Goal: Use online tool/utility: Utilize a website feature to perform a specific function

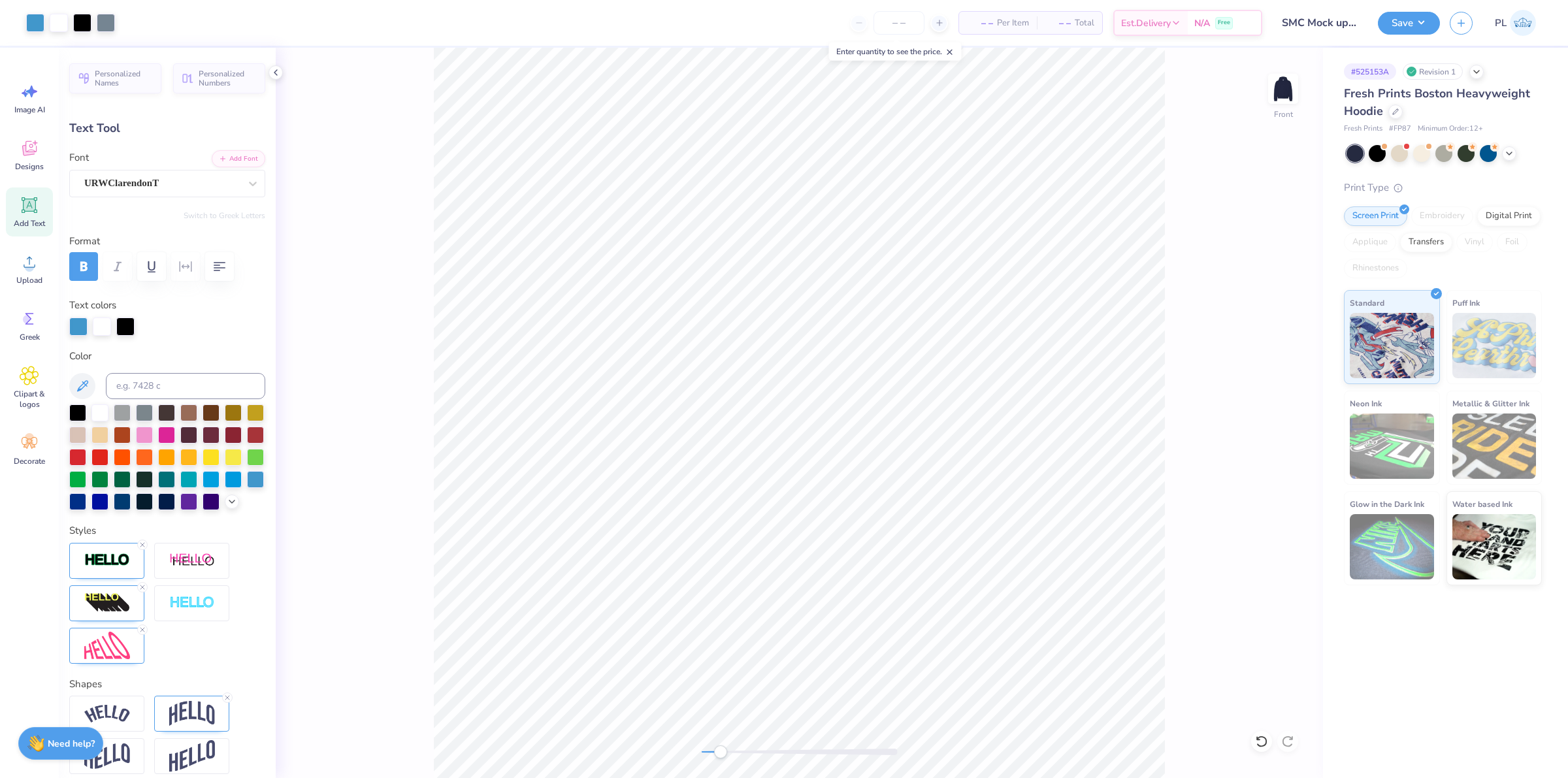
type input "12.49"
type input "6.34"
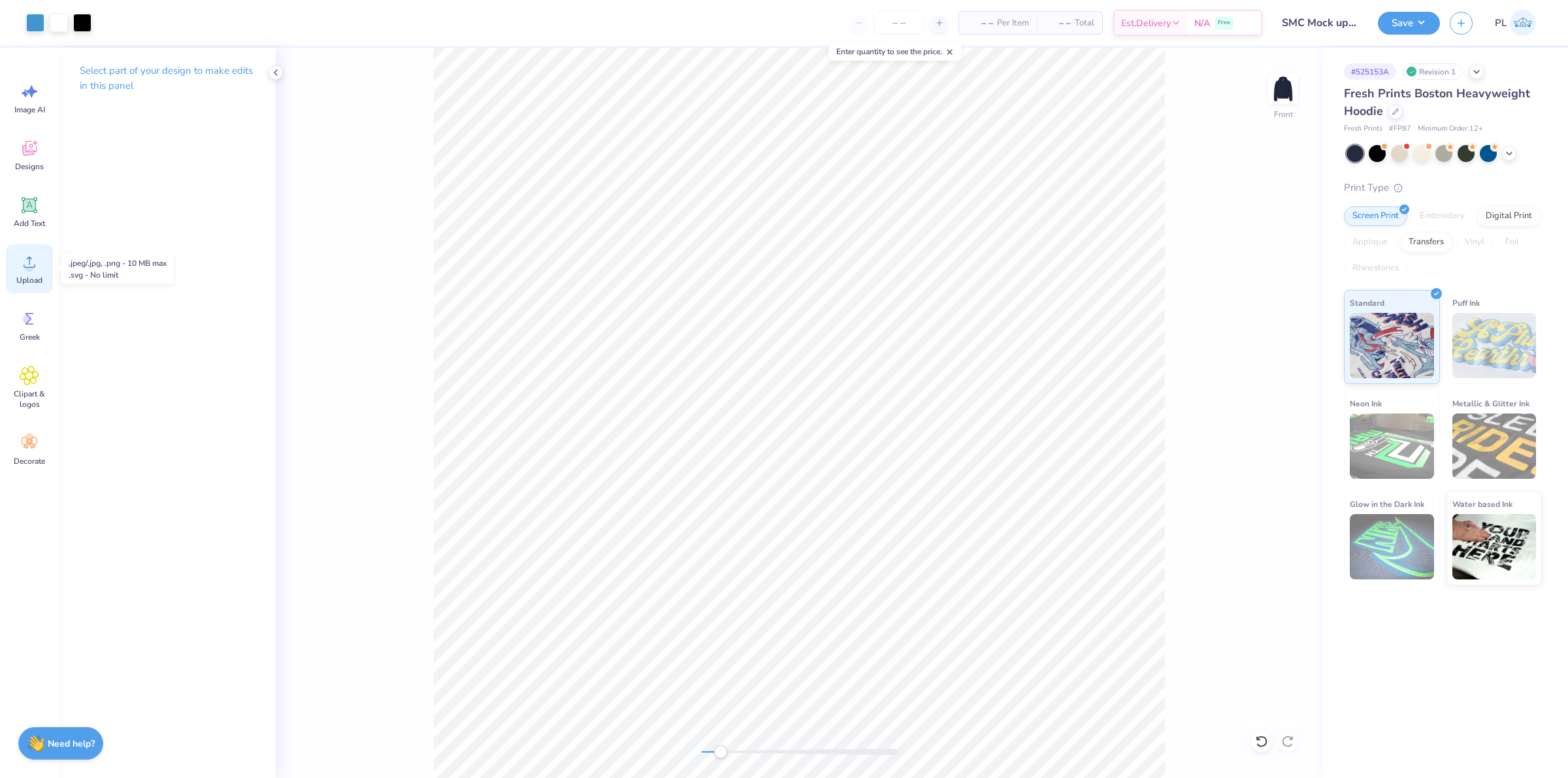
click at [40, 281] on span "Upload" at bounding box center [29, 280] width 26 height 10
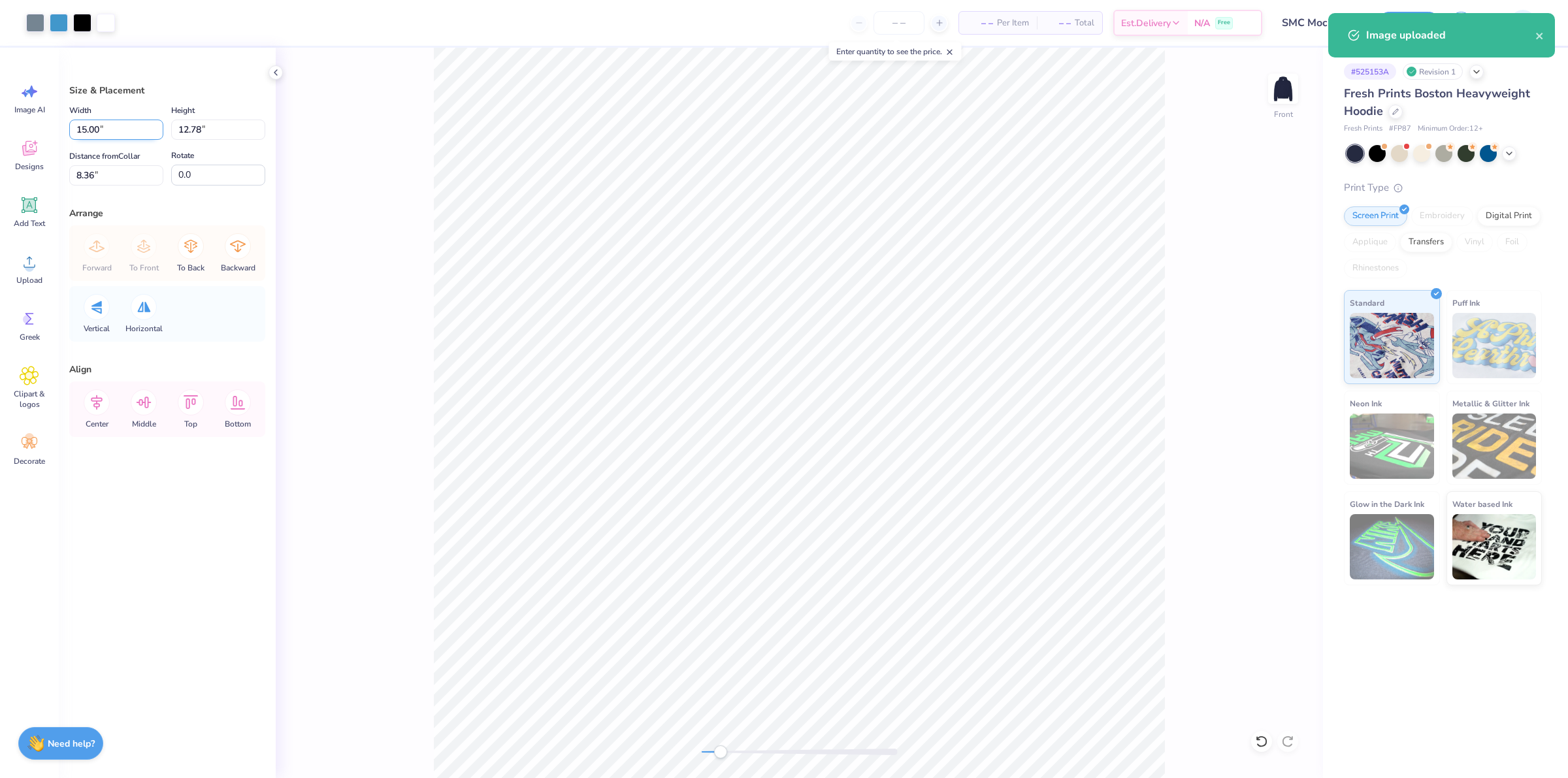
drag, startPoint x: 112, startPoint y: 135, endPoint x: 75, endPoint y: 139, distance: 37.2
click at [75, 139] on input "15.00" at bounding box center [116, 129] width 94 height 20
type input "11.21"
type input "9.55"
drag, startPoint x: 119, startPoint y: 171, endPoint x: 70, endPoint y: 165, distance: 49.4
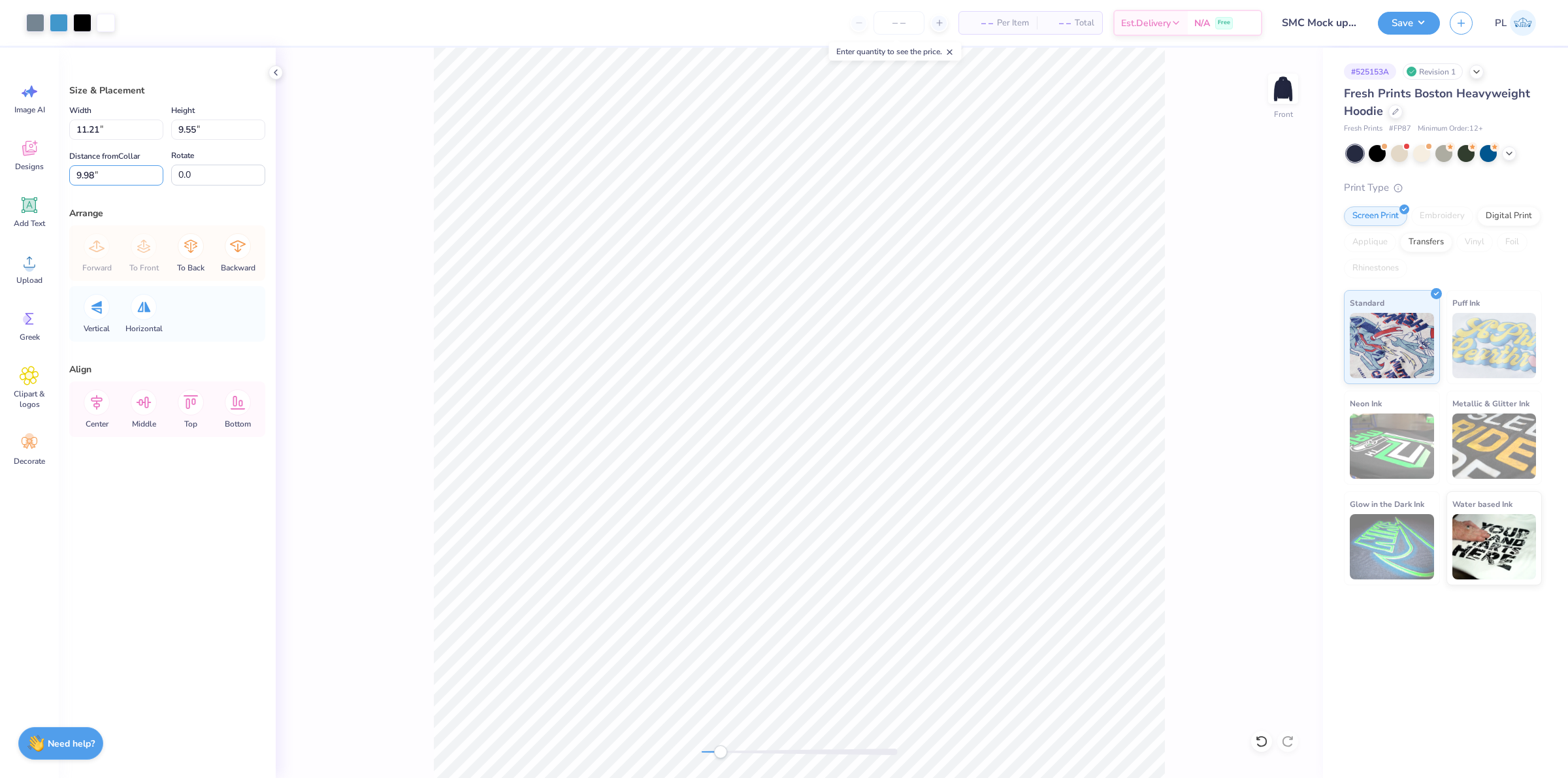
click at [70, 165] on div "9.98 9.98 "" at bounding box center [116, 175] width 94 height 20
type input "9.96"
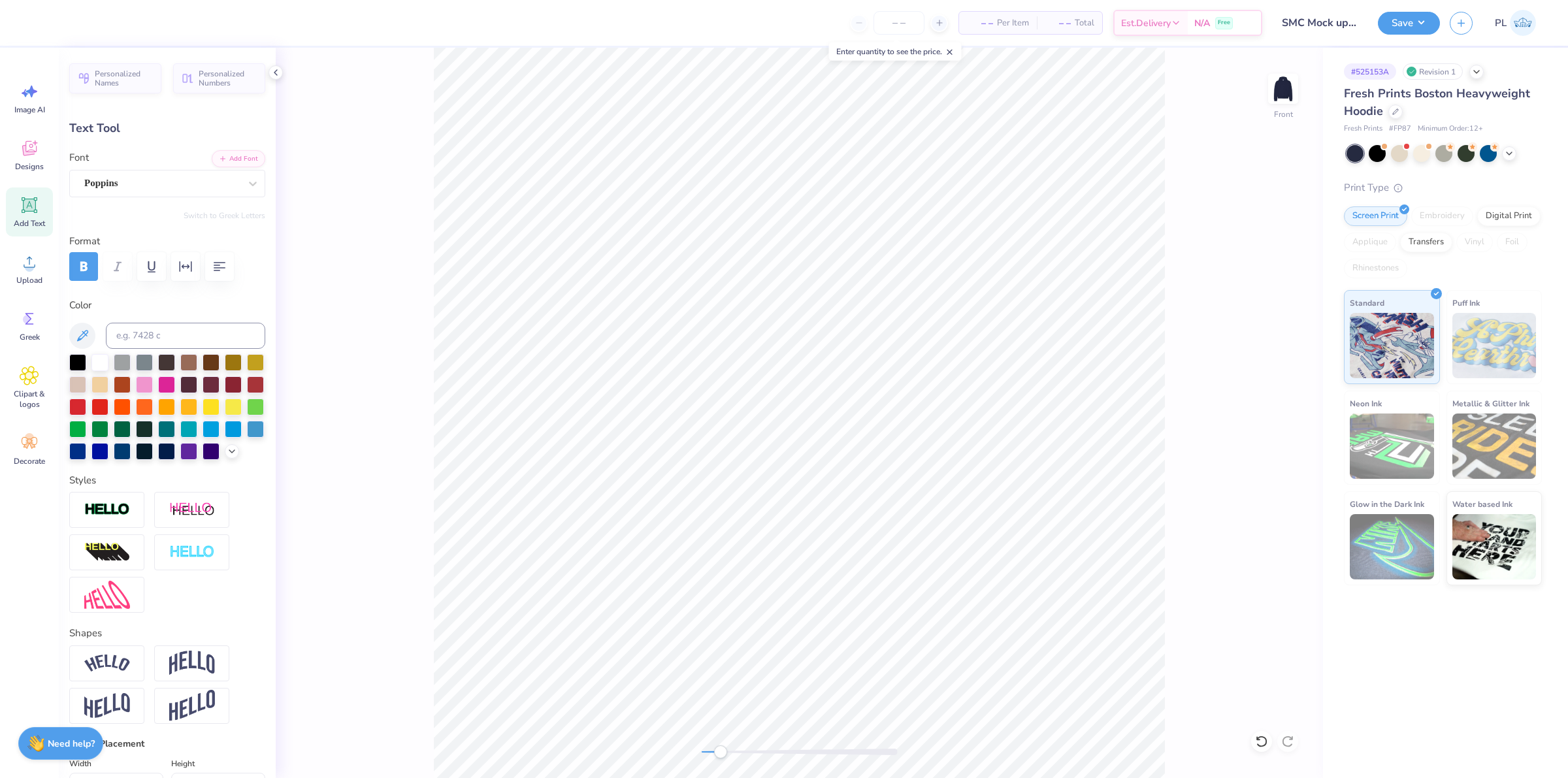
type input "2.62"
type input "0.37"
type input "20.61"
type input "12.49"
type input "6.34"
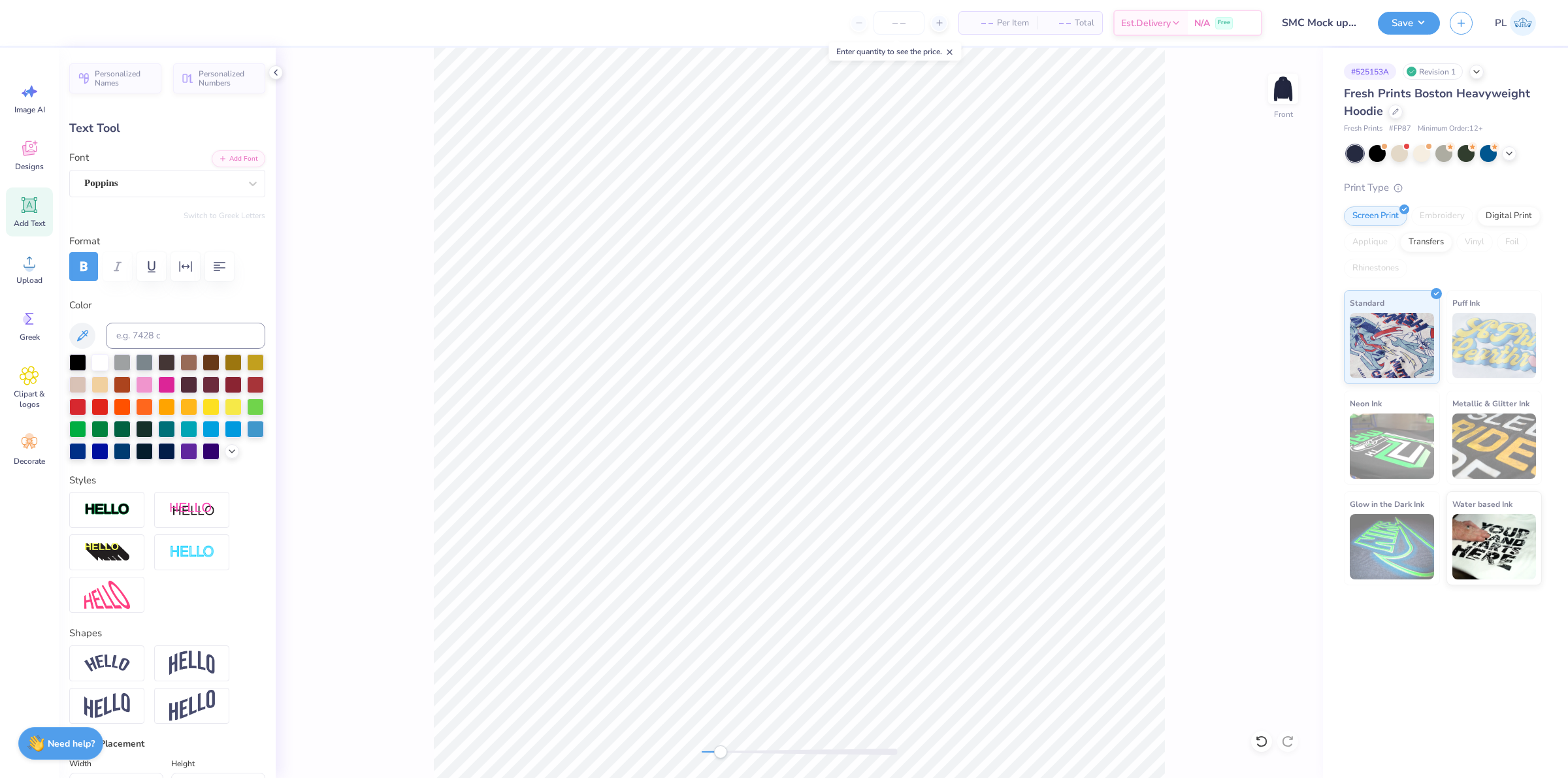
type input "6.00"
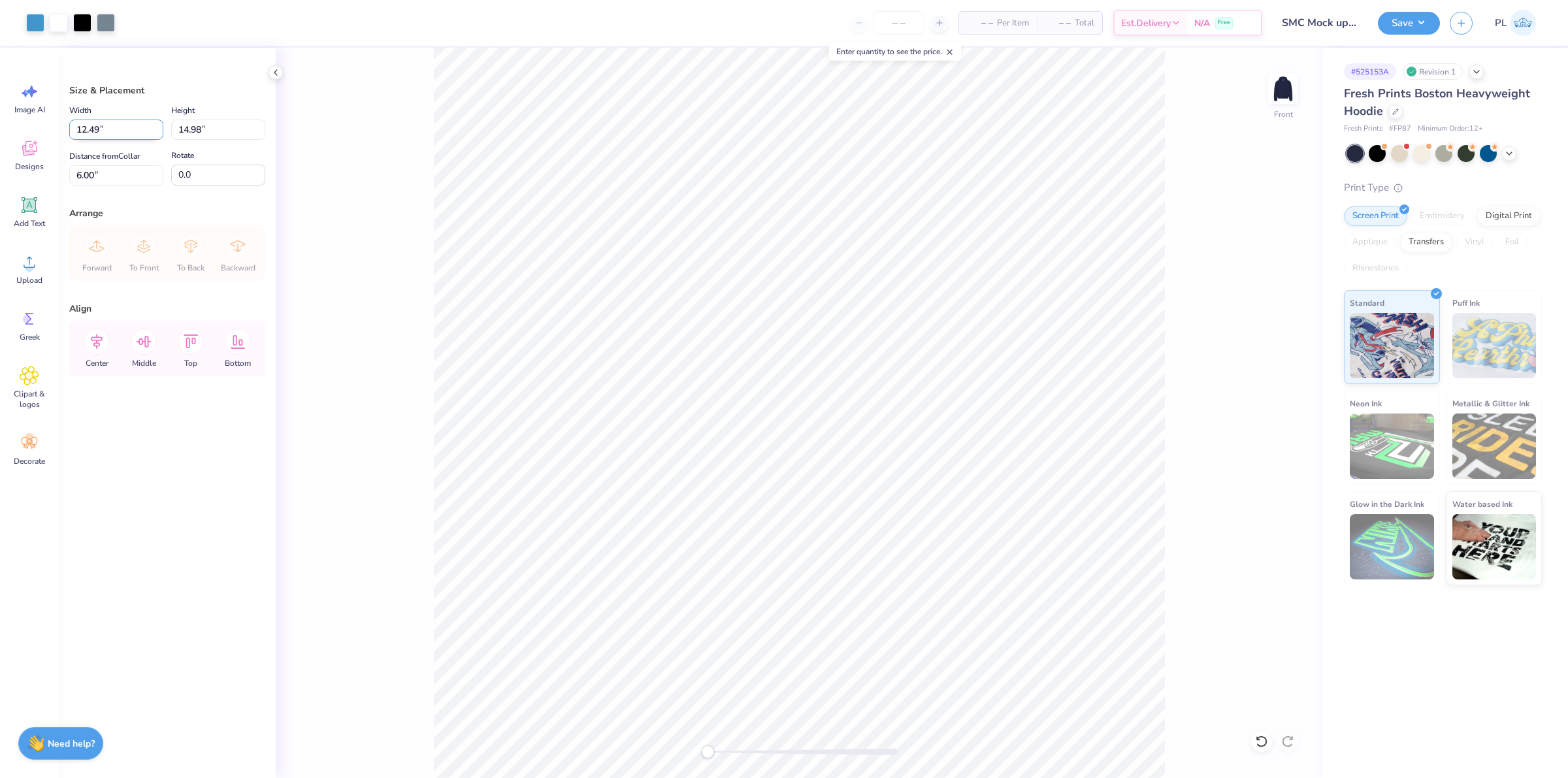
drag, startPoint x: 79, startPoint y: 130, endPoint x: 70, endPoint y: 130, distance: 9.0
click at [70, 130] on input "12.49" at bounding box center [116, 129] width 94 height 20
type input "12.50"
type input "14.99"
click at [122, 176] on input "6.00" at bounding box center [116, 175] width 94 height 20
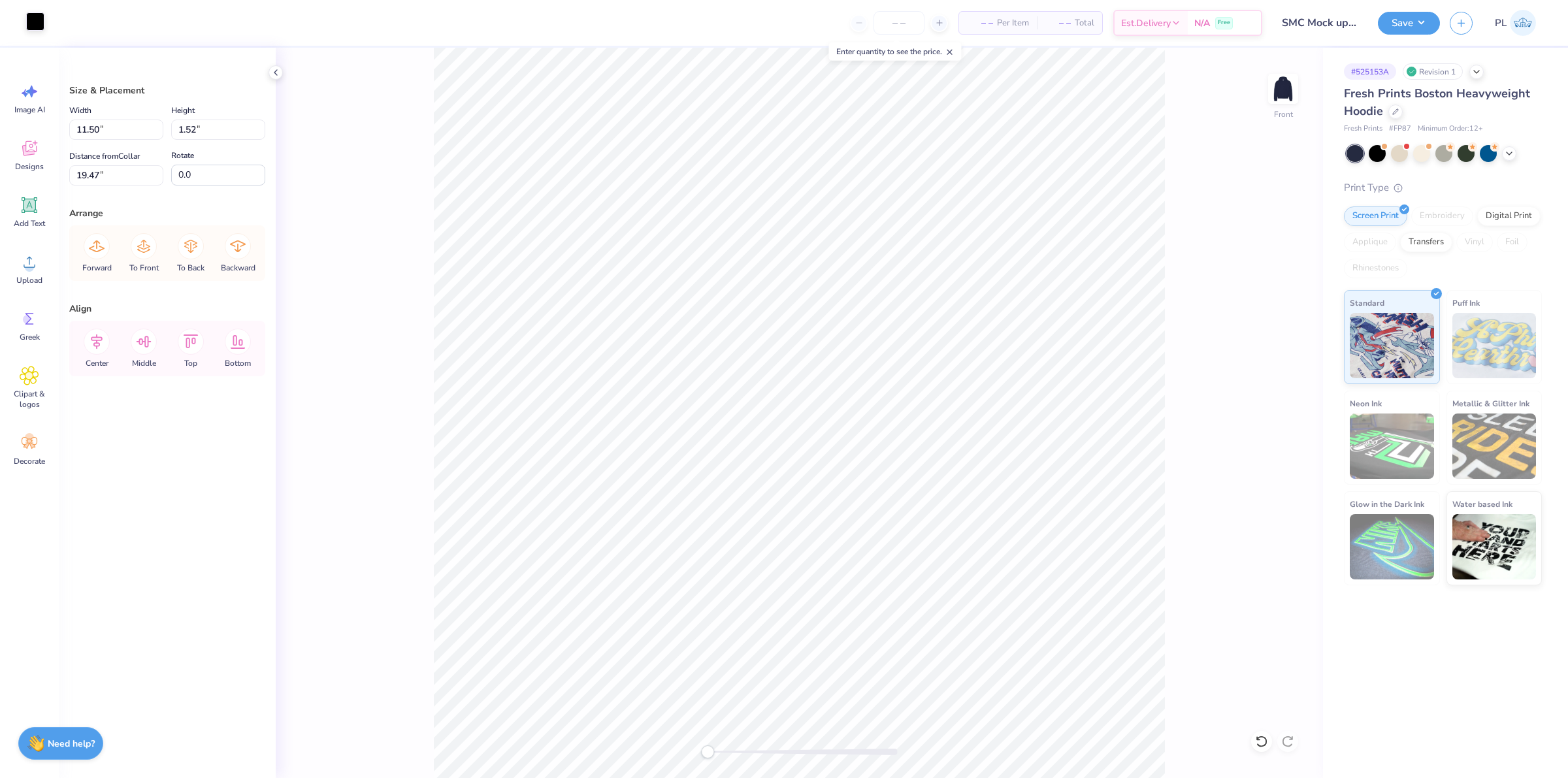
click at [28, 21] on div at bounding box center [35, 22] width 18 height 18
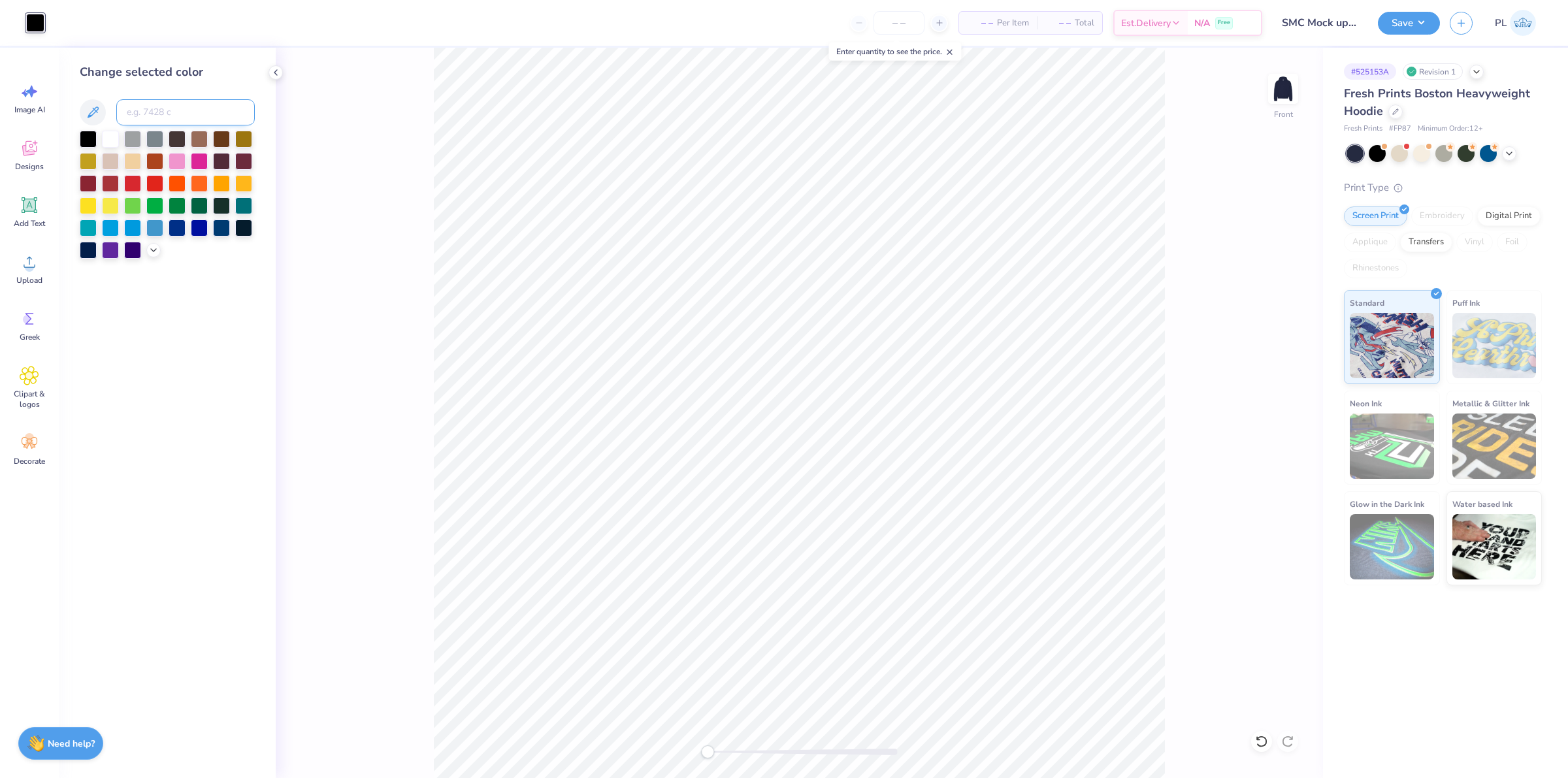
click at [167, 102] on input at bounding box center [186, 112] width 139 height 26
type input "7544"
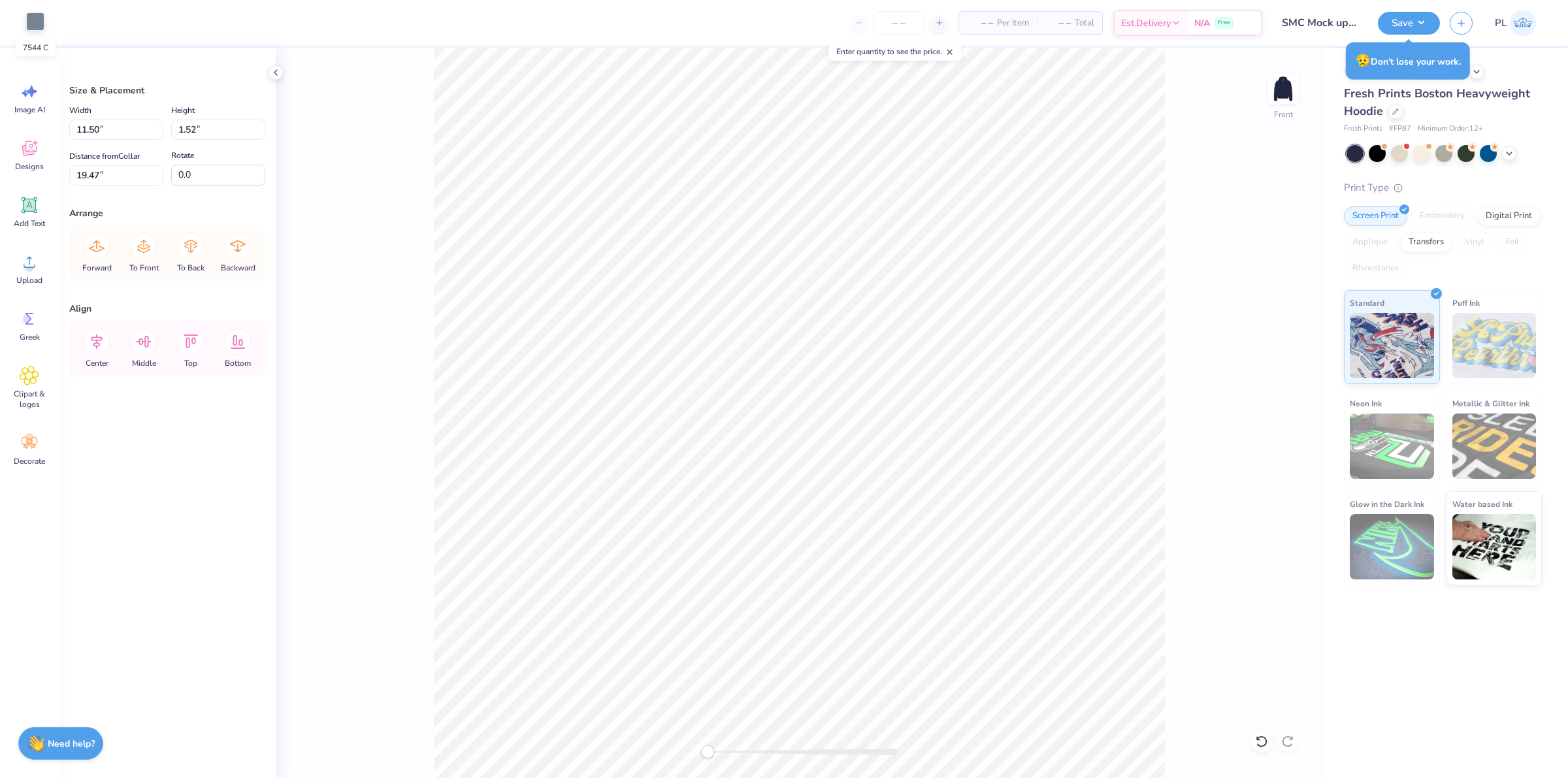
click at [30, 17] on div at bounding box center [35, 22] width 18 height 18
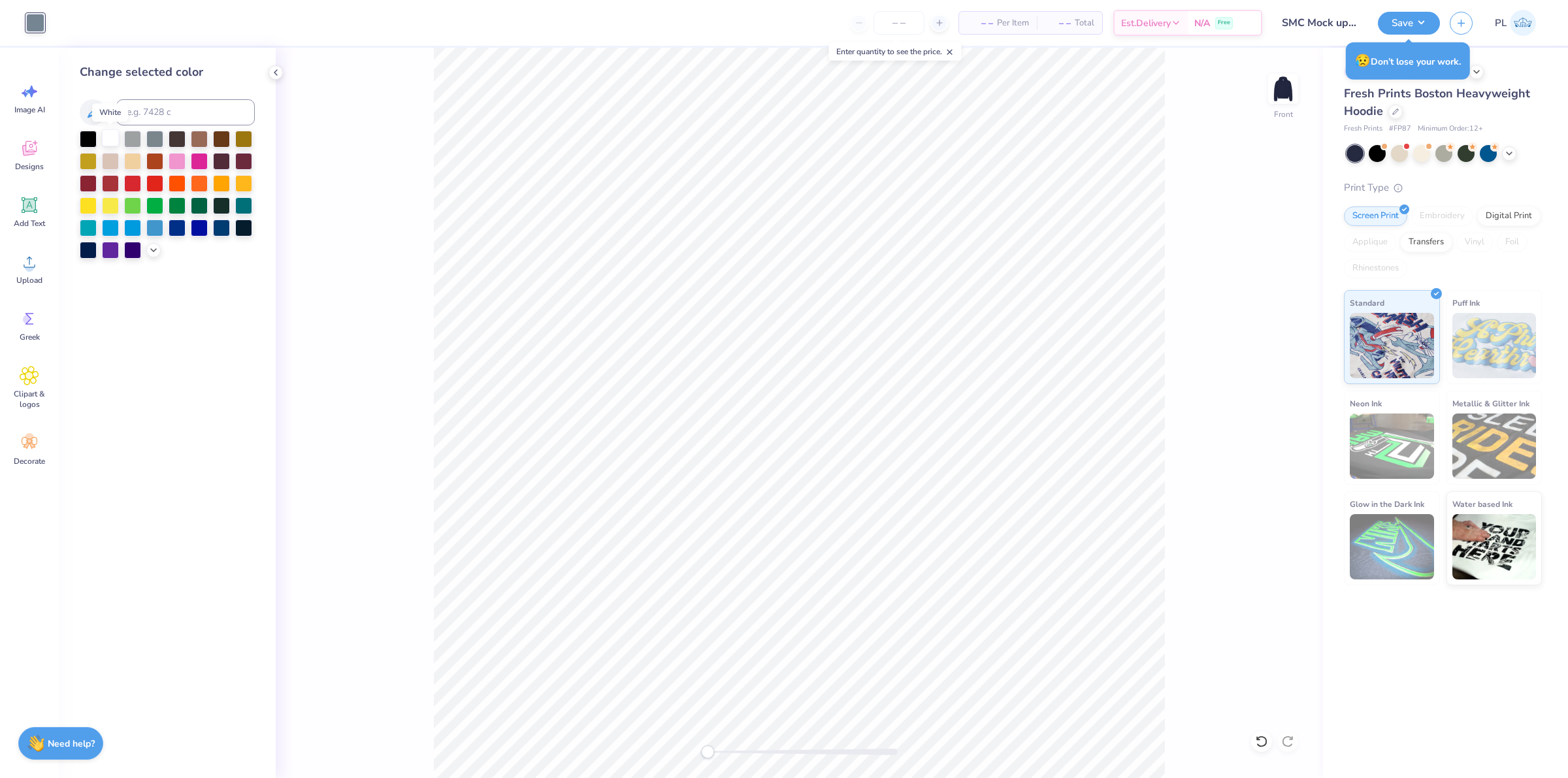
click at [109, 135] on div at bounding box center [110, 137] width 17 height 17
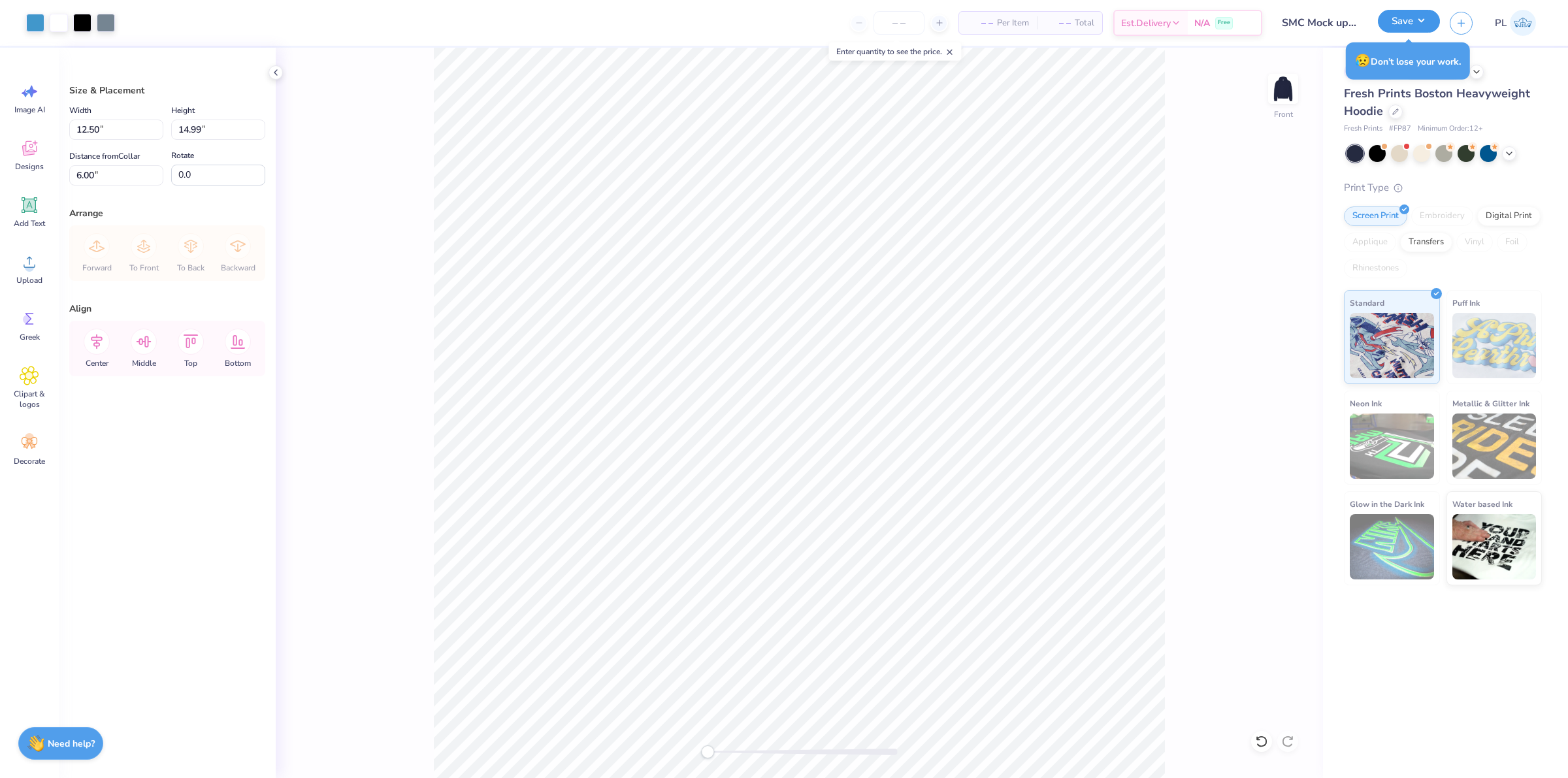
click at [1401, 14] on button "Save" at bounding box center [1409, 21] width 62 height 23
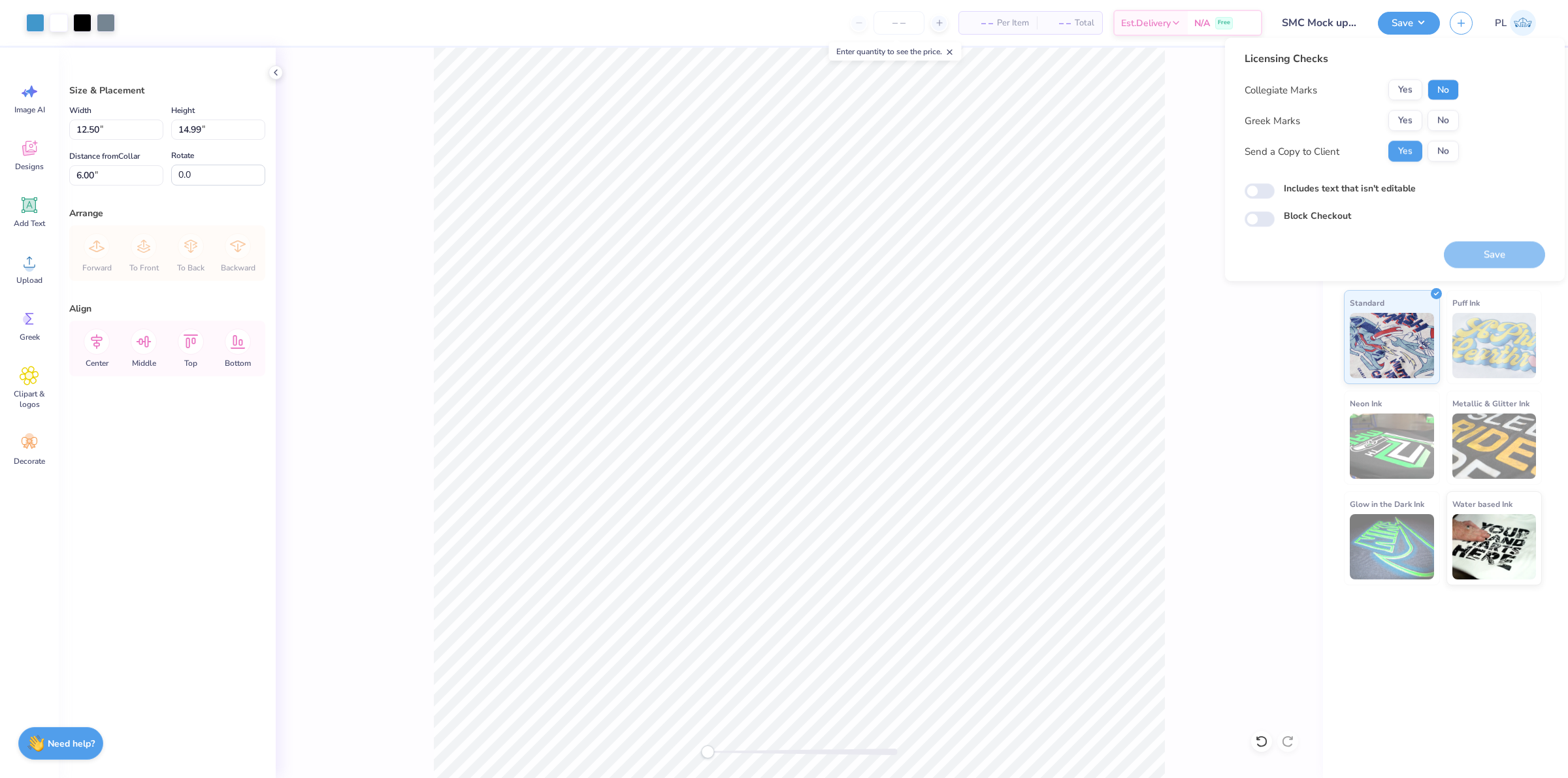
click at [1445, 86] on button "No" at bounding box center [1443, 90] width 31 height 21
click at [1441, 116] on button "No" at bounding box center [1443, 121] width 31 height 21
click at [1485, 249] on button "Save" at bounding box center [1494, 255] width 101 height 26
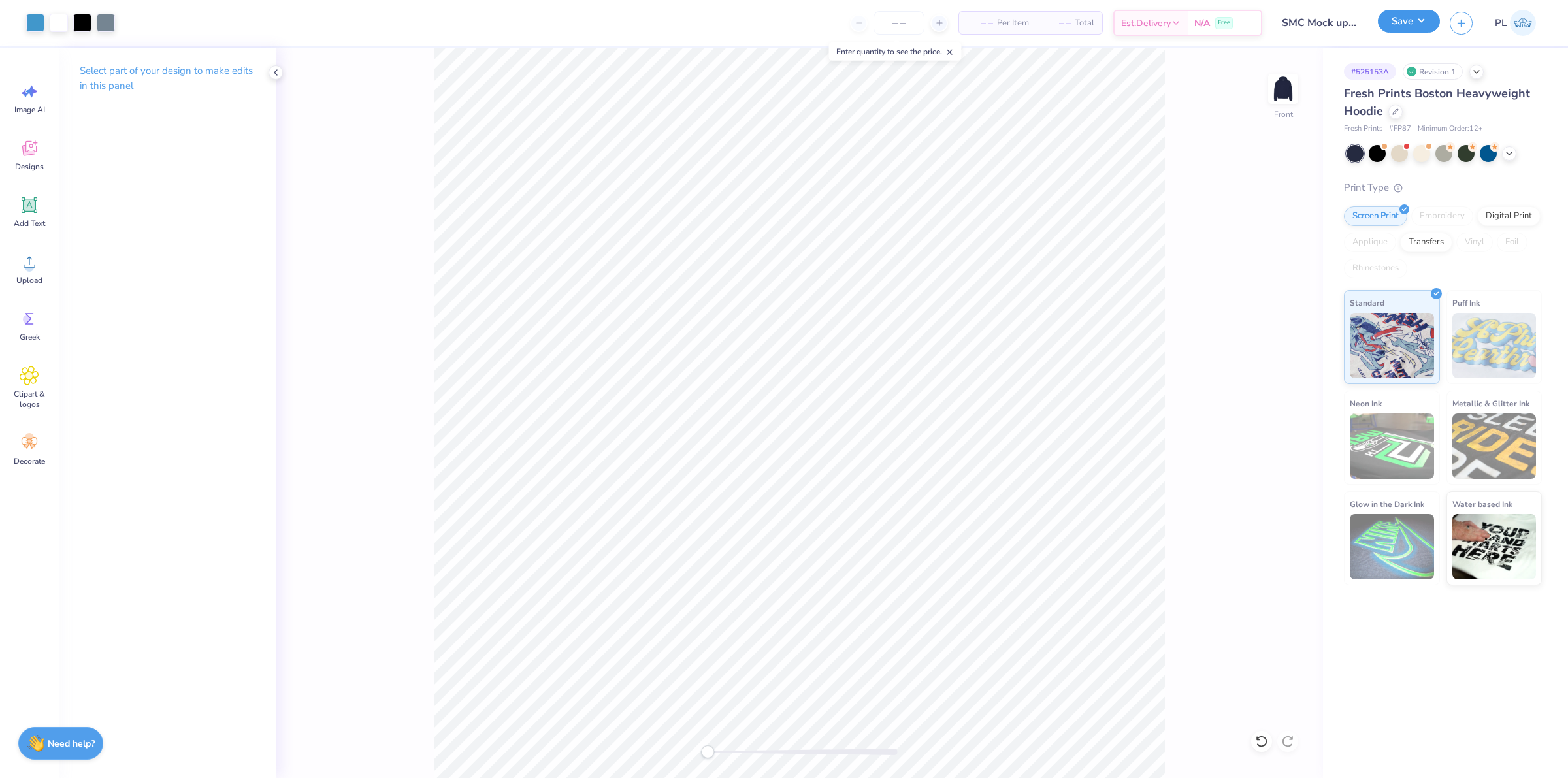
click at [1395, 22] on button "Save" at bounding box center [1409, 21] width 62 height 23
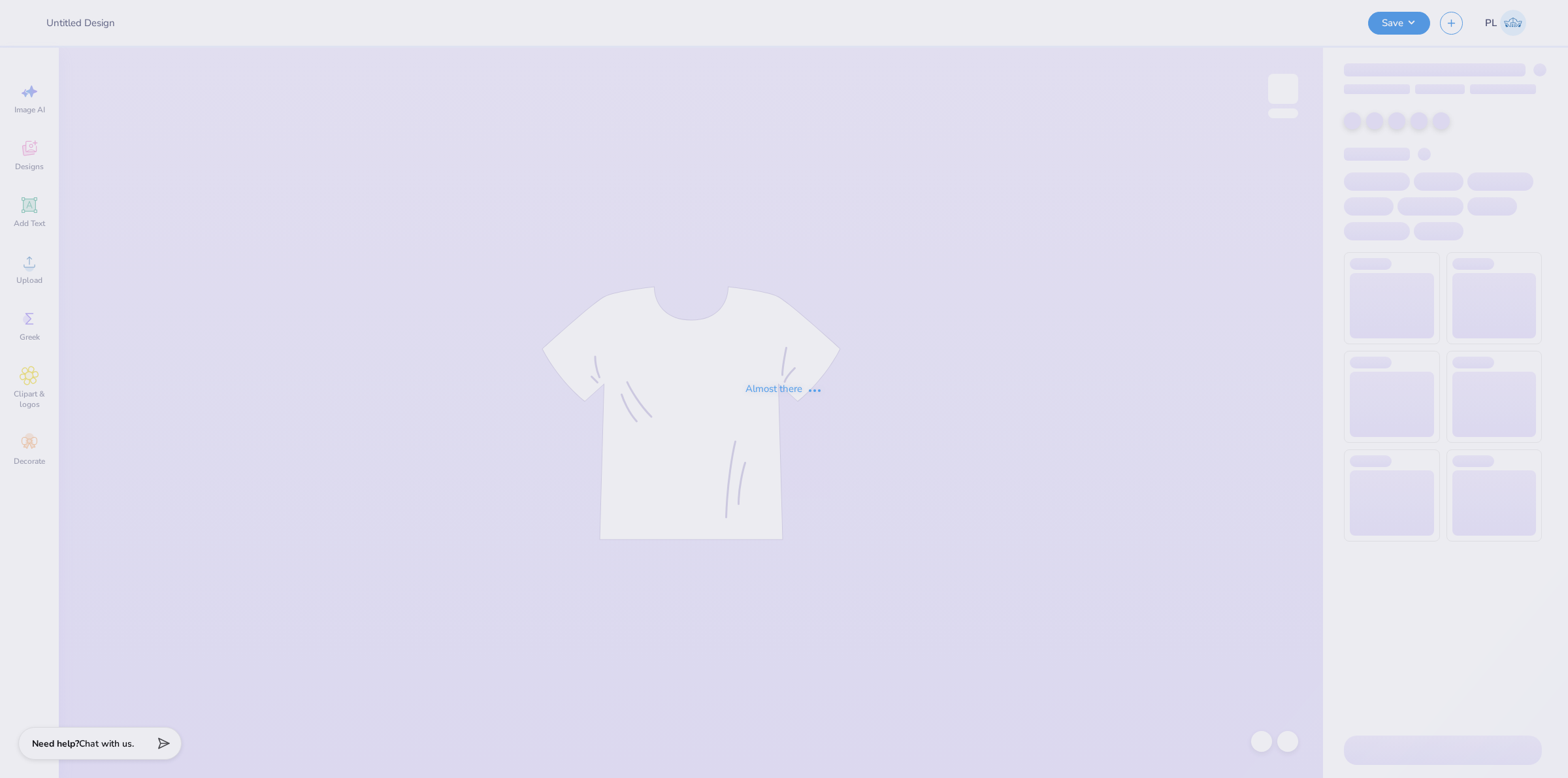
type input "SMC Mock up #1"
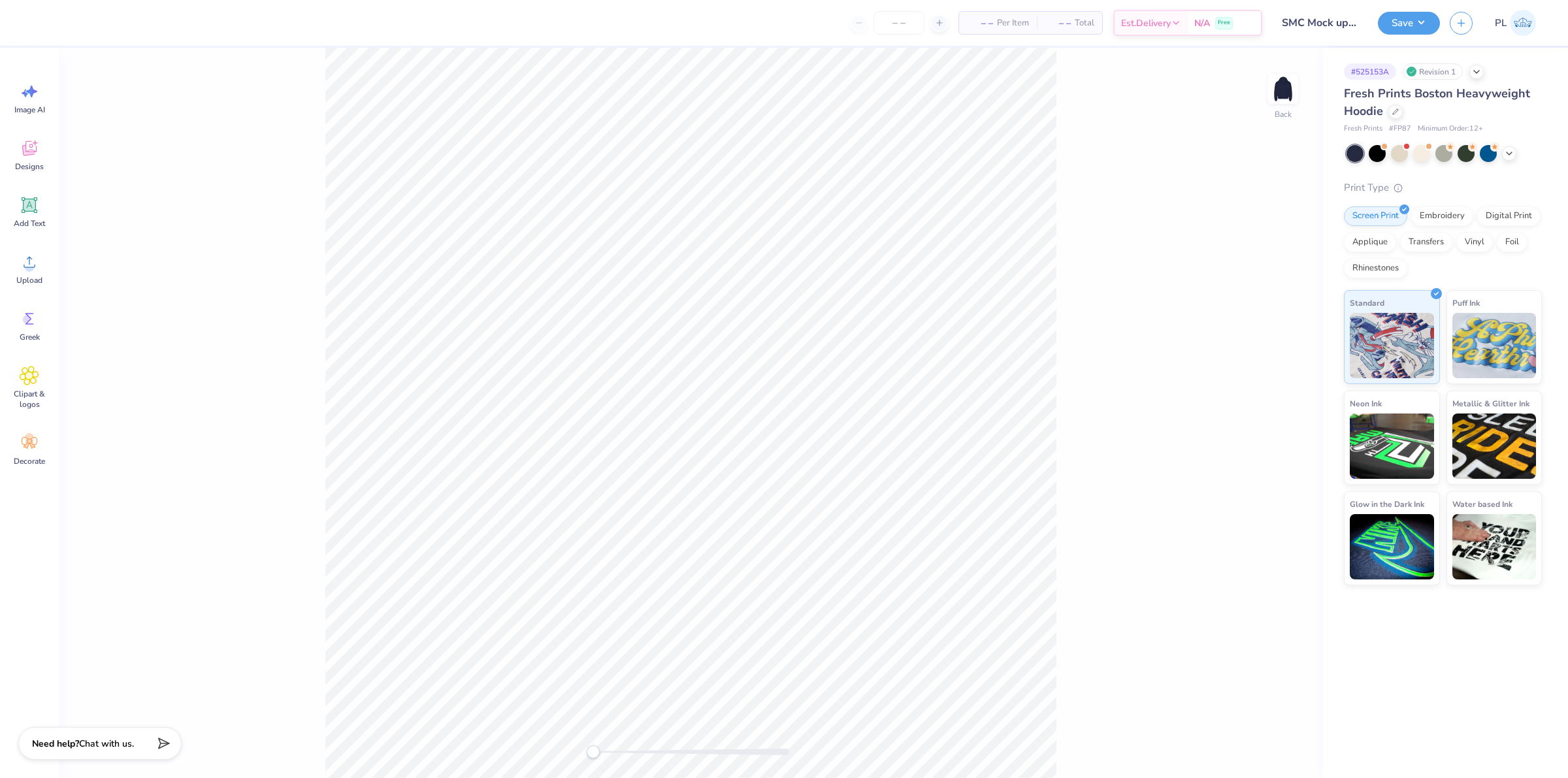
click at [1263, 84] on div "Back" at bounding box center [691, 412] width 1265 height 730
click at [1281, 88] on img at bounding box center [1283, 89] width 52 height 52
click at [22, 264] on icon at bounding box center [29, 262] width 20 height 20
click at [24, 148] on icon at bounding box center [29, 150] width 13 height 10
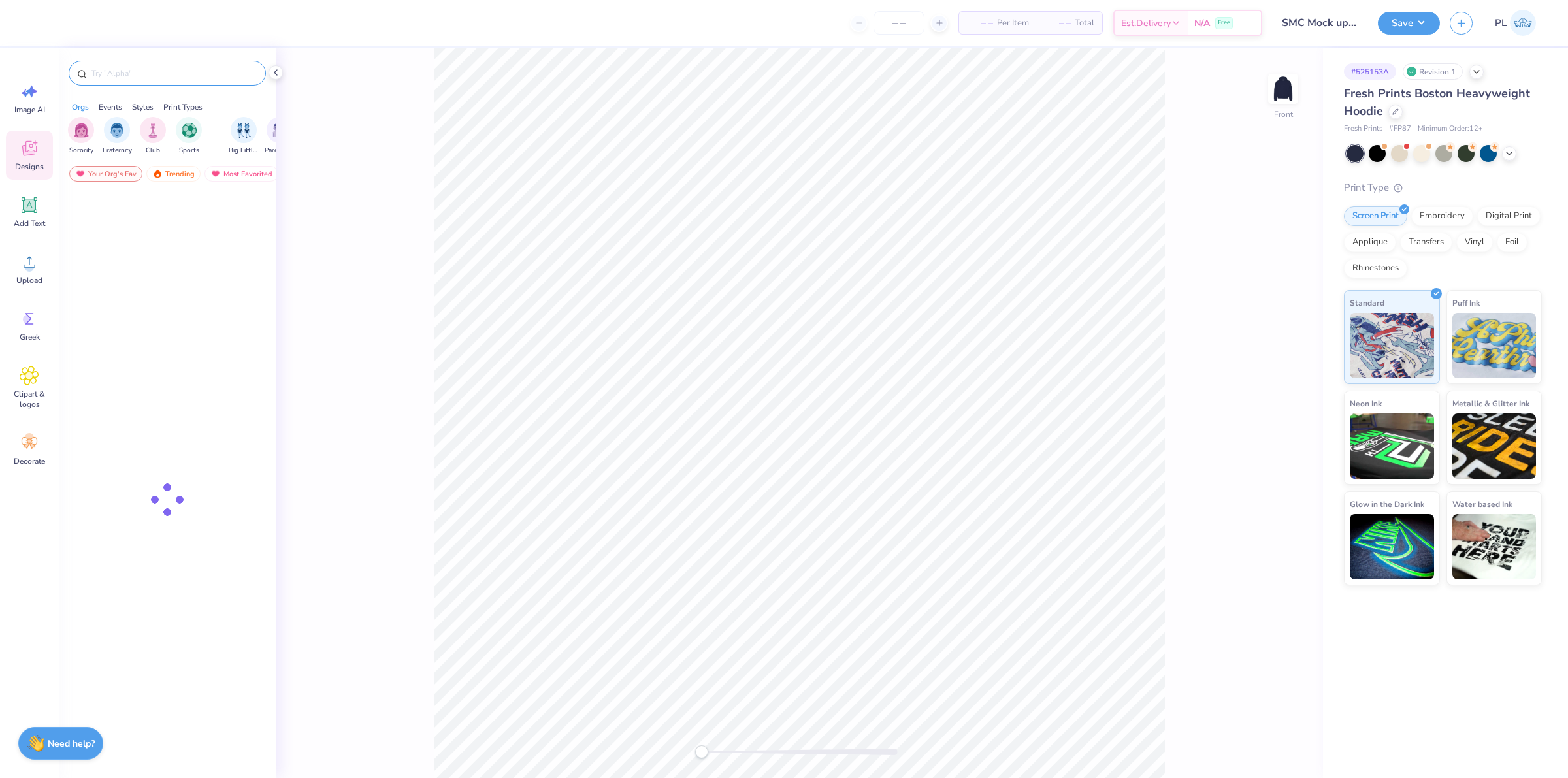
click at [125, 64] on div at bounding box center [167, 73] width 197 height 25
click at [130, 77] on input "text" at bounding box center [174, 73] width 167 height 13
type input "p"
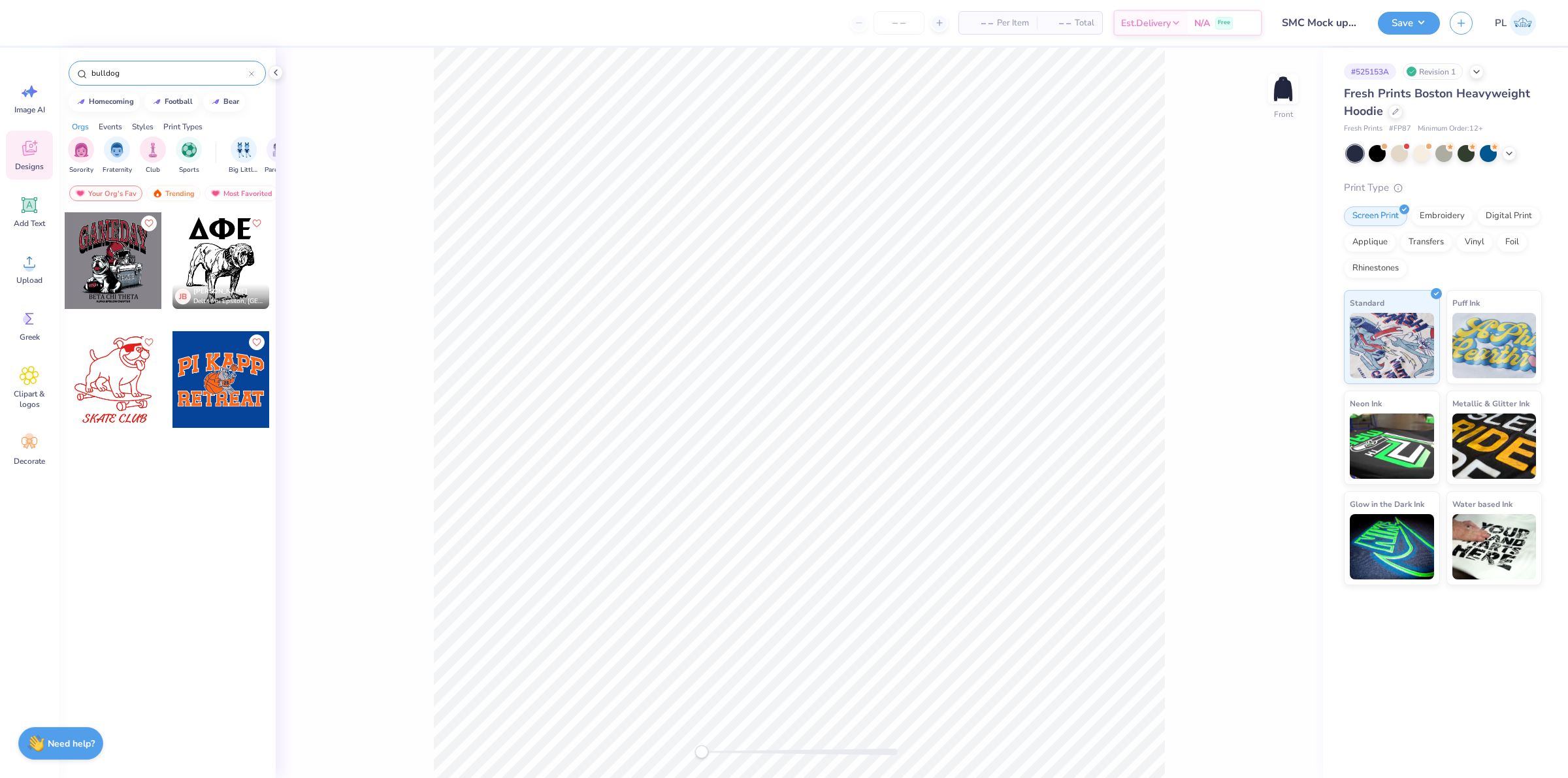
type input "bulldog"
click at [65, 254] on div at bounding box center [16, 260] width 97 height 97
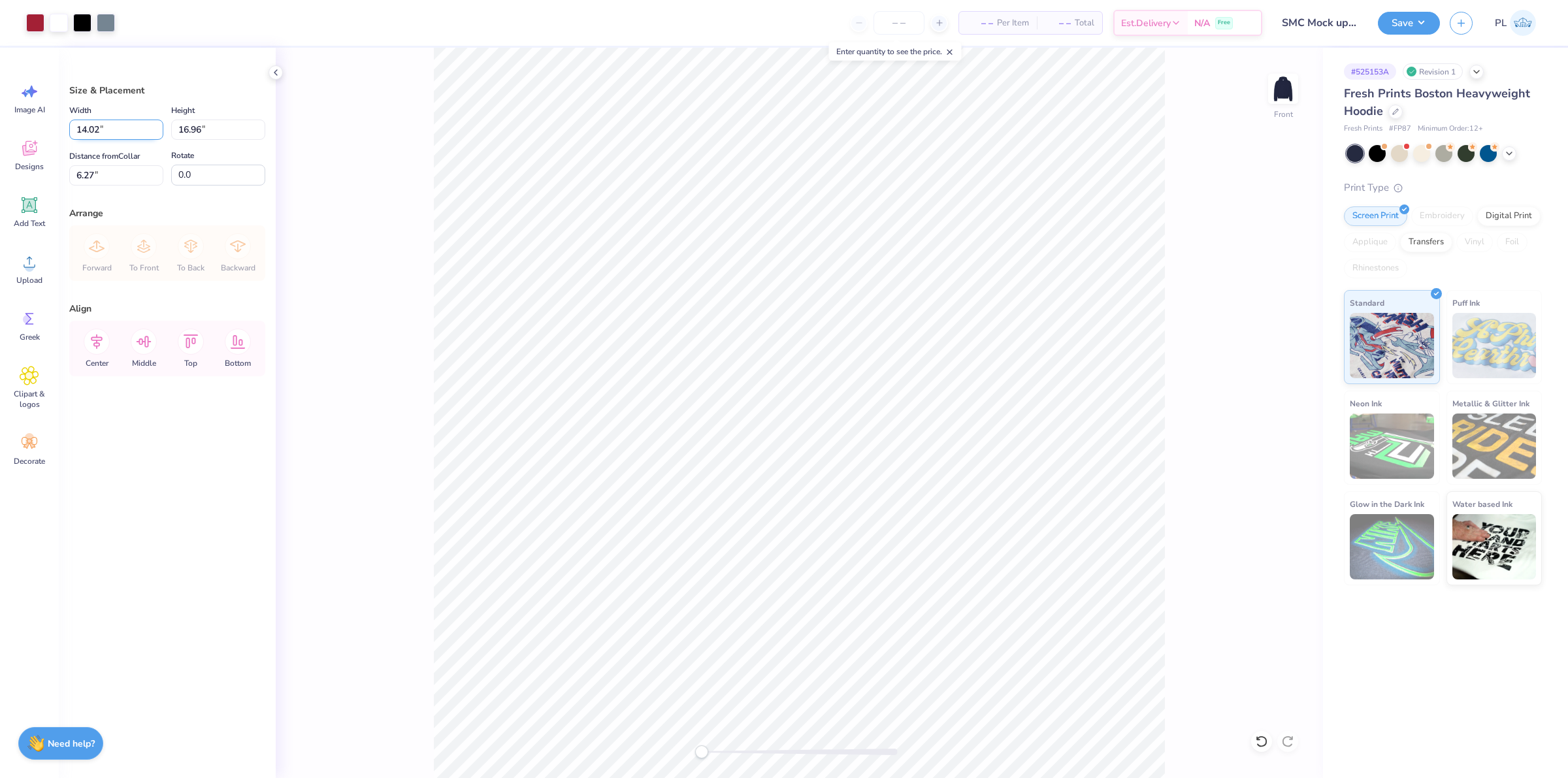
drag, startPoint x: 116, startPoint y: 128, endPoint x: 77, endPoint y: 131, distance: 39.1
click at [77, 131] on input "14.02" at bounding box center [116, 129] width 94 height 20
type input "12.50"
type input "15.12"
type input "7.19"
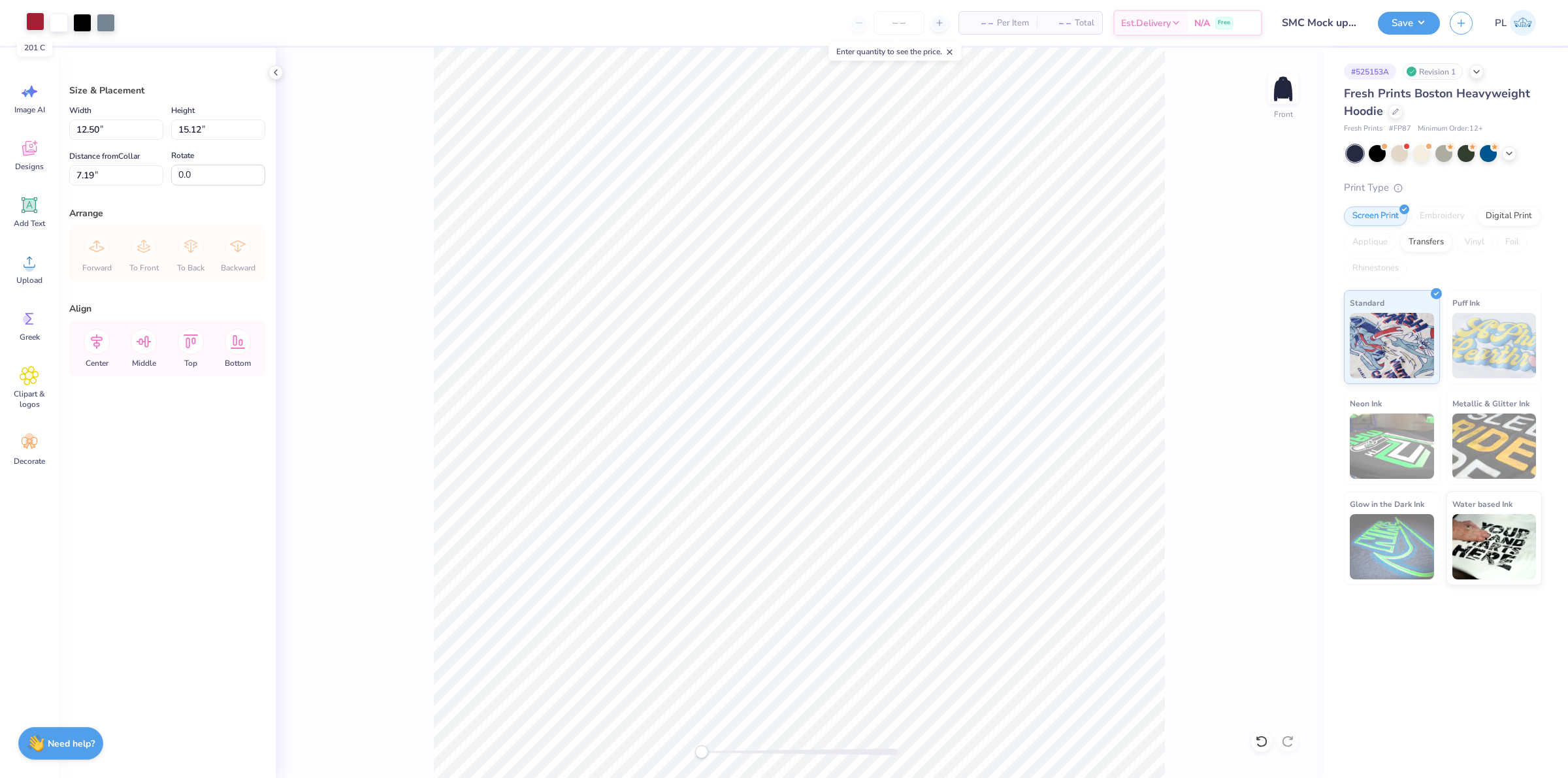
click at [36, 24] on div at bounding box center [35, 22] width 18 height 18
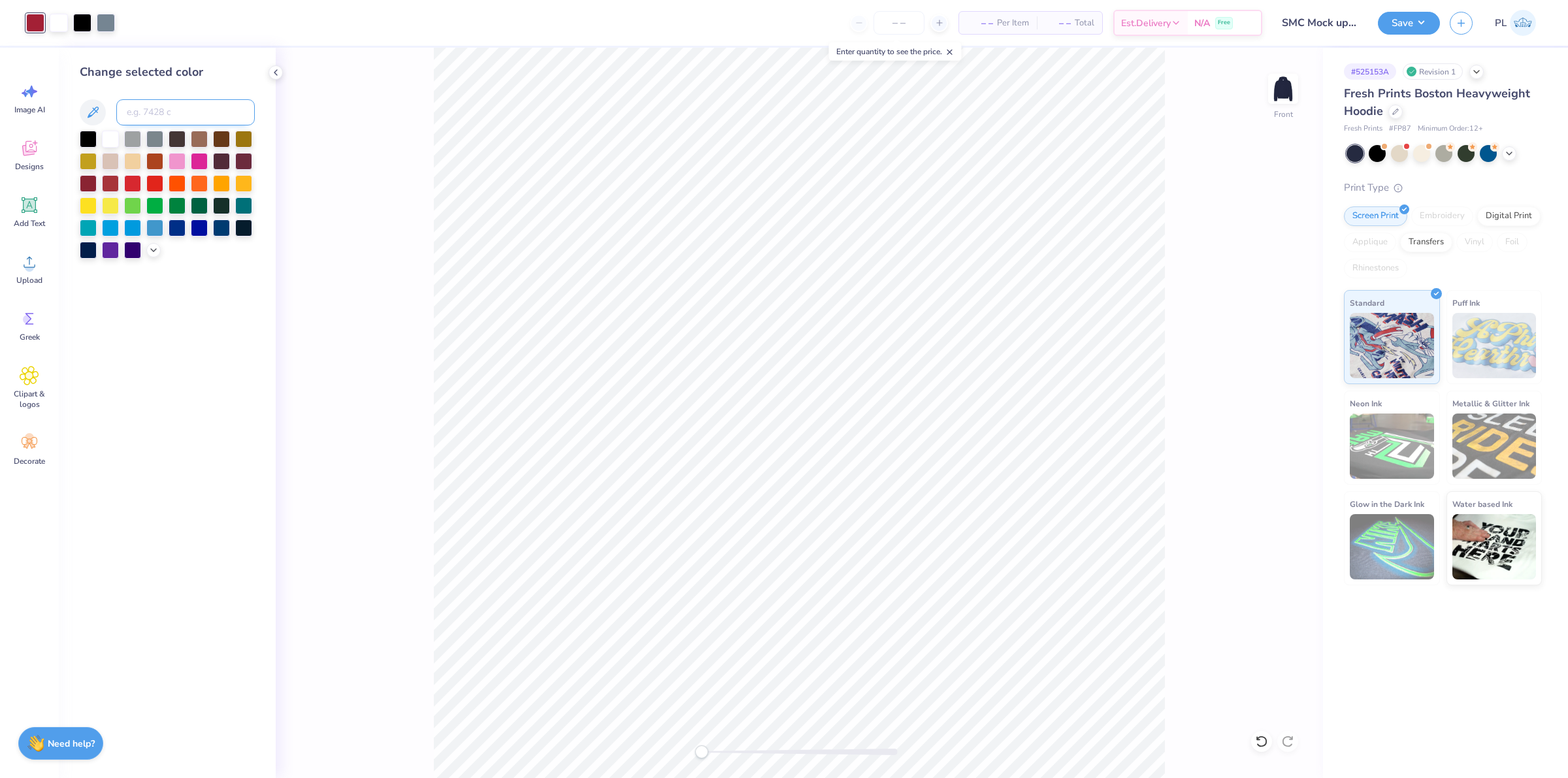
click at [170, 103] on input at bounding box center [186, 112] width 139 height 26
type input "7488"
click at [149, 229] on div at bounding box center [155, 227] width 17 height 17
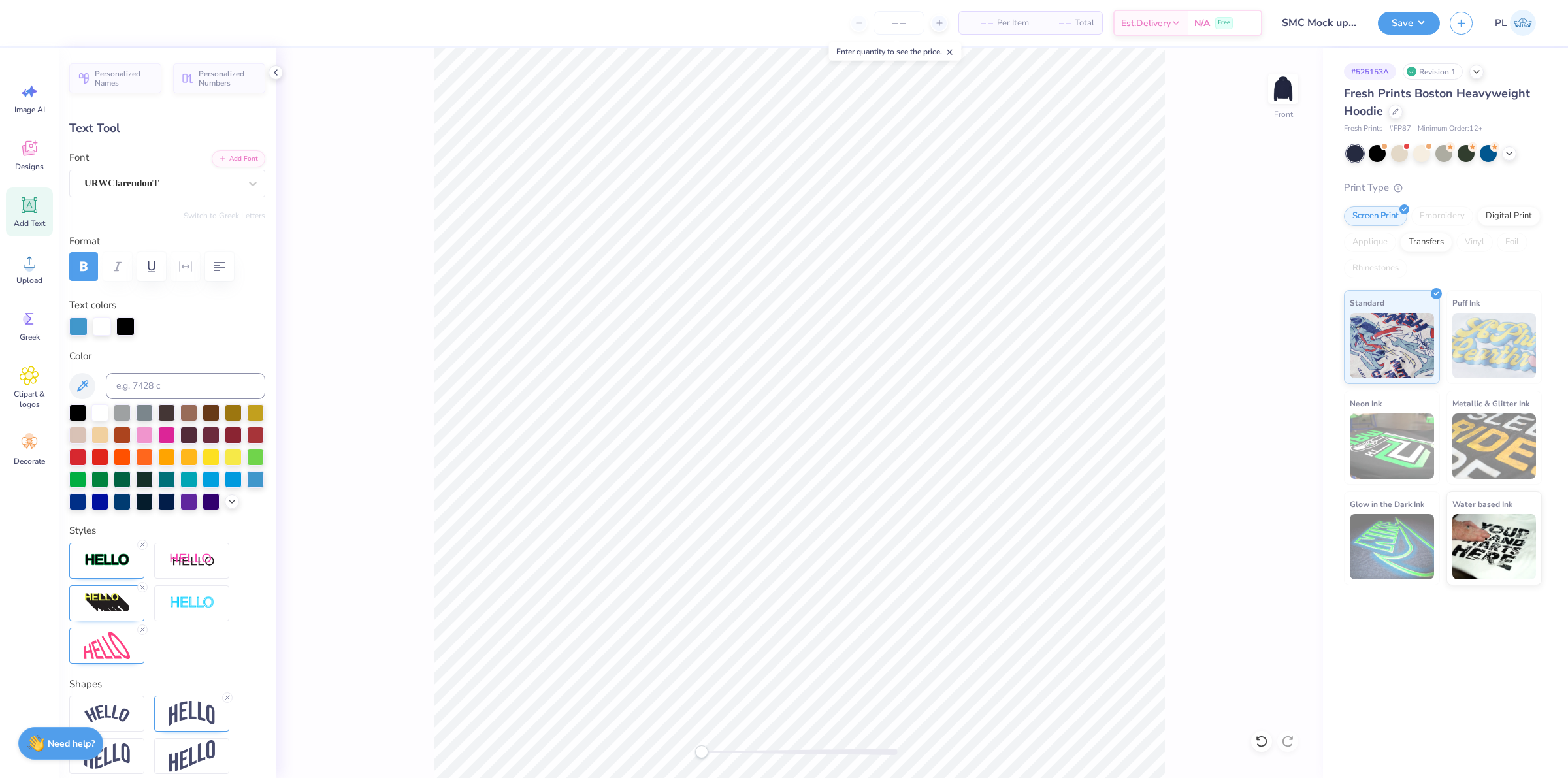
scroll to position [13, 3]
click at [1198, 380] on div "Front" at bounding box center [799, 412] width 1048 height 730
type textarea "Orono,ME"
type input "2.70"
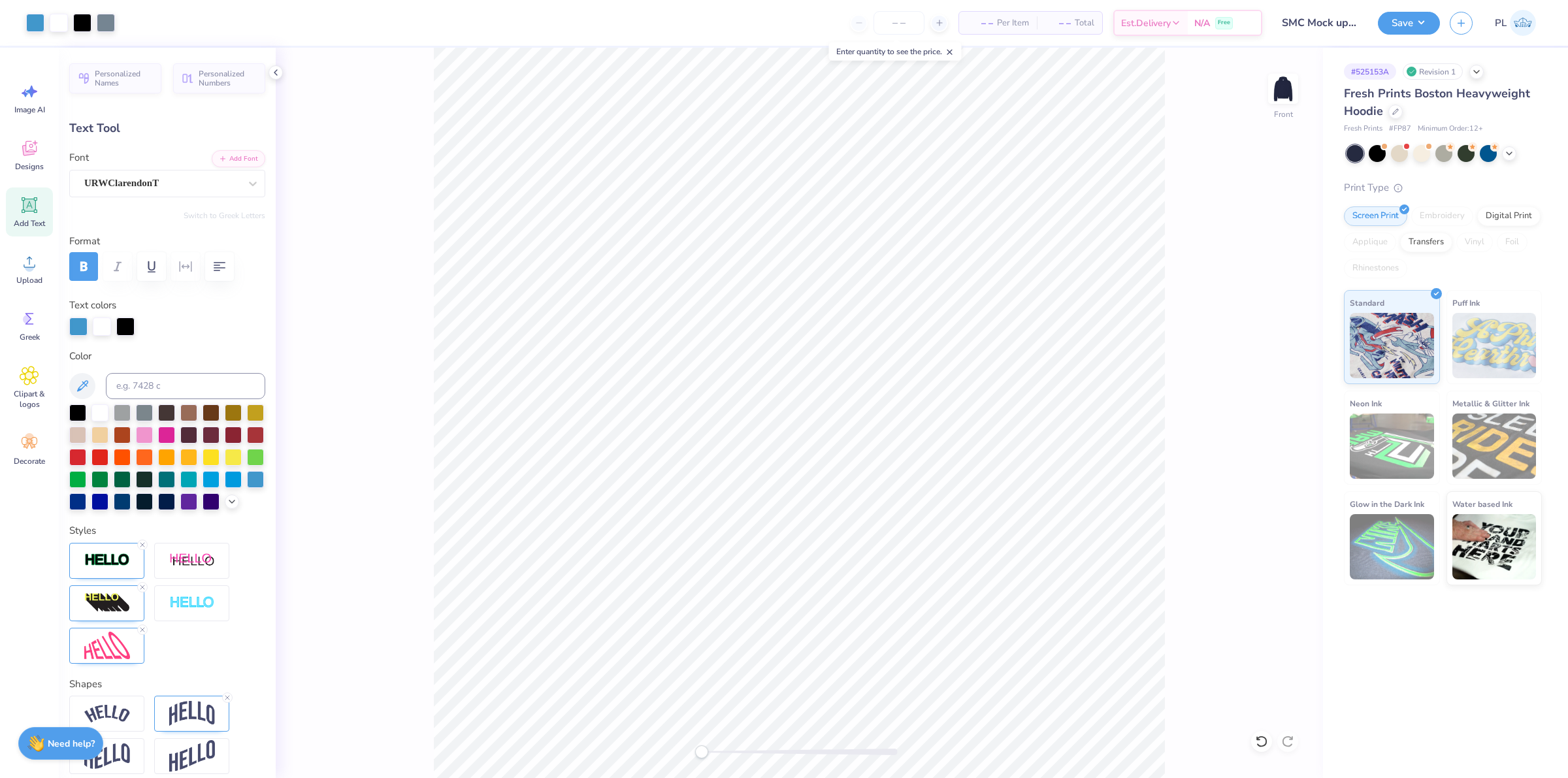
type input "1.19"
type input "17.14"
type input "1.64"
type input "0.72"
type input "18.86"
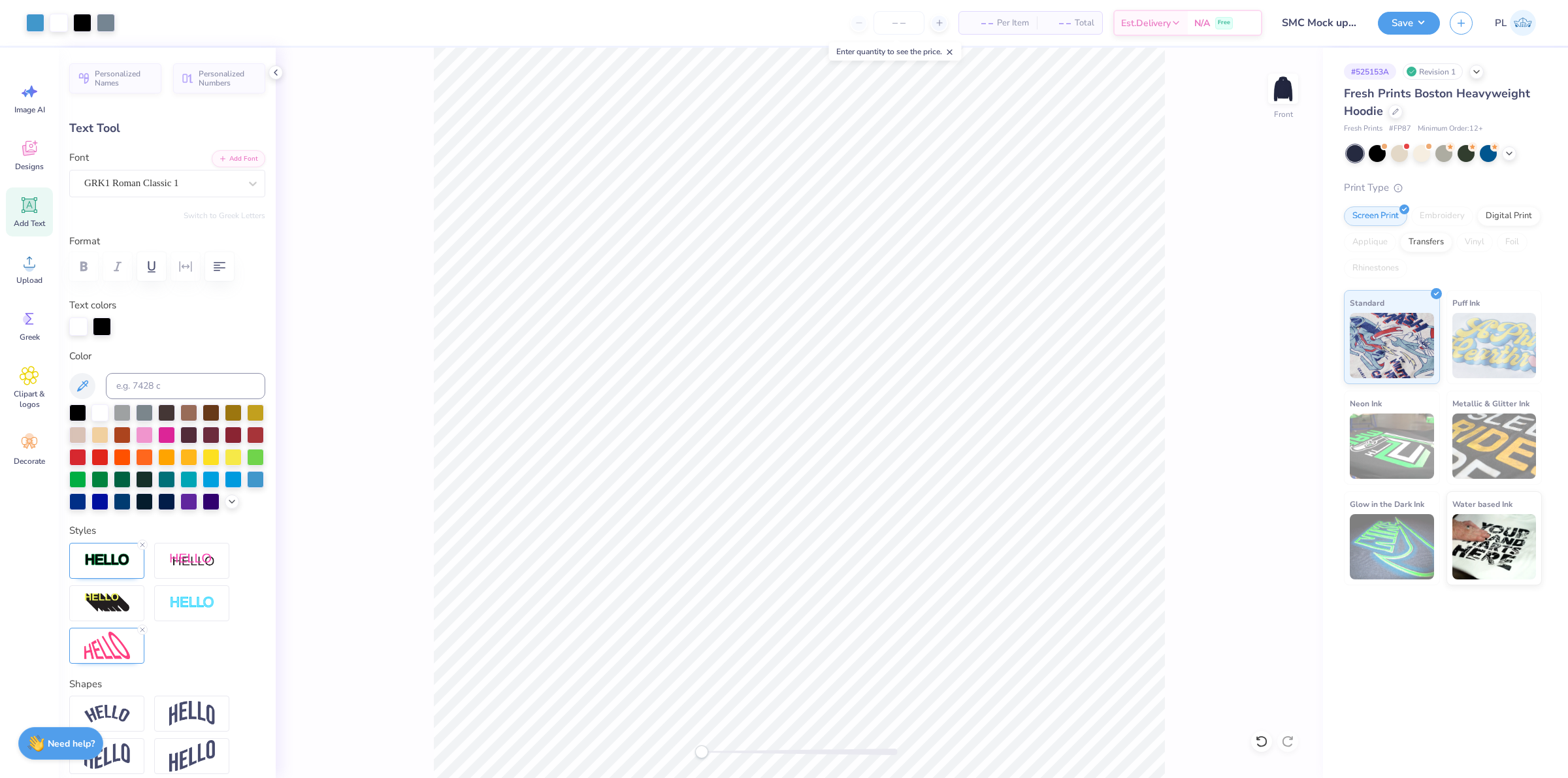
type input "0.0"
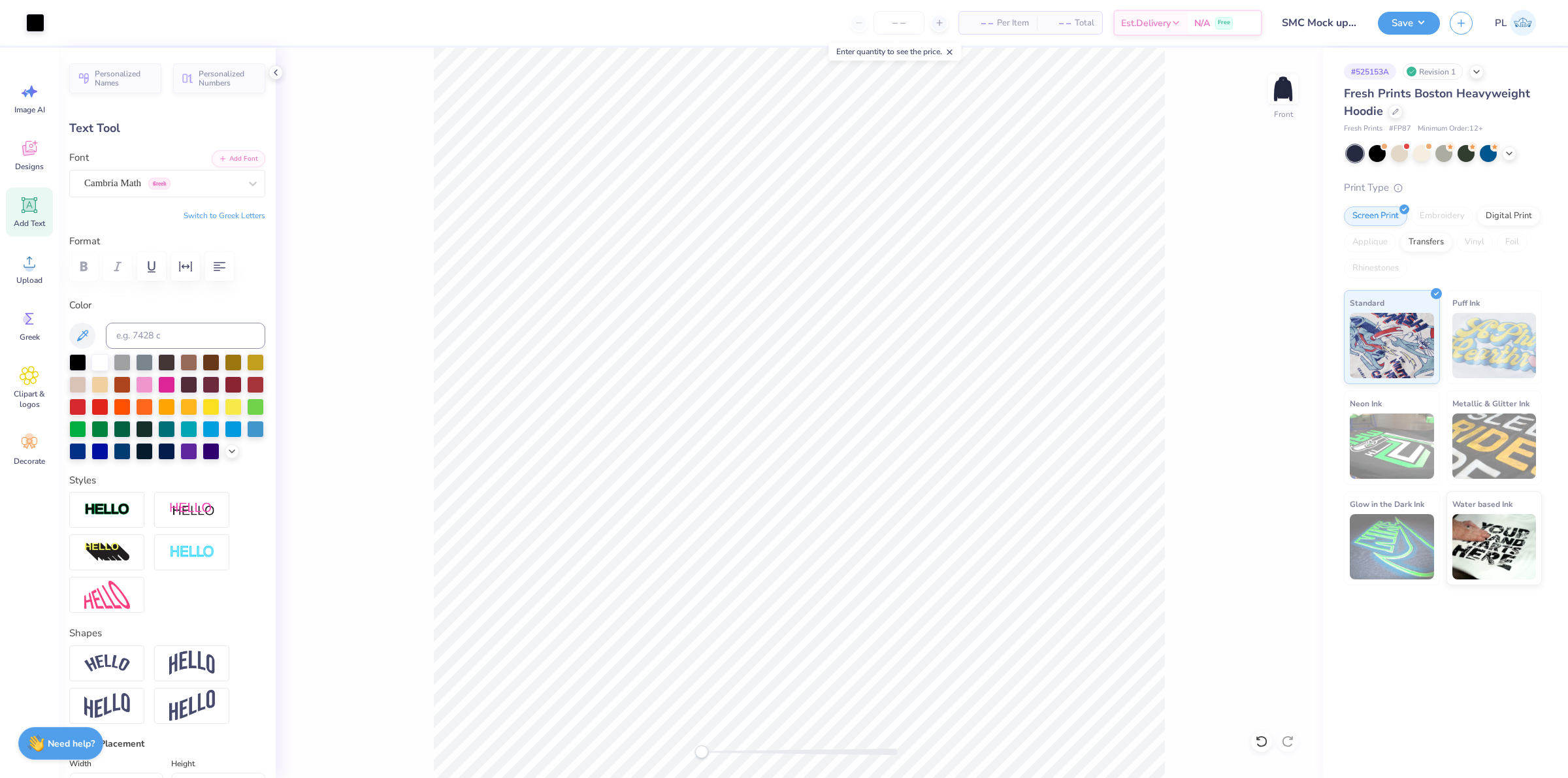
type input "8.91"
type input "0.82"
type input "20.87"
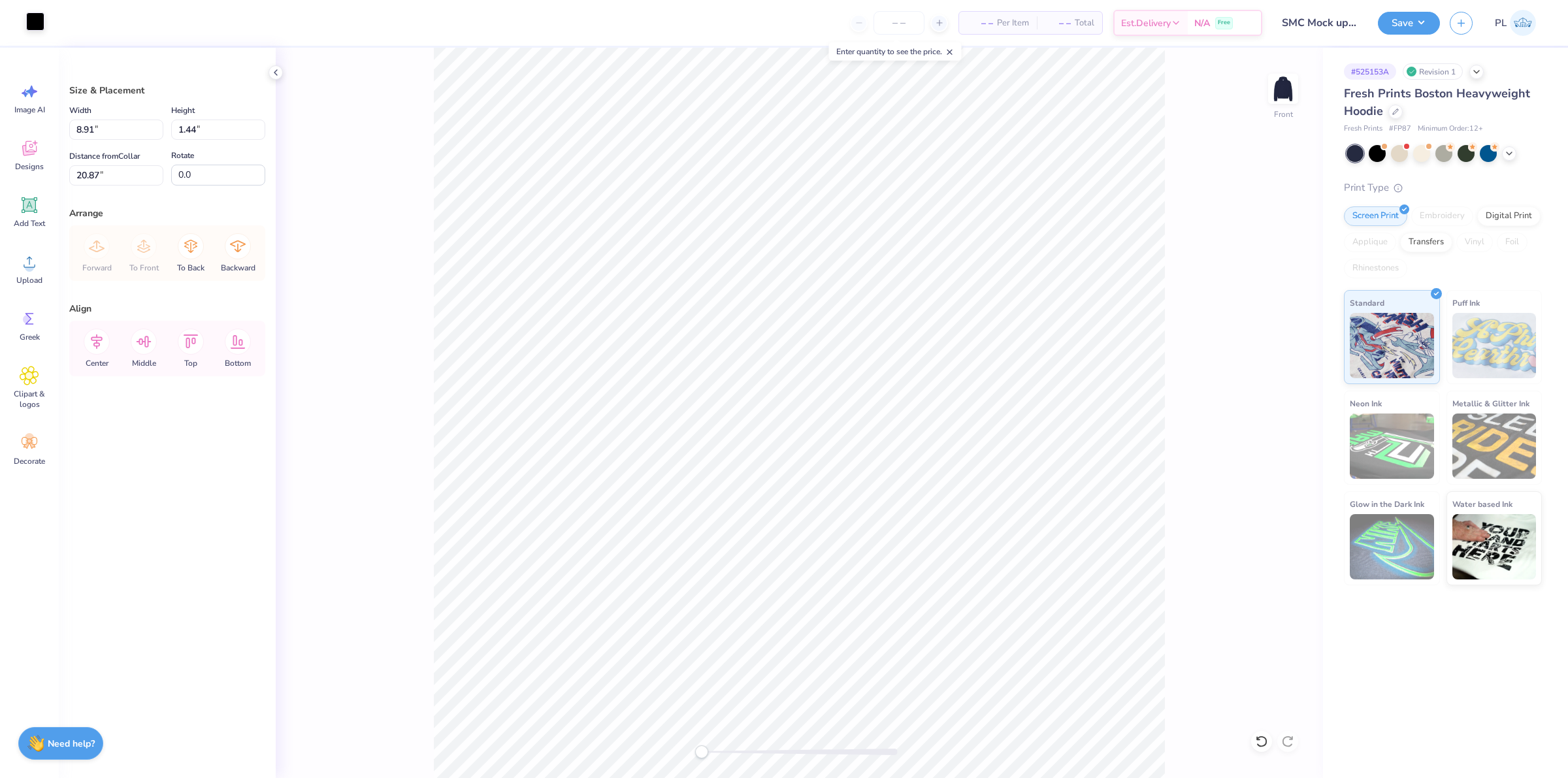
click at [31, 23] on div at bounding box center [35, 22] width 18 height 18
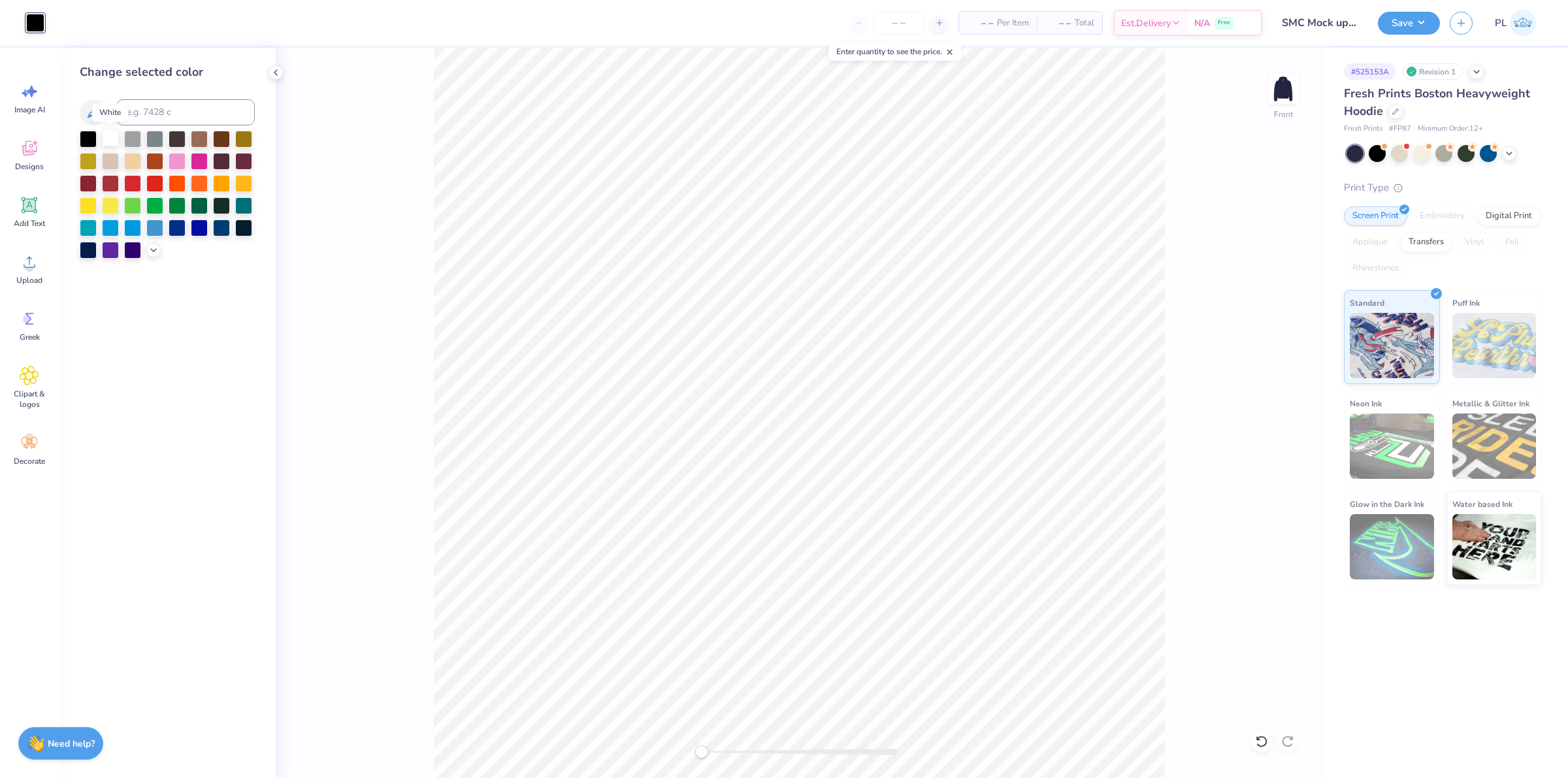
click at [112, 137] on div at bounding box center [110, 137] width 17 height 17
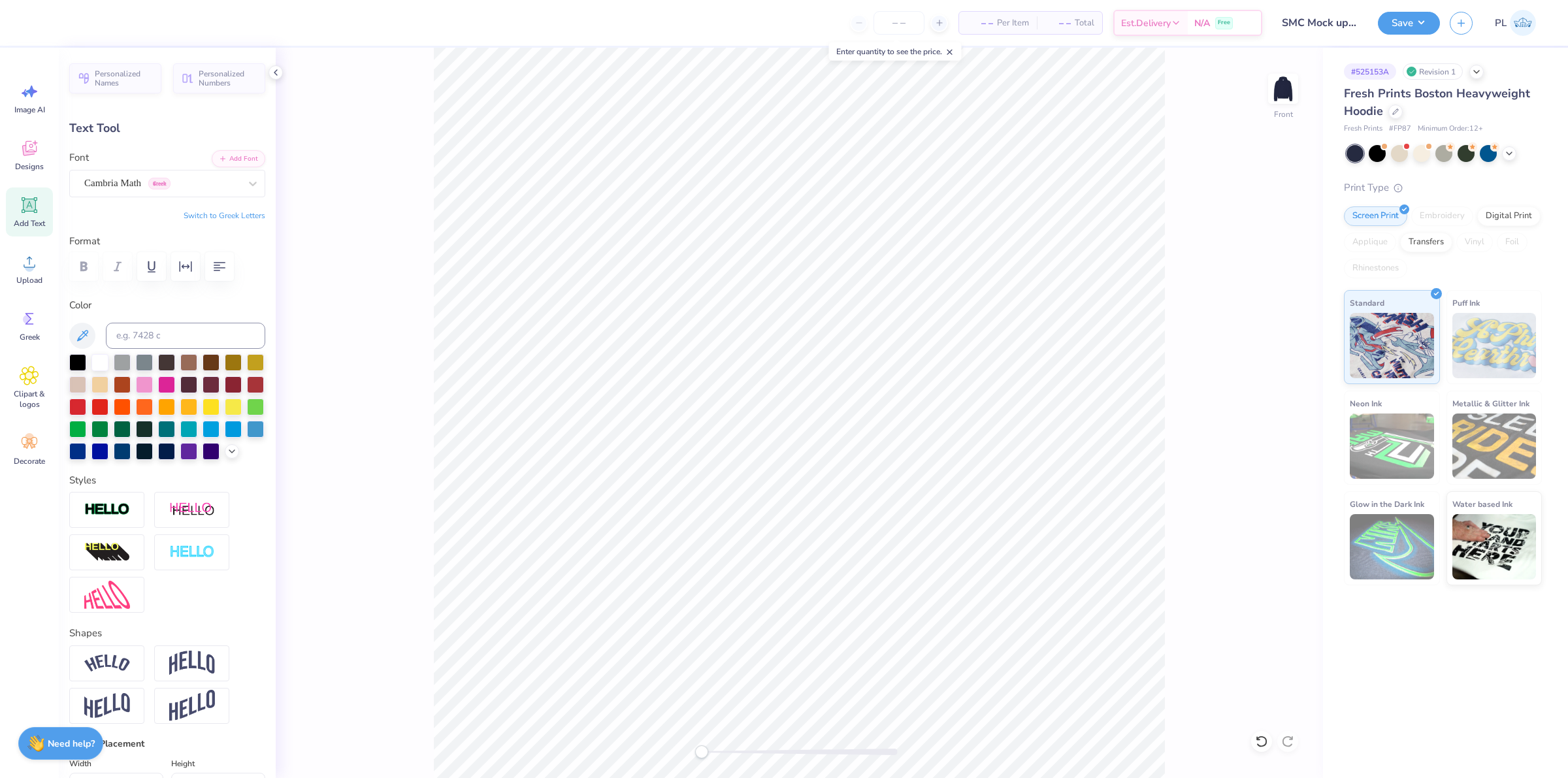
scroll to position [13, 7]
type textarea "Sport Management Club"
type input "6.11"
type input "0.35"
type input "21.96"
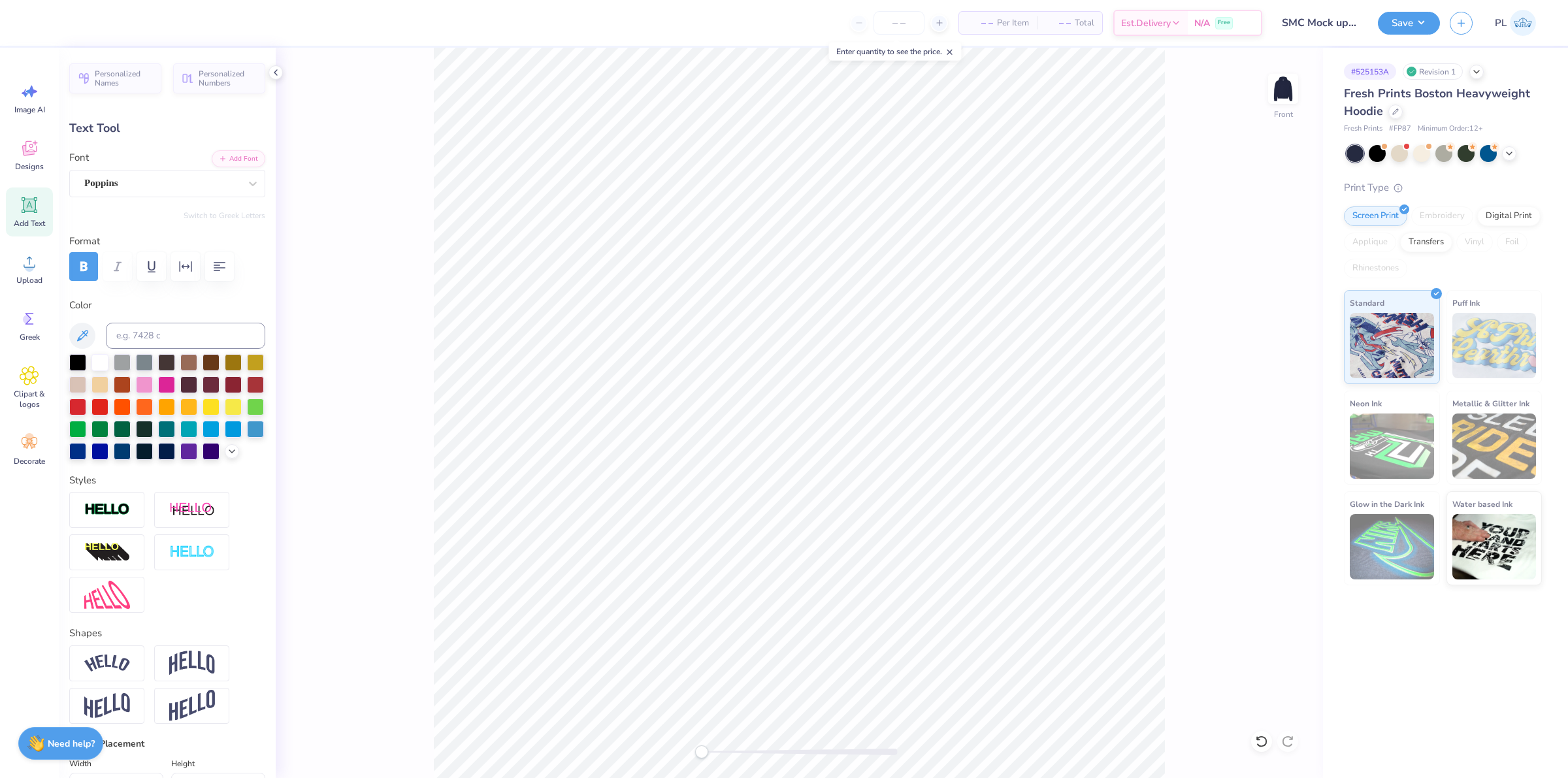
scroll to position [13, 6]
type textarea "A"
type textarea "2025-2026"
type input "12.19"
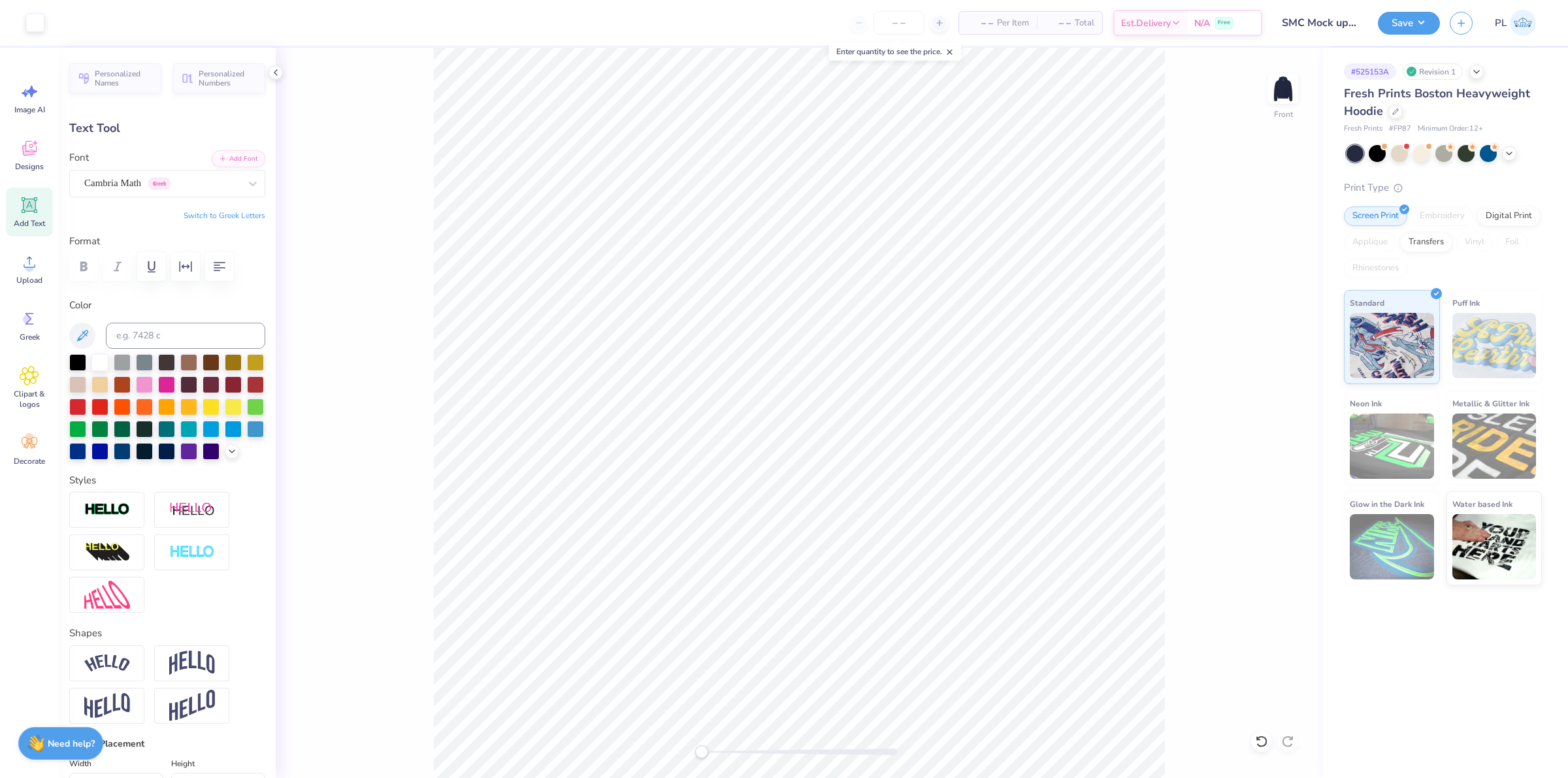
type input "1.10"
type input "20.73"
type input "12.64"
type input "1.14"
type input "2.64"
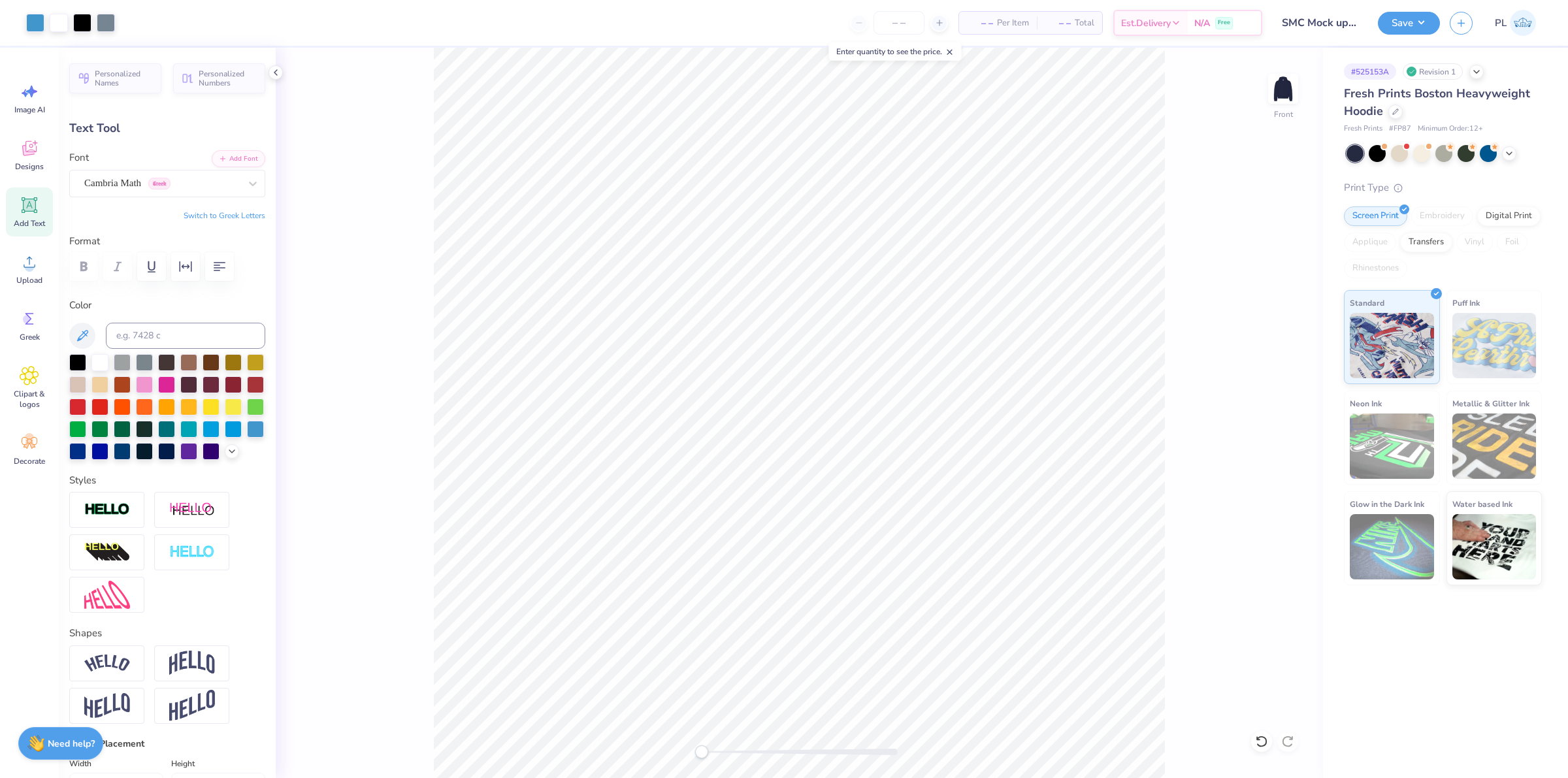
type input "0.37"
type input "21.95"
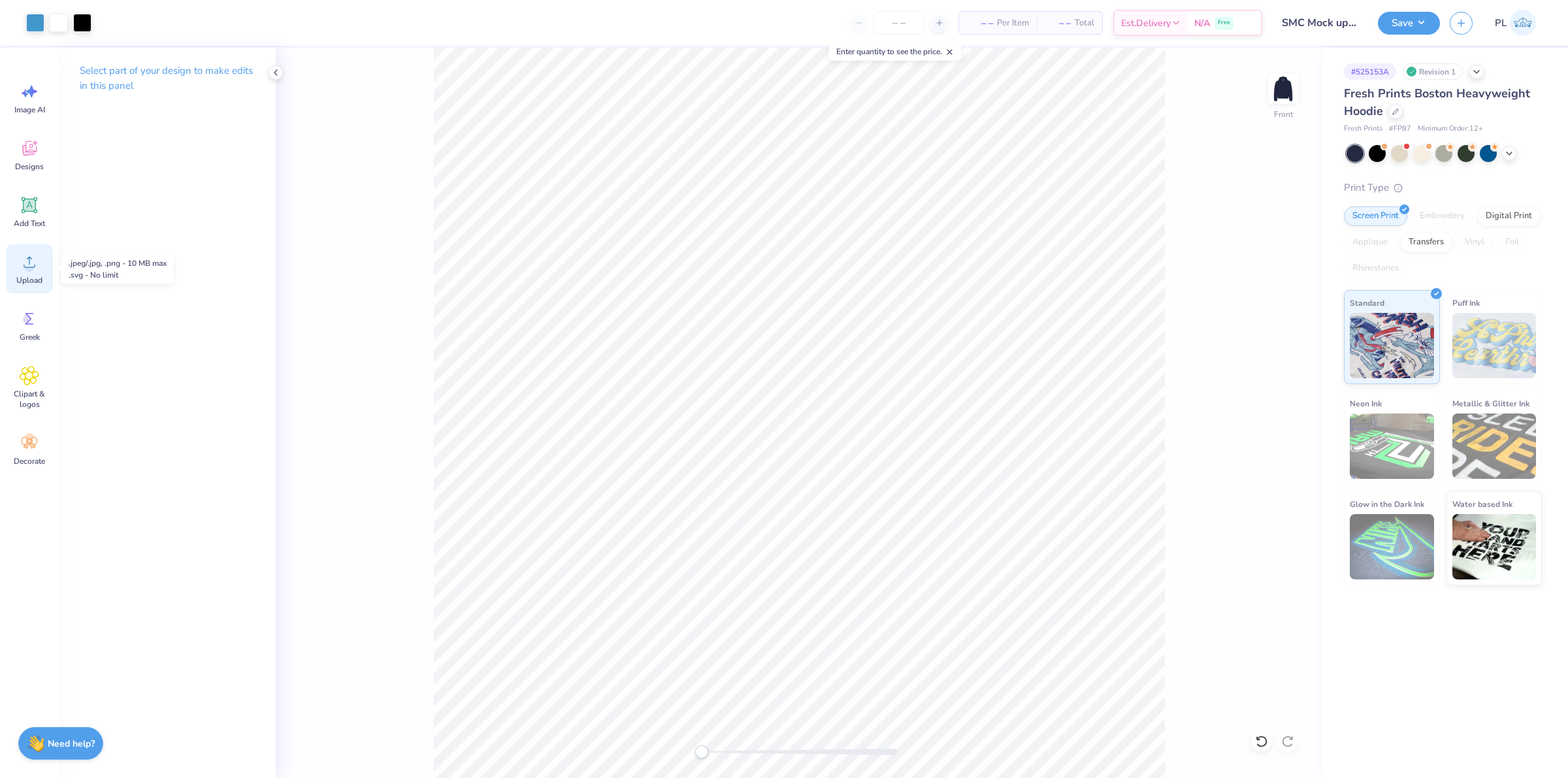
click at [29, 275] on span "Upload" at bounding box center [29, 280] width 26 height 10
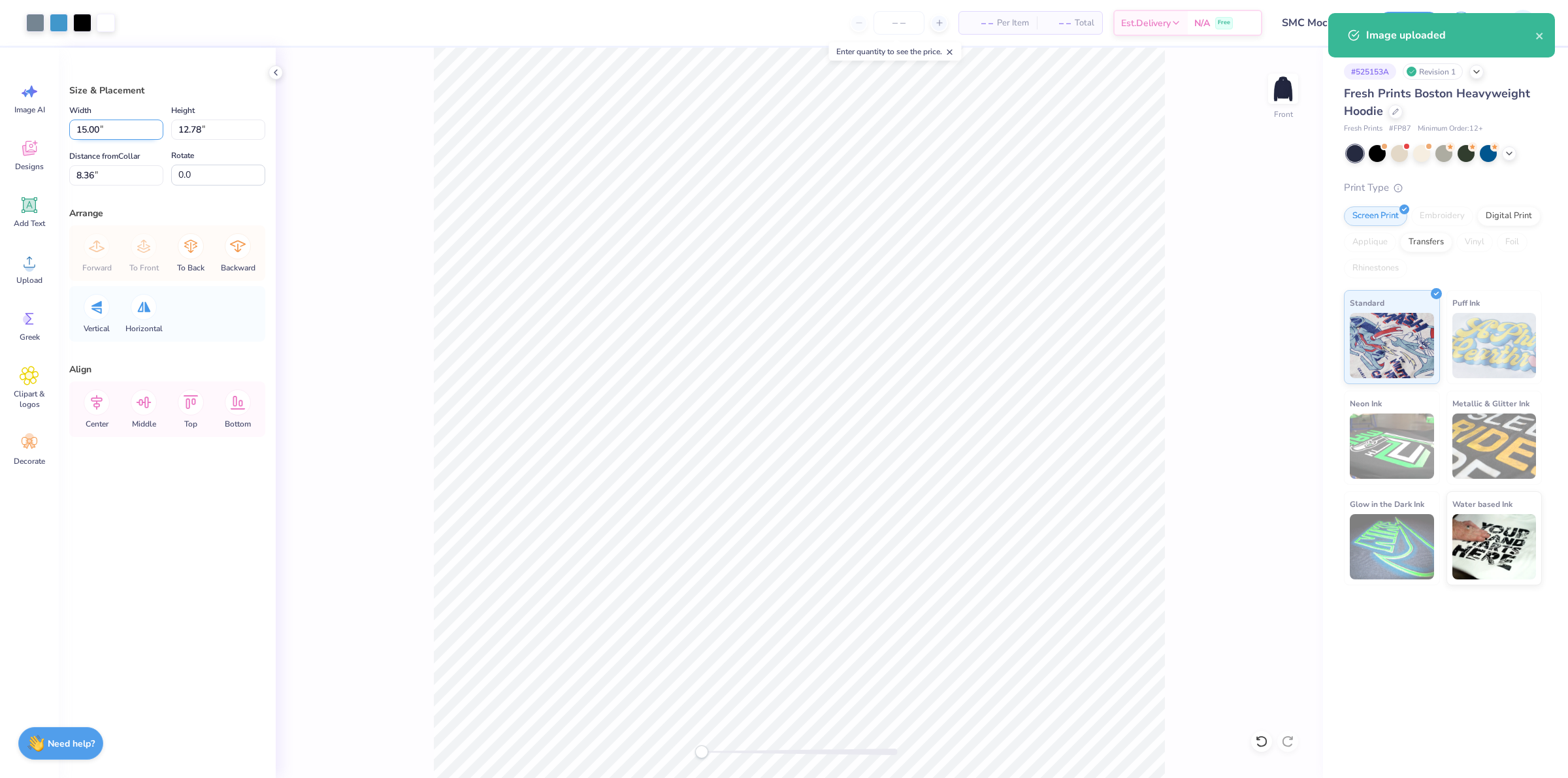
drag, startPoint x: 112, startPoint y: 130, endPoint x: 72, endPoint y: 128, distance: 40.0
click at [72, 128] on input "15.00" at bounding box center [116, 129] width 94 height 20
type input "12.62"
type input "10.75"
click at [57, 178] on div "Art colors – – Per Item – – Total Est. Delivery N/A Free Design Title SMC Mock …" at bounding box center [784, 389] width 1568 height 778
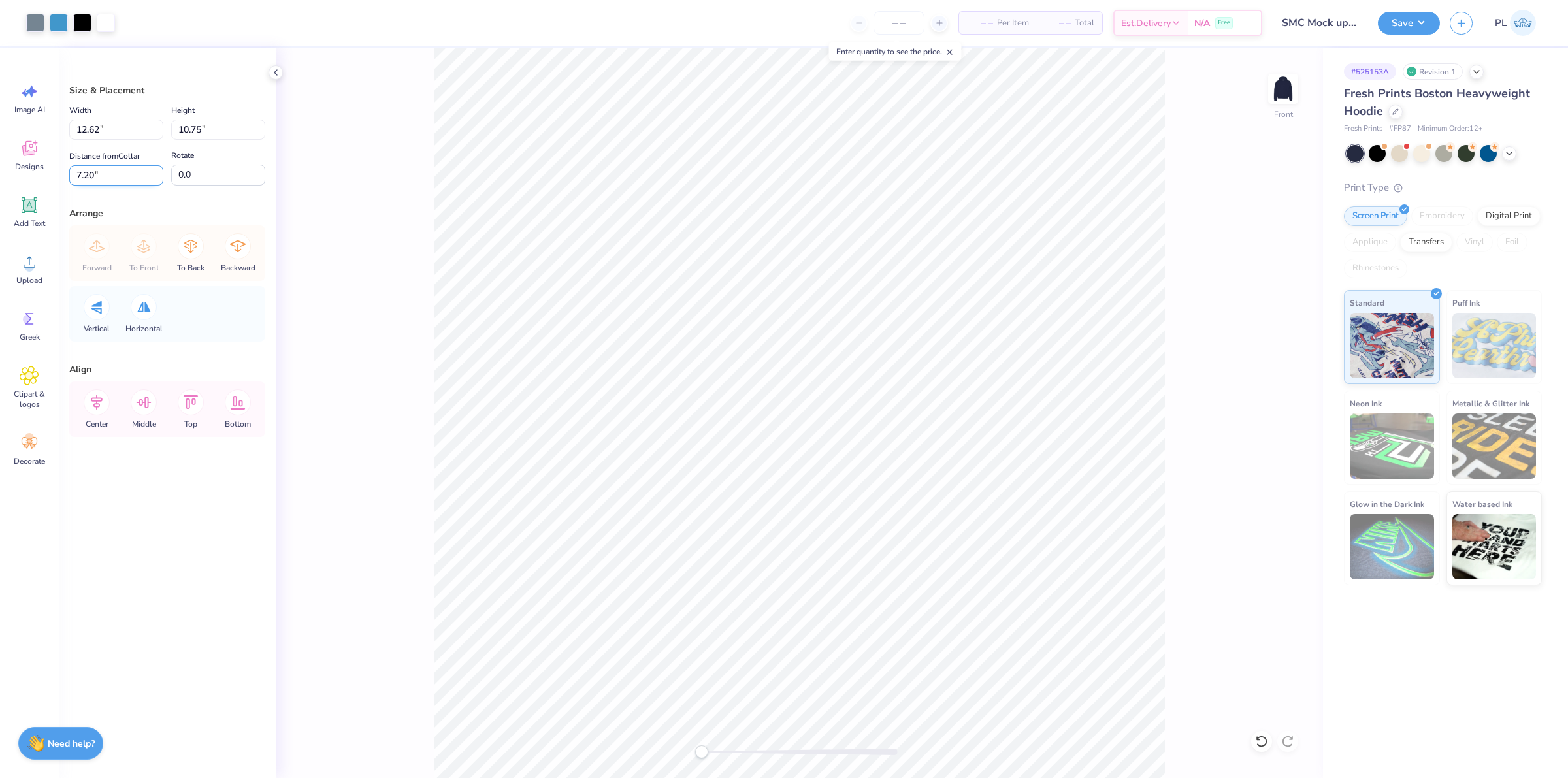
click at [82, 178] on input "7.20" at bounding box center [116, 175] width 94 height 20
type input "11.20"
click at [85, 132] on input "12.62" at bounding box center [116, 129] width 94 height 20
type input "11.62"
type input "9.90"
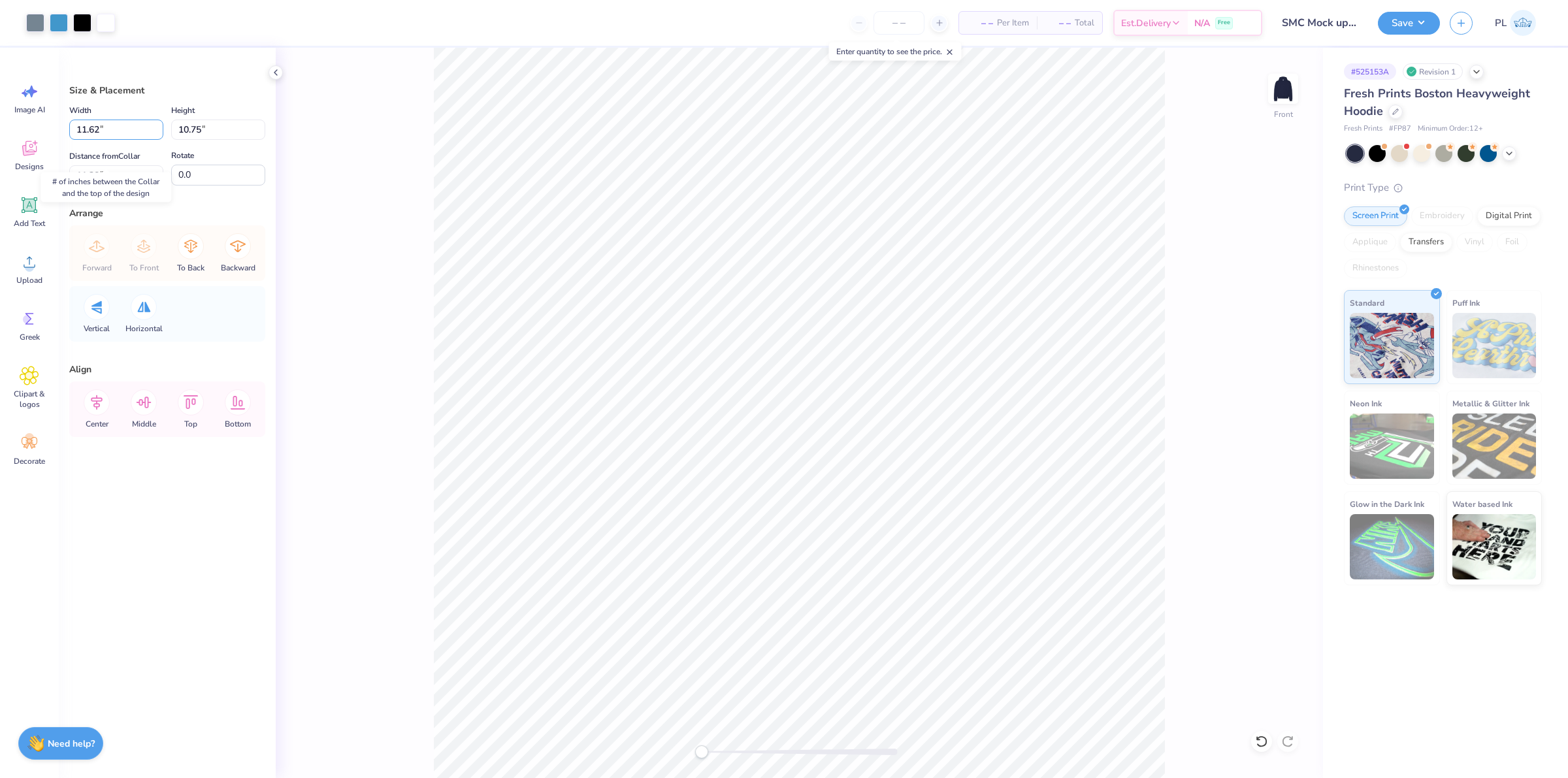
type input "11.63"
drag, startPoint x: 111, startPoint y: 123, endPoint x: 49, endPoint y: 114, distance: 62.6
click at [49, 114] on div "Art colors – – Per Item – – Total Est. Delivery N/A Free Design Title SMC Mock …" at bounding box center [784, 389] width 1568 height 778
type input "12.00"
type input "10.22"
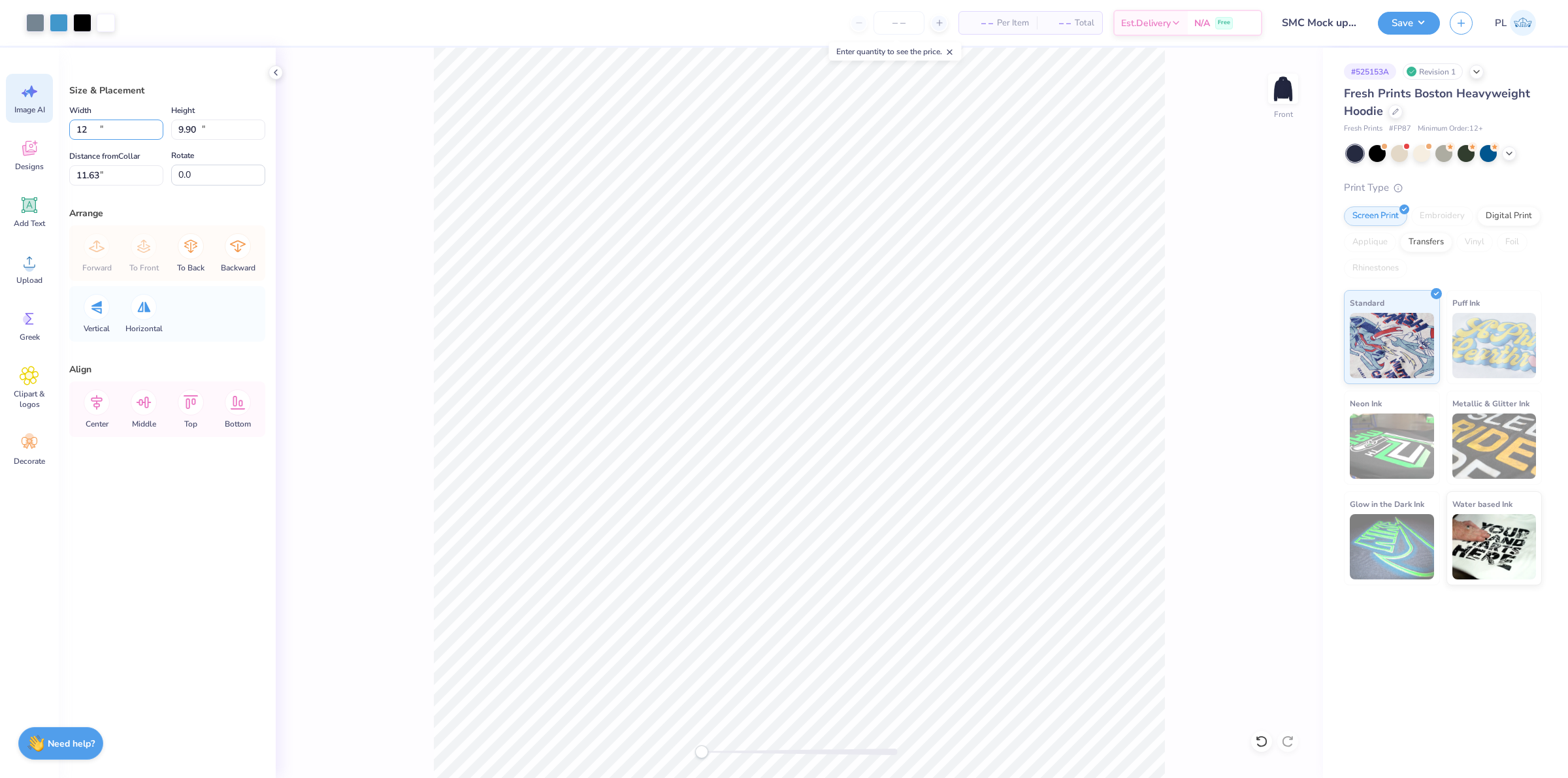
type input "11.46"
type input "11.80"
type input "10.05"
drag, startPoint x: 115, startPoint y: 178, endPoint x: 69, endPoint y: 173, distance: 46.3
click at [69, 173] on input "11.55" at bounding box center [116, 175] width 94 height 20
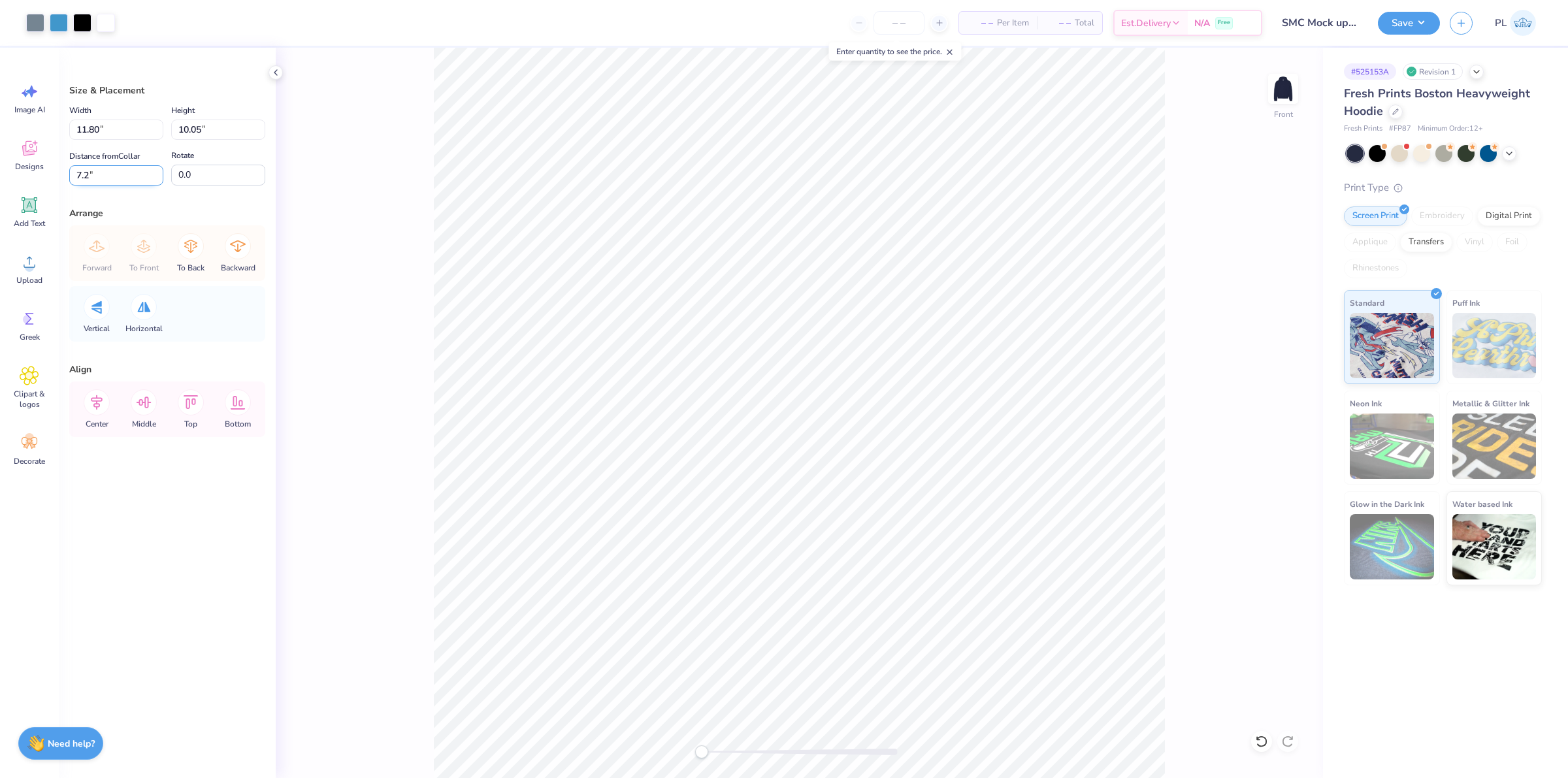
click at [80, 174] on input "7.2" at bounding box center [116, 175] width 94 height 20
type input "11.2"
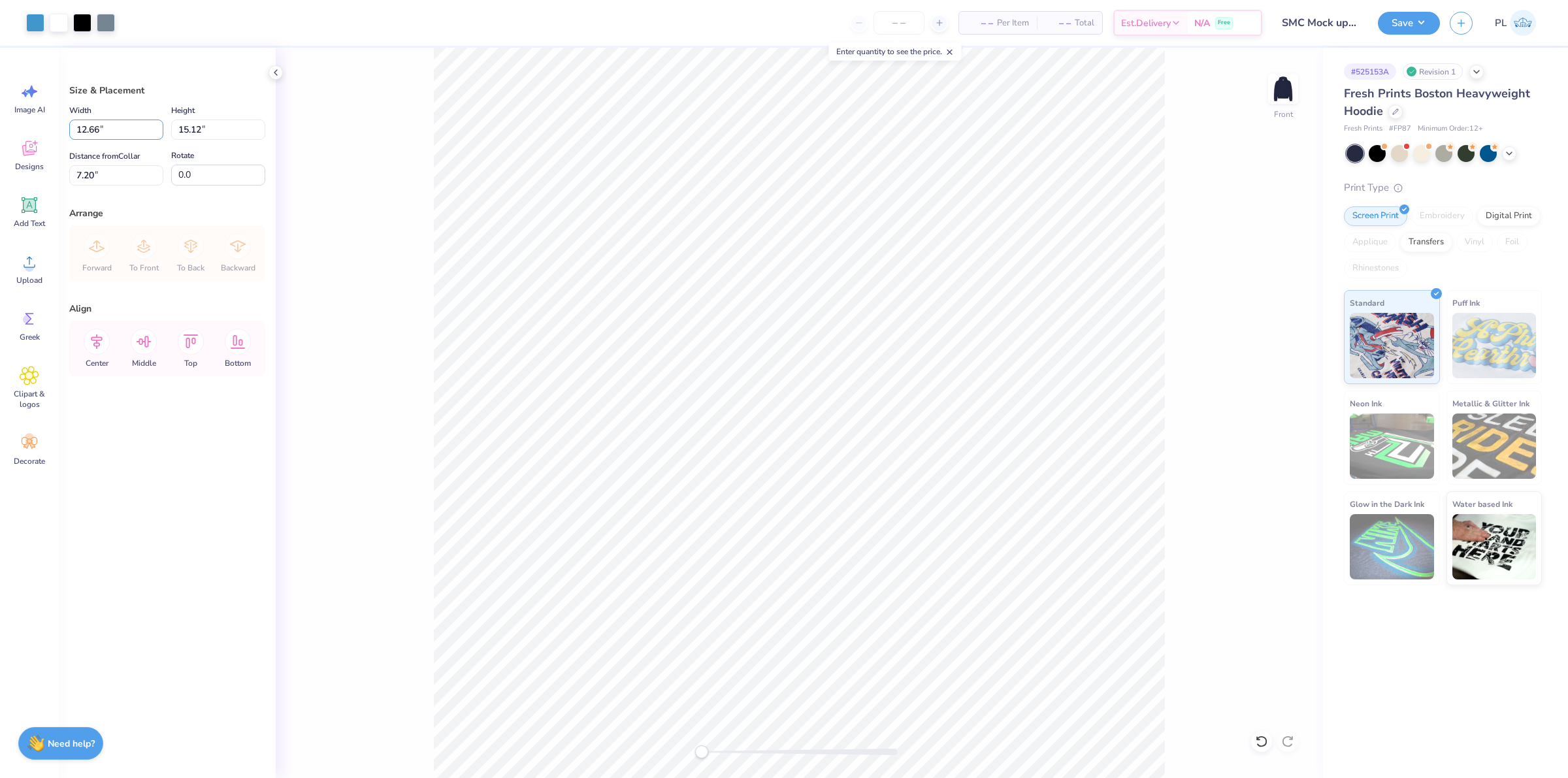
drag, startPoint x: 114, startPoint y: 126, endPoint x: 66, endPoint y: 129, distance: 48.1
click at [66, 129] on div "Size & Placement Width 12.66 12.66 " Height 15.12 15.12 " Distance from Collar …" at bounding box center [167, 412] width 217 height 730
type input "12.50"
type input "14.93"
type input "7.29"
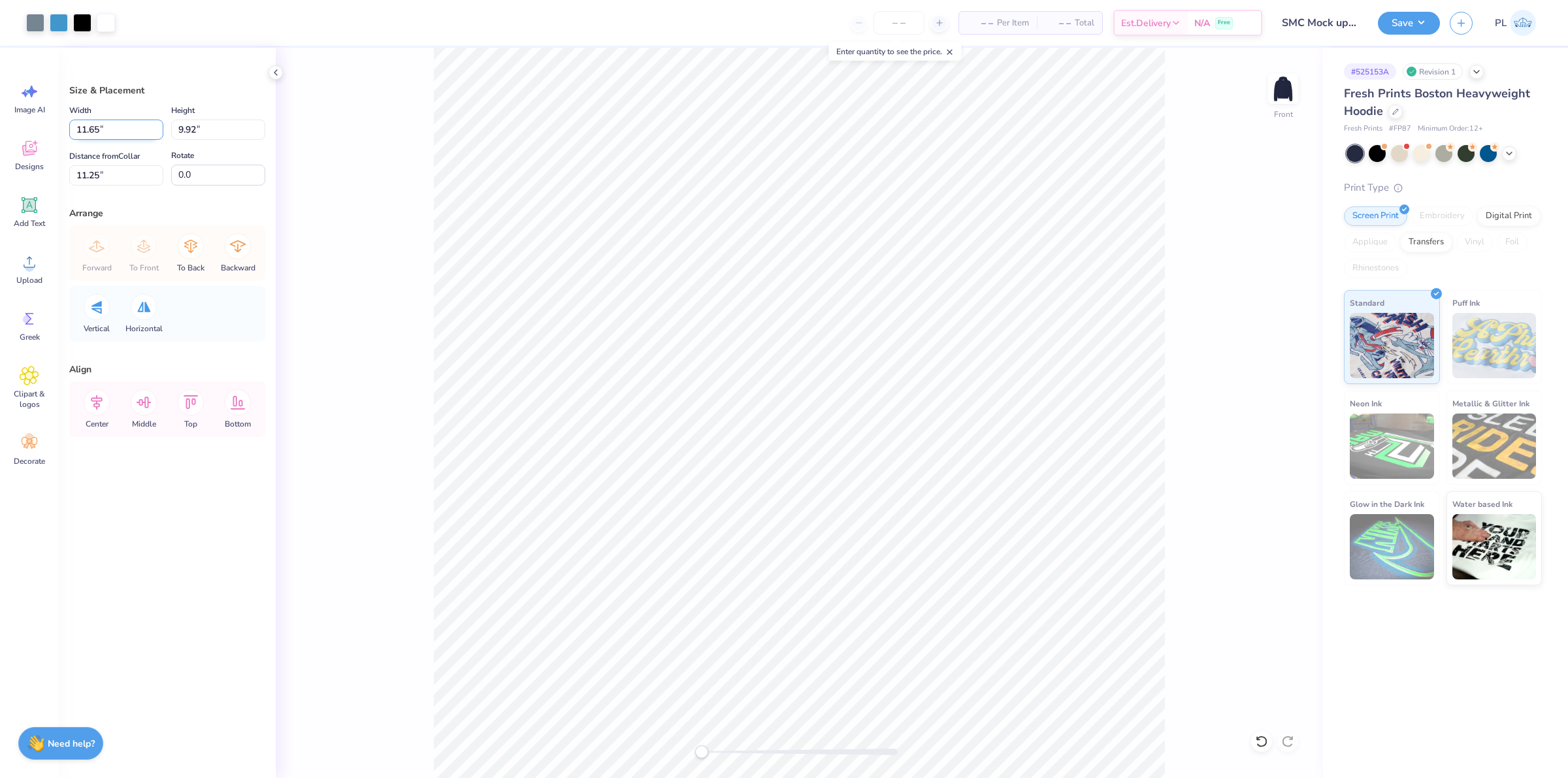
click at [97, 130] on input "11.65" at bounding box center [116, 129] width 94 height 20
type input "11.45"
type input "9.75"
type input "11.33"
type input "11.25"
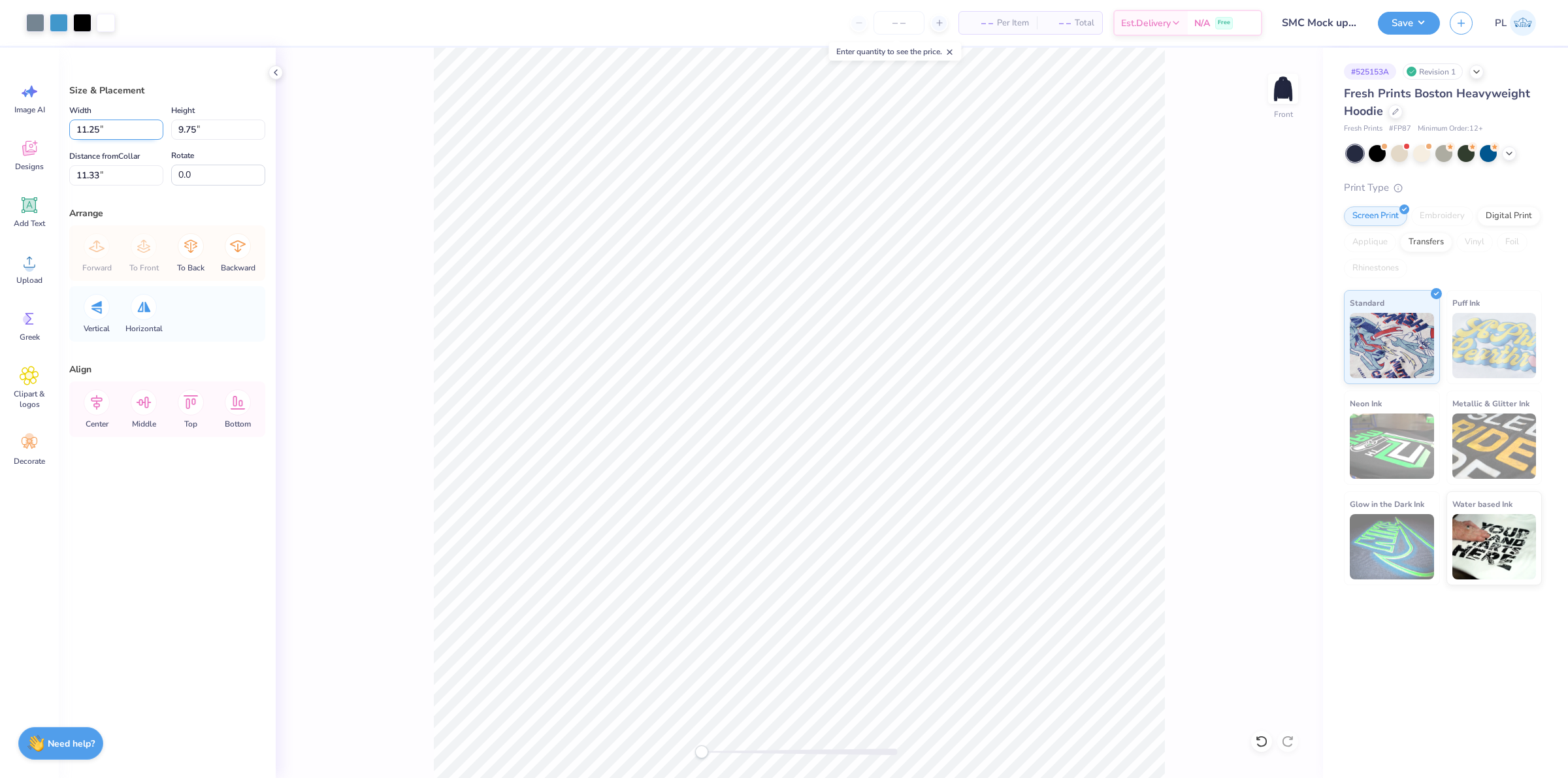
type input "9.58"
type input "11.42"
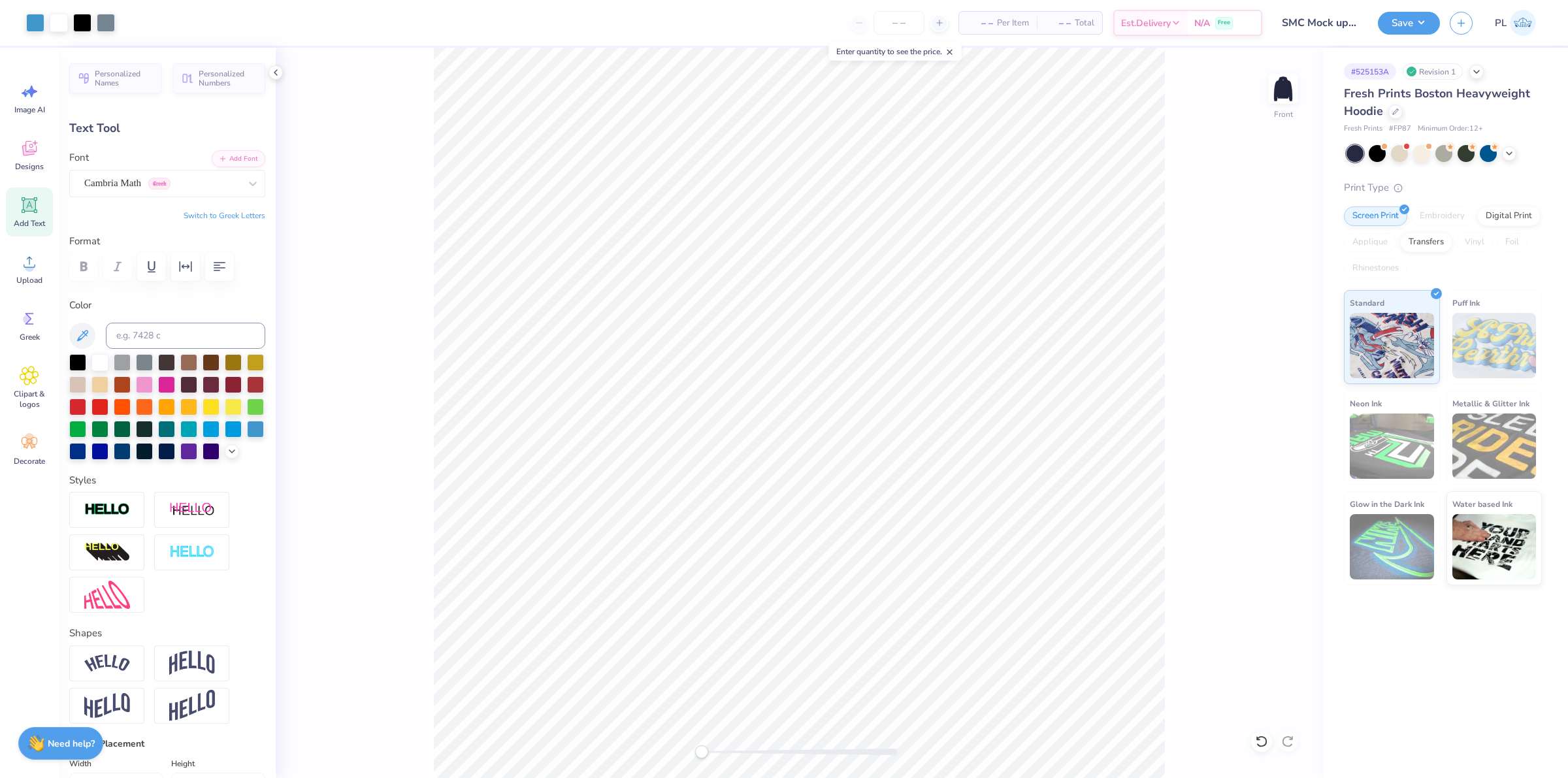
type input "12.19"
type input "1.10"
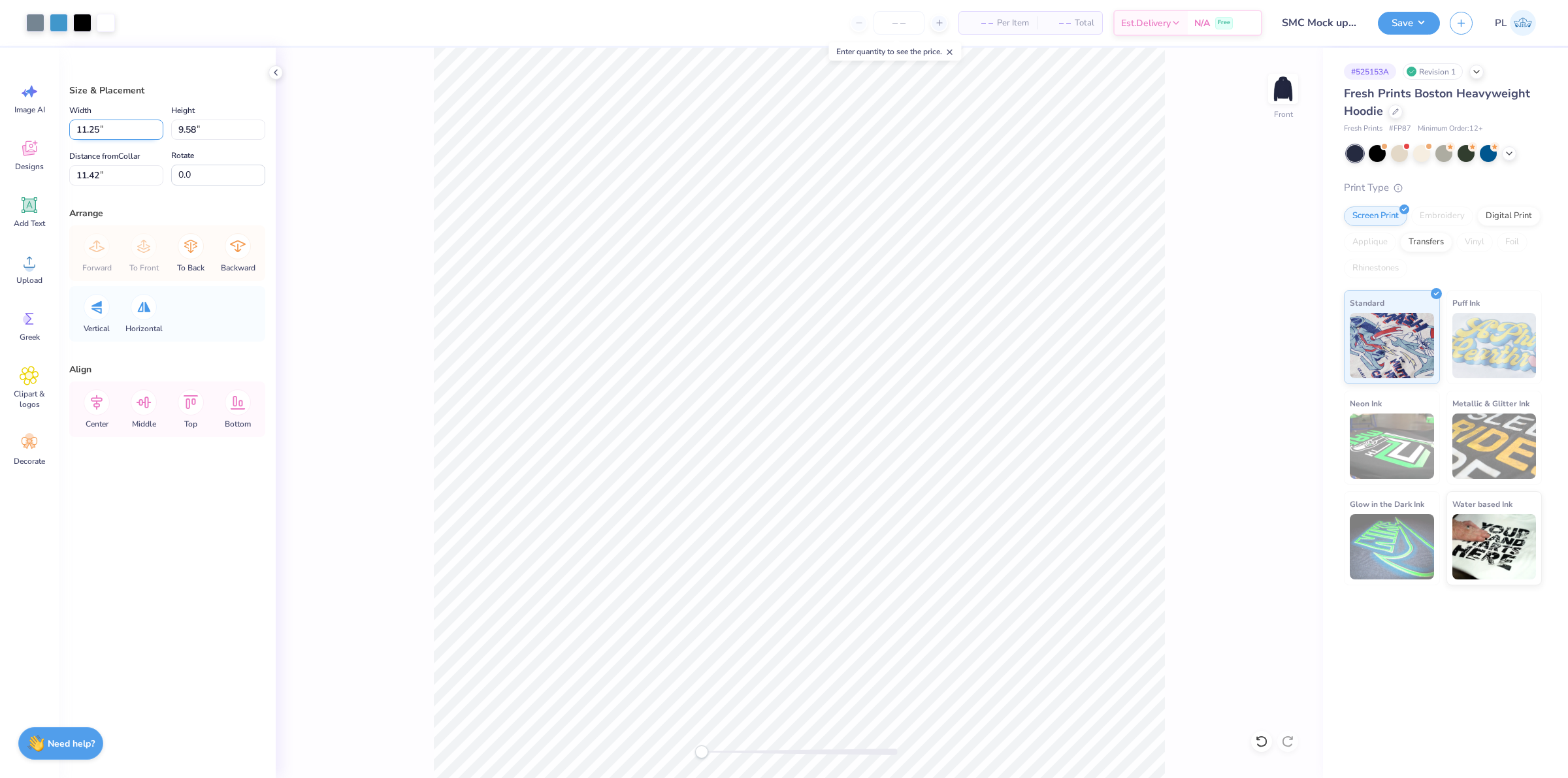
click at [95, 136] on input "11.25" at bounding box center [116, 129] width 94 height 20
type input "11.05"
type input "9.41"
type input "11.50"
drag, startPoint x: 110, startPoint y: 131, endPoint x: 75, endPoint y: 128, distance: 35.1
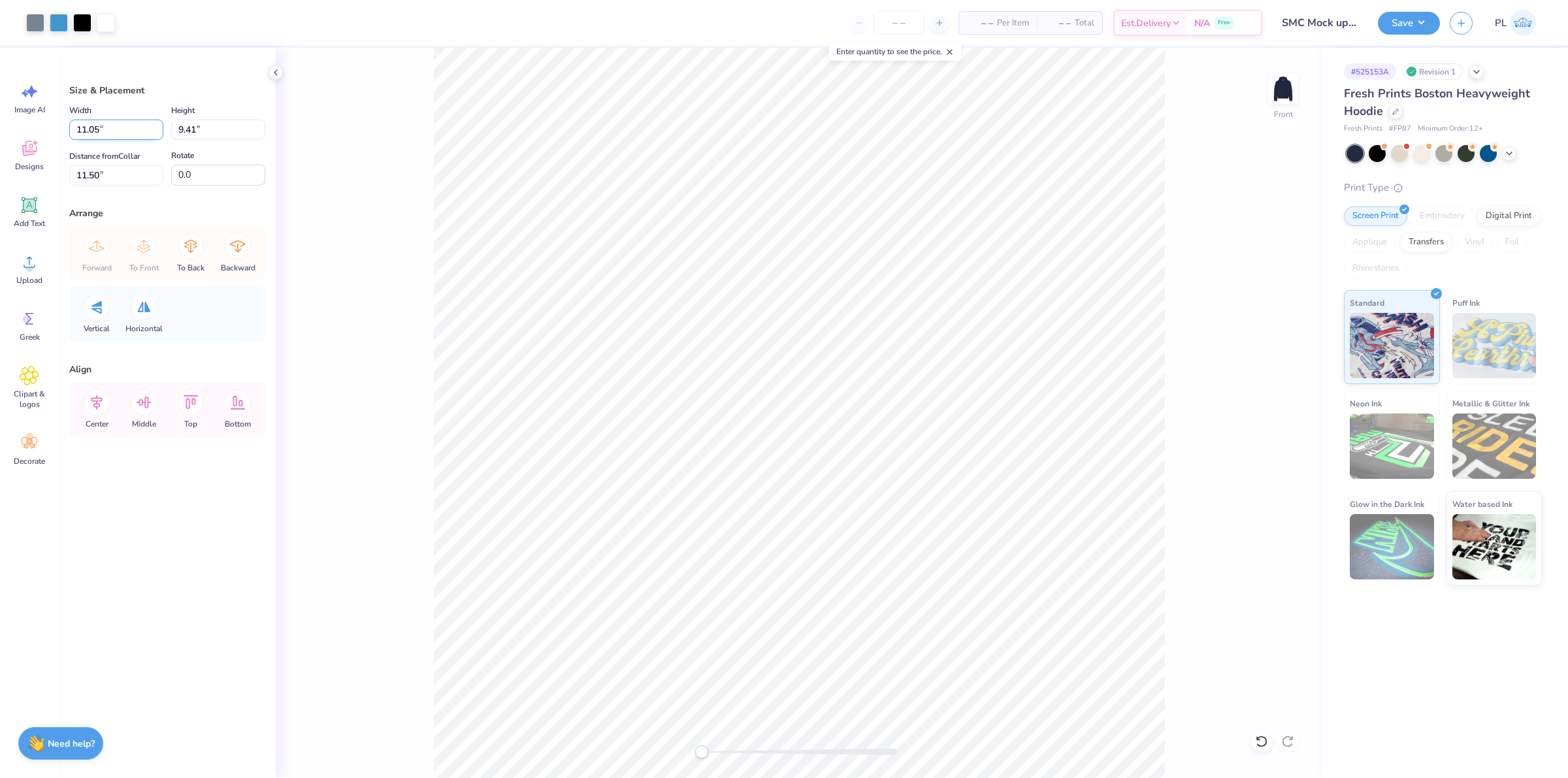
click at [75, 128] on input "11.05" at bounding box center [116, 129] width 94 height 20
type input "10.80"
type input "9.20"
type input "11.61"
click at [101, 180] on input "11.61" at bounding box center [116, 175] width 94 height 20
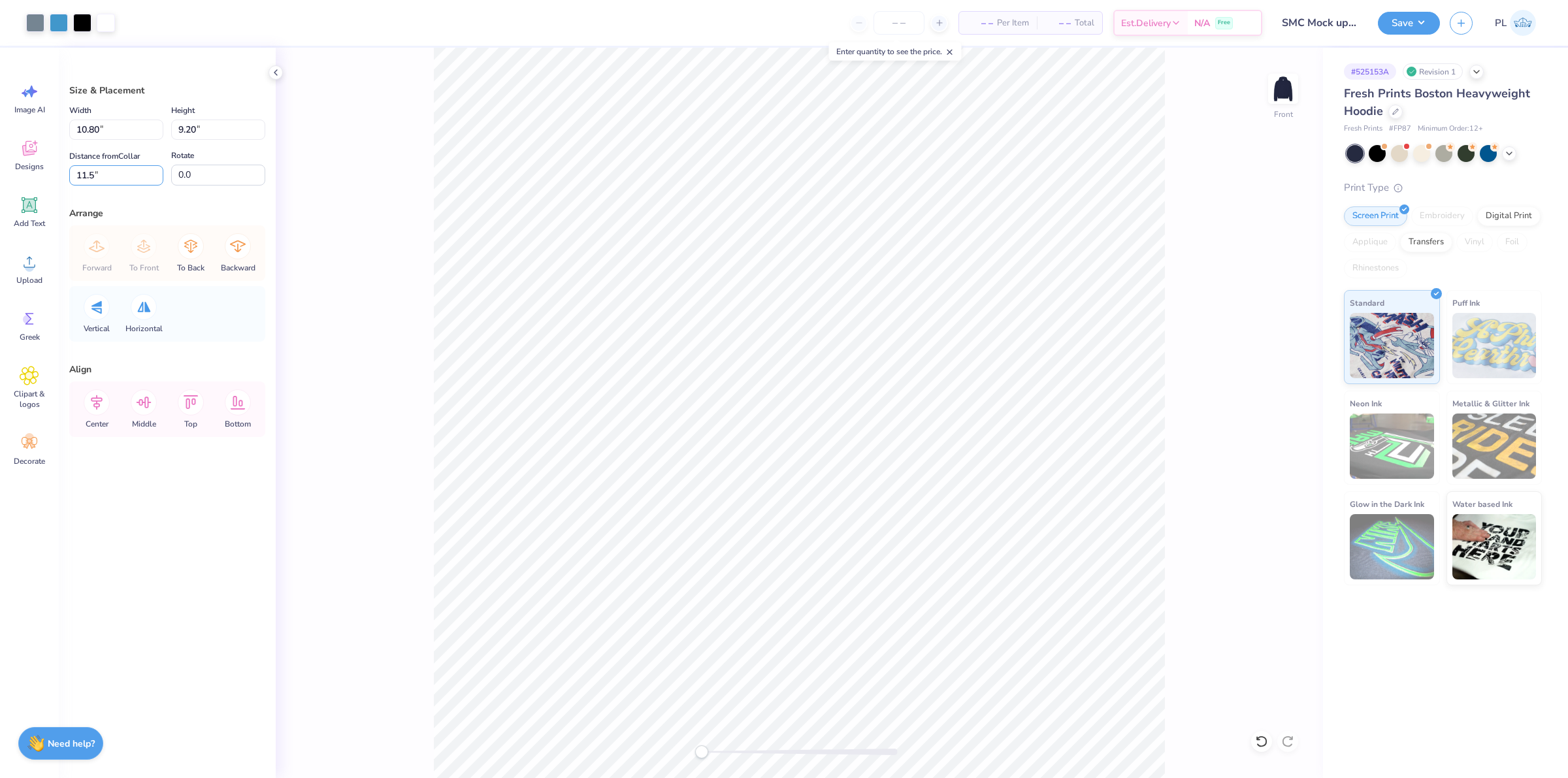
type input "11.5"
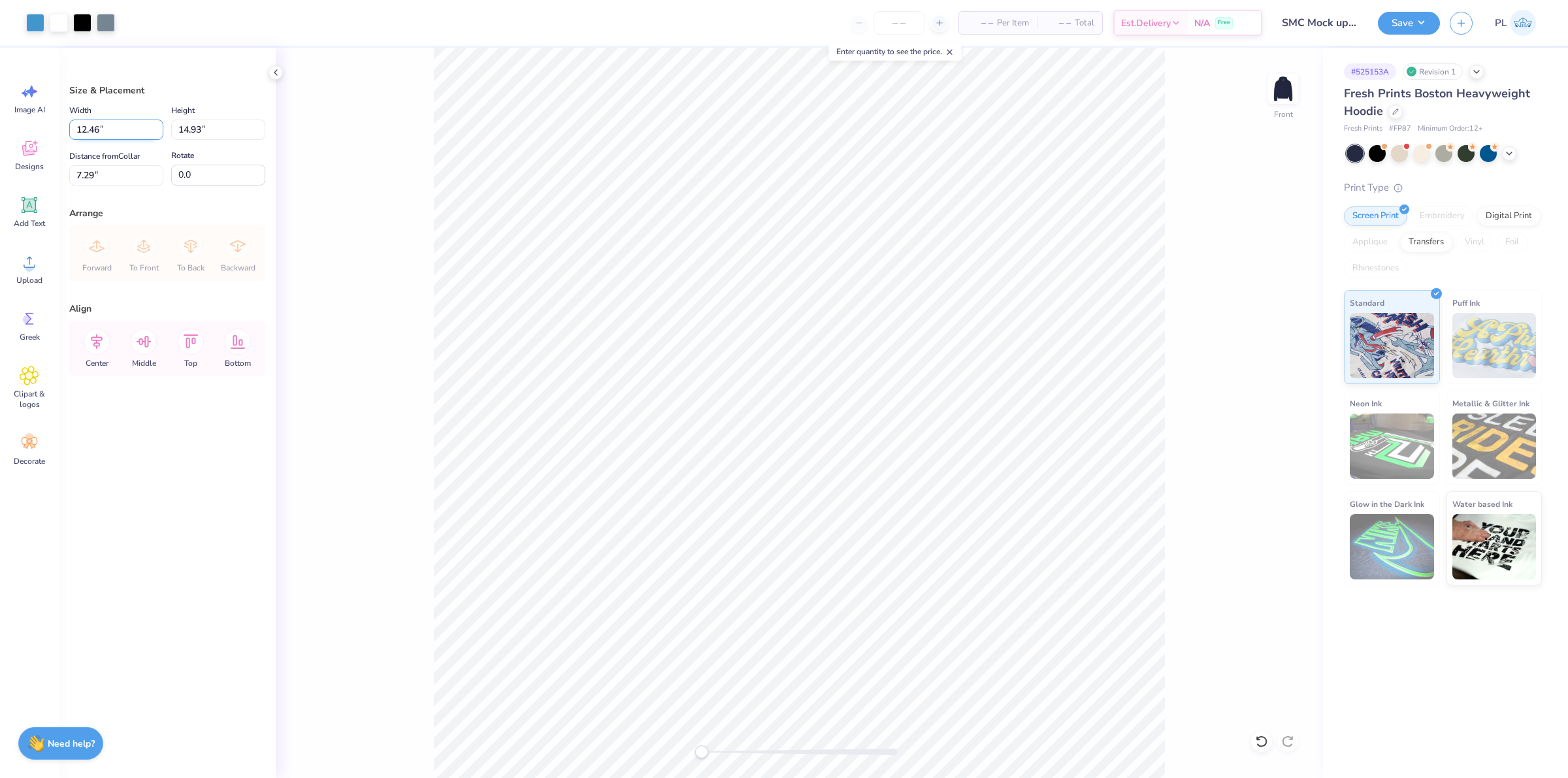
drag, startPoint x: 130, startPoint y: 128, endPoint x: 73, endPoint y: 130, distance: 57.0
click at [73, 130] on input "12.46" at bounding box center [116, 129] width 94 height 20
type input "12.50"
type input "14.98"
drag, startPoint x: 110, startPoint y: 177, endPoint x: 67, endPoint y: 171, distance: 43.4
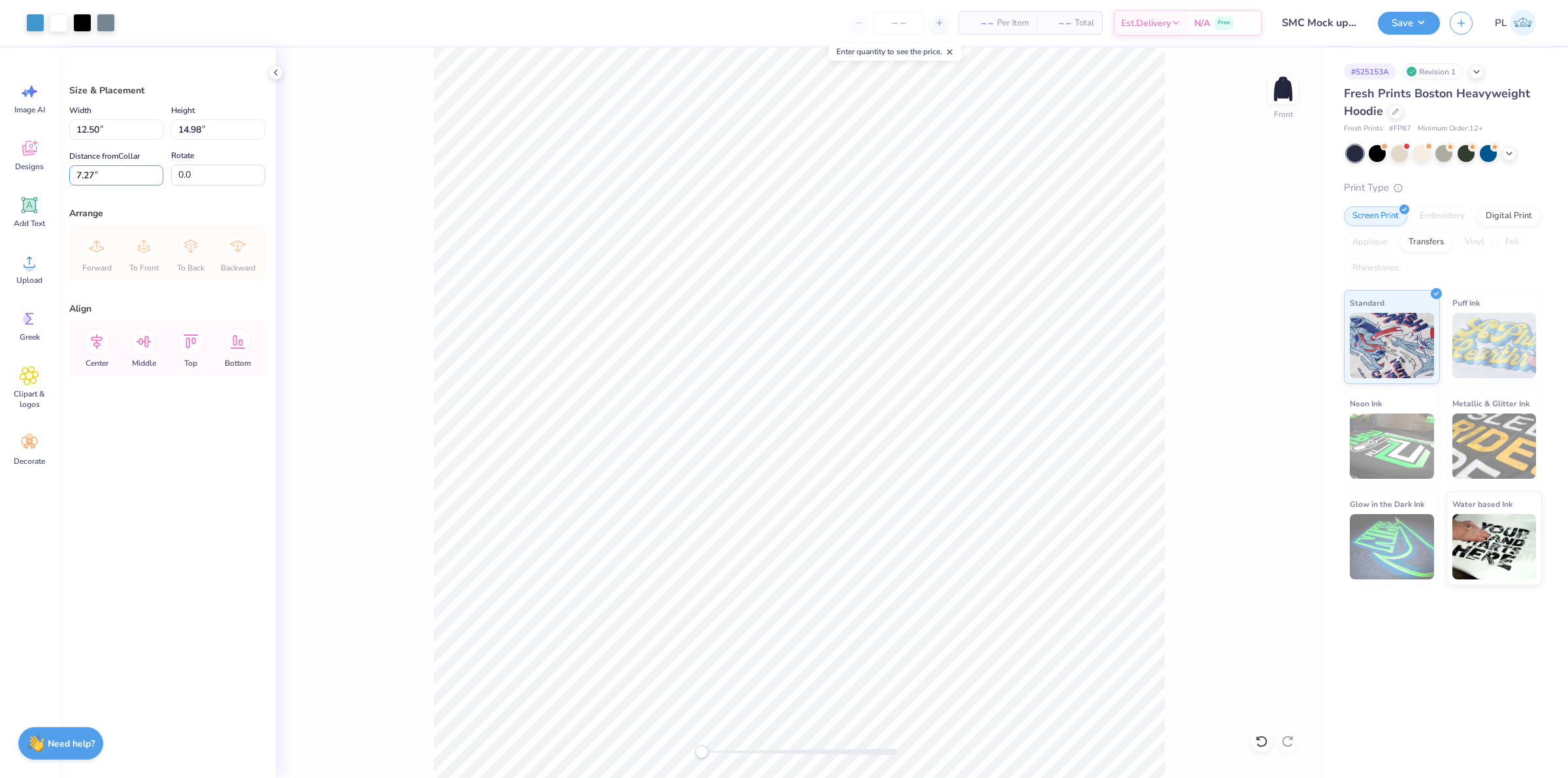
click at [67, 171] on div "Size & Placement Width 12.50 12.50 " Height 14.98 14.98 " Distance from Collar …" at bounding box center [167, 412] width 217 height 730
type input "6.00"
click at [1418, 17] on button "Save" at bounding box center [1409, 21] width 62 height 23
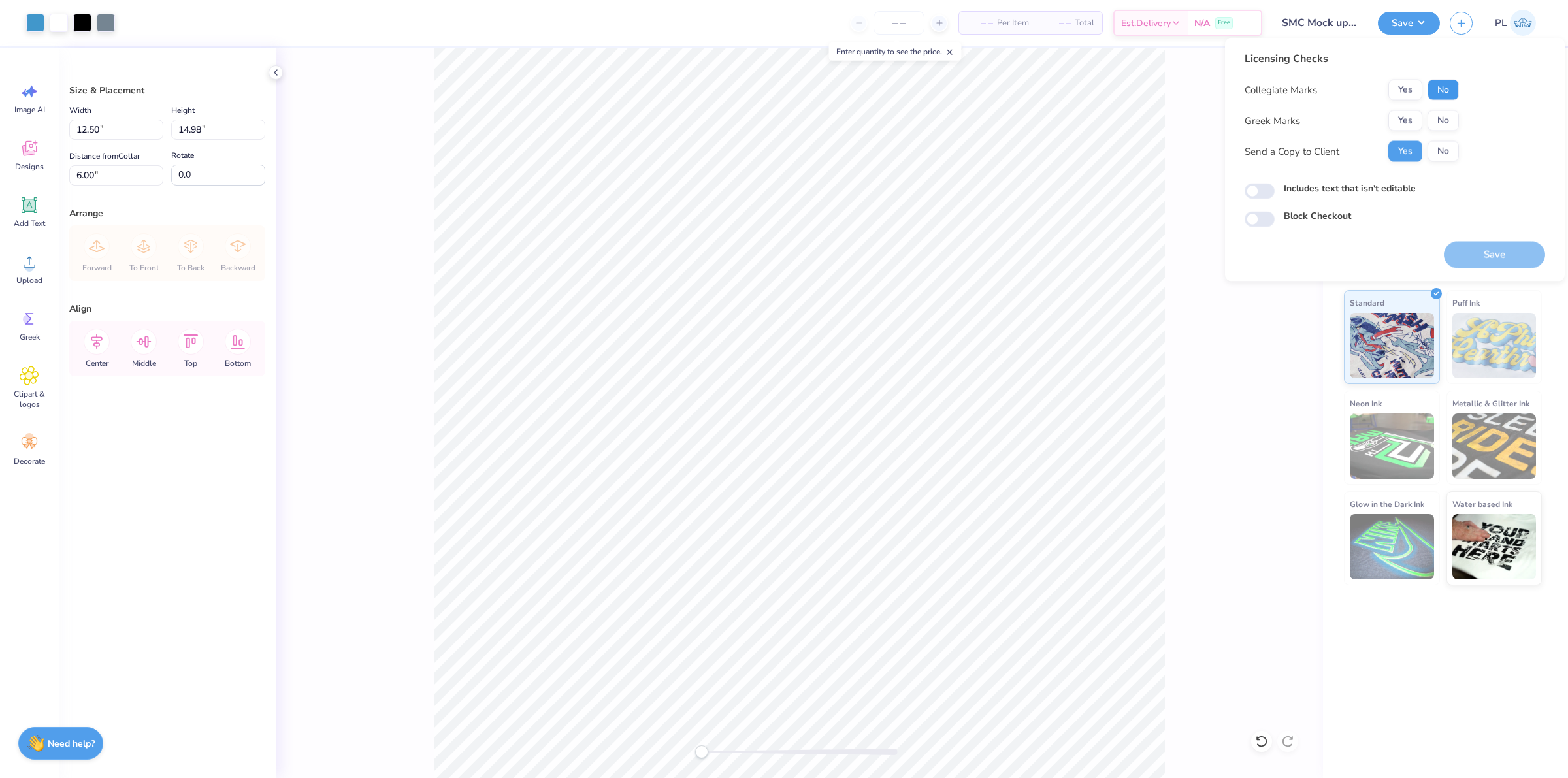
click at [1439, 95] on button "No" at bounding box center [1443, 90] width 31 height 21
click at [1435, 123] on button "No" at bounding box center [1443, 121] width 31 height 21
click at [1475, 262] on button "Save" at bounding box center [1494, 255] width 101 height 26
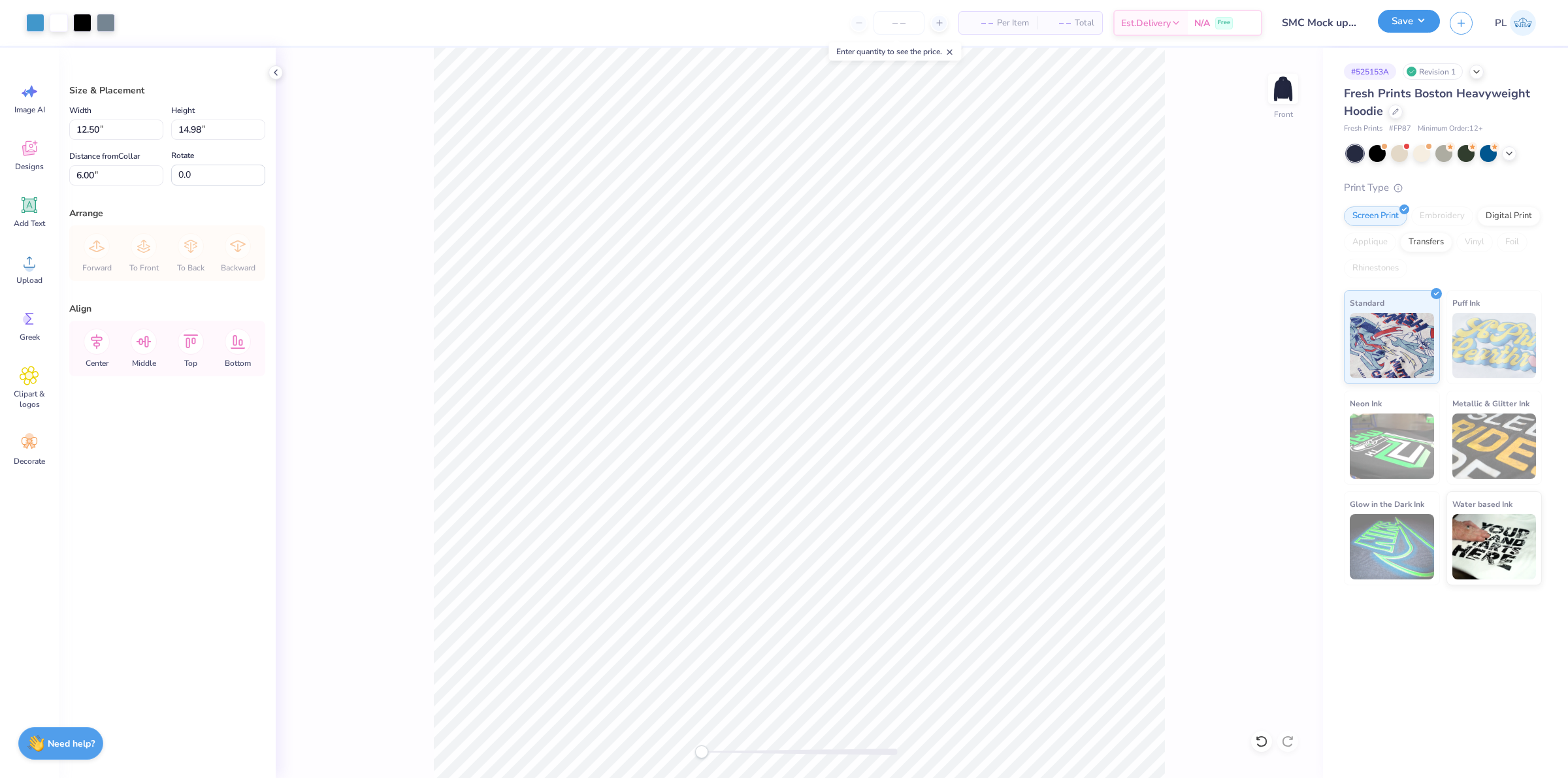
click at [1420, 20] on button "Save" at bounding box center [1409, 21] width 62 height 23
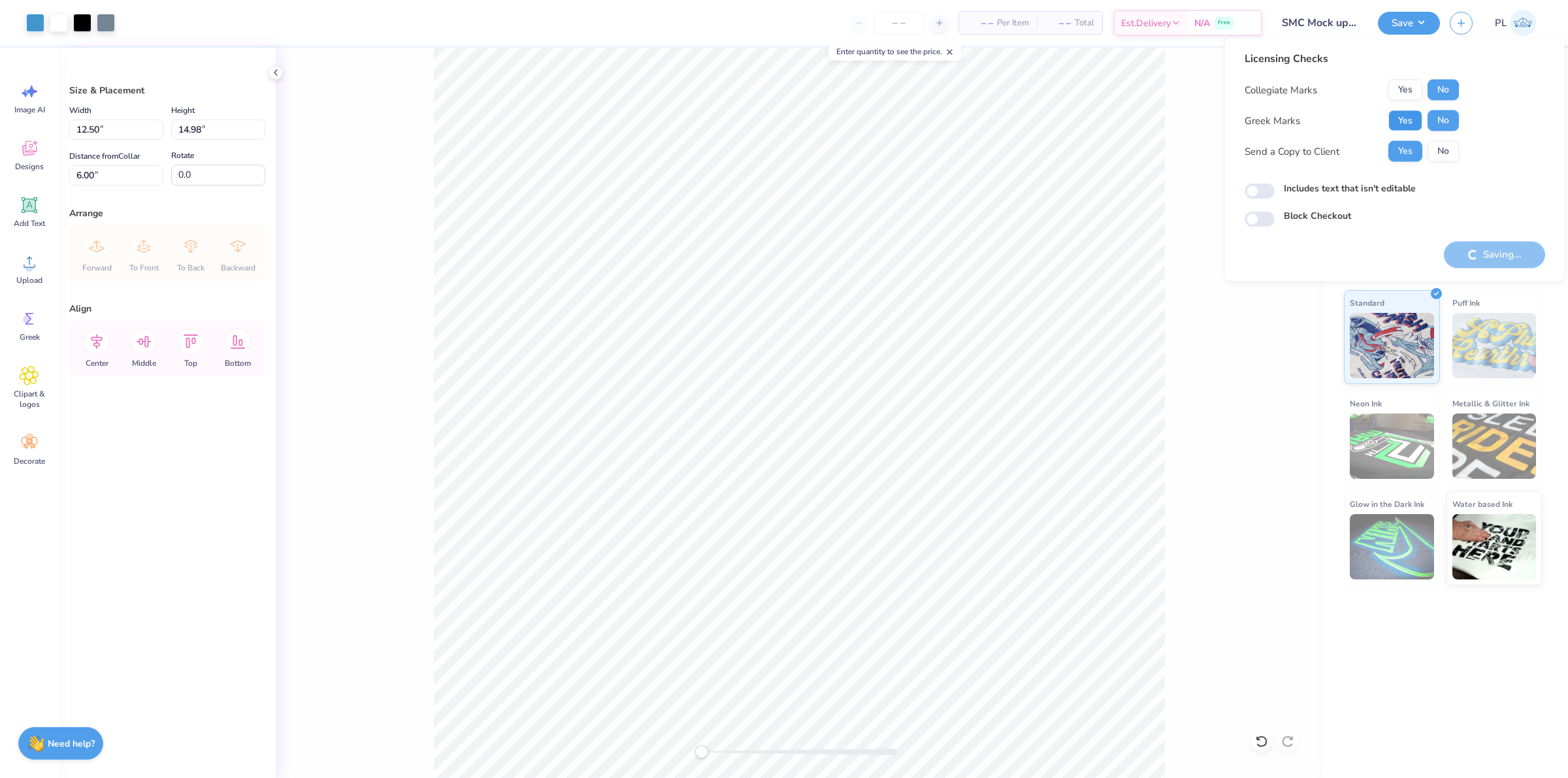
click at [1417, 116] on button "Yes" at bounding box center [1405, 121] width 34 height 21
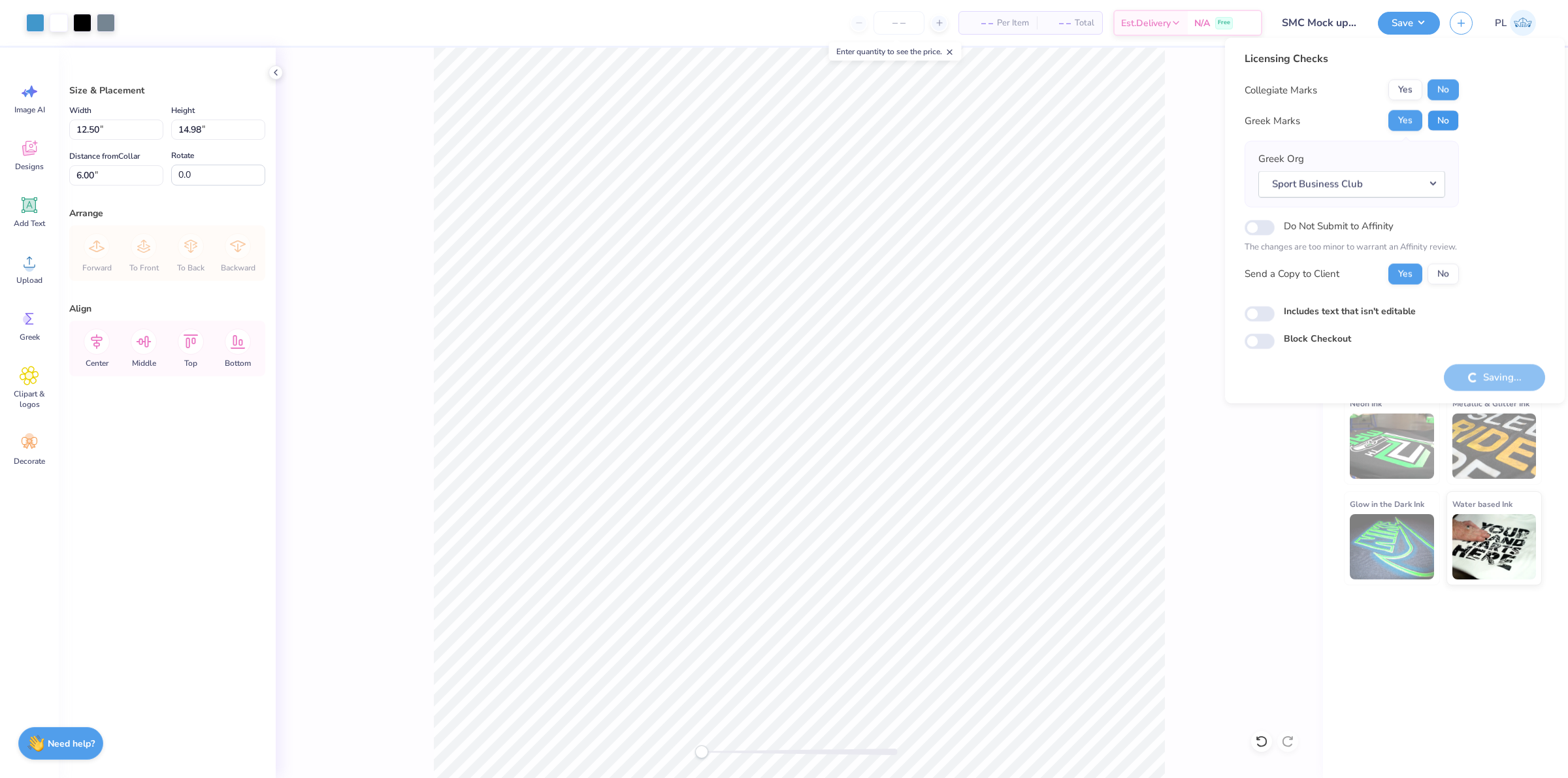
click at [1436, 121] on button "No" at bounding box center [1443, 121] width 31 height 21
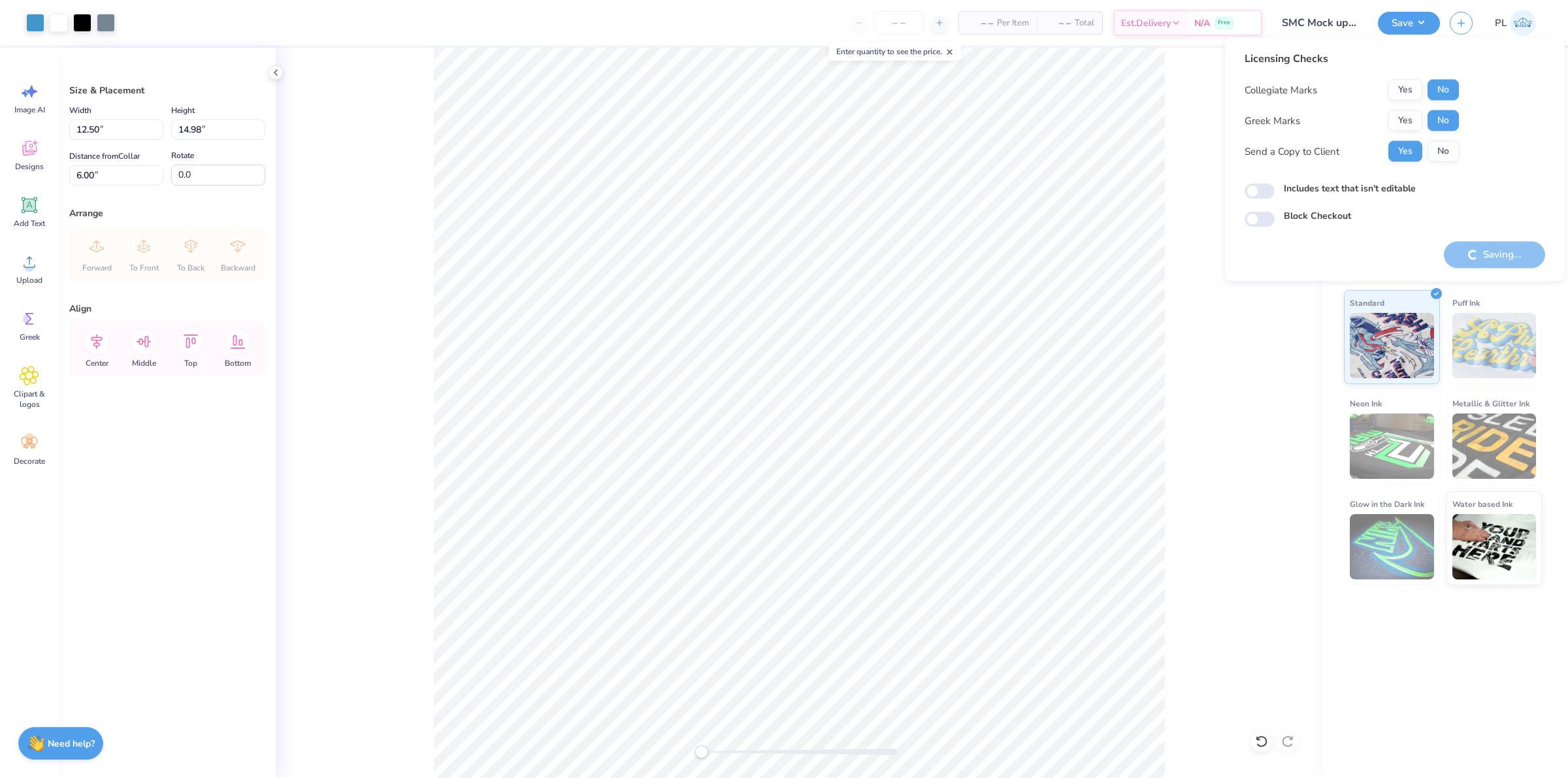
click at [1477, 246] on div "Saving..." at bounding box center [1494, 255] width 101 height 26
click at [1479, 248] on div "Saving..." at bounding box center [1494, 255] width 101 height 26
click at [1249, 413] on div "Front" at bounding box center [799, 412] width 1048 height 730
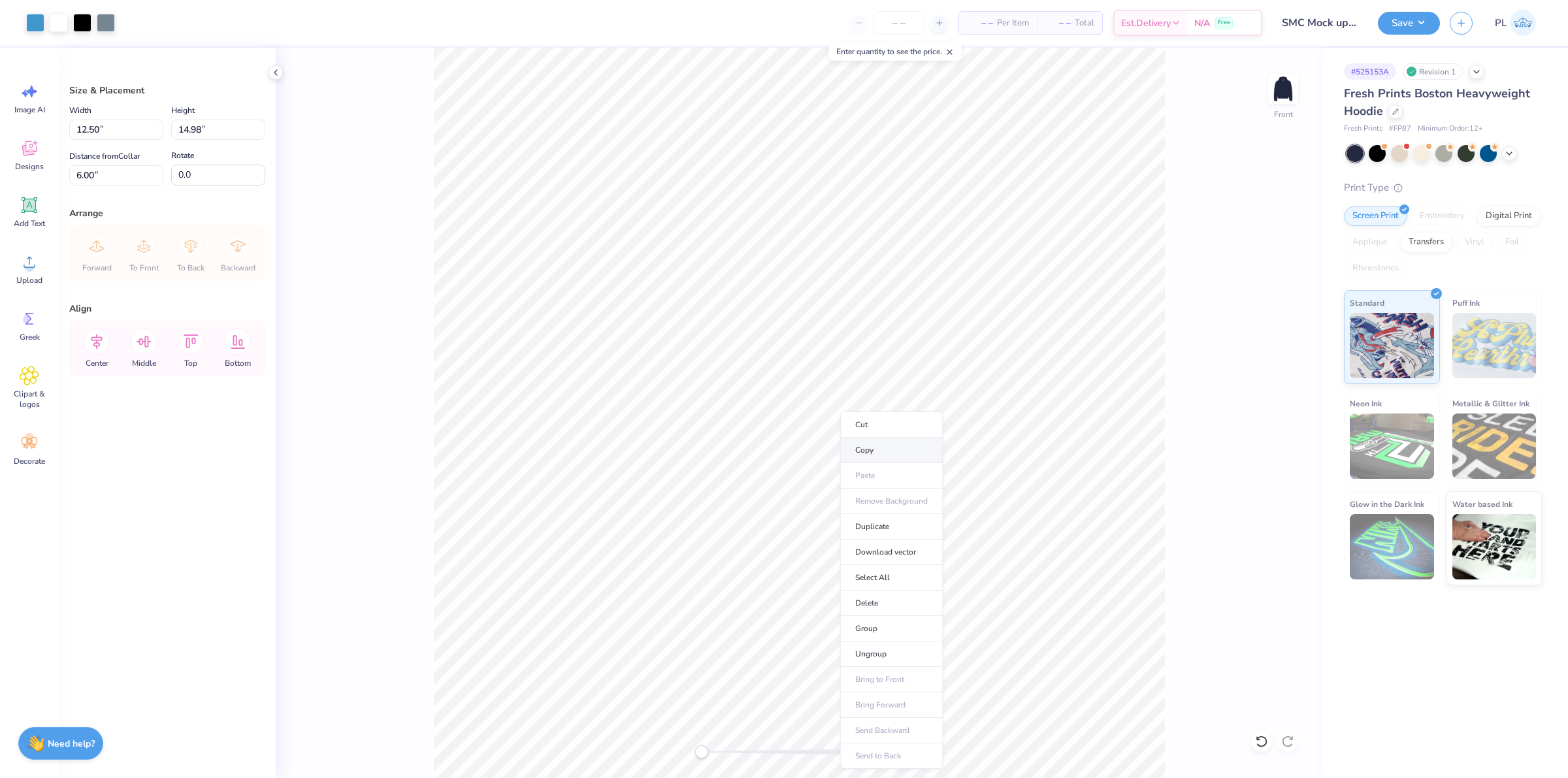
click at [864, 451] on li "Copy" at bounding box center [891, 450] width 103 height 26
click at [875, 563] on li "Download vector" at bounding box center [884, 556] width 103 height 26
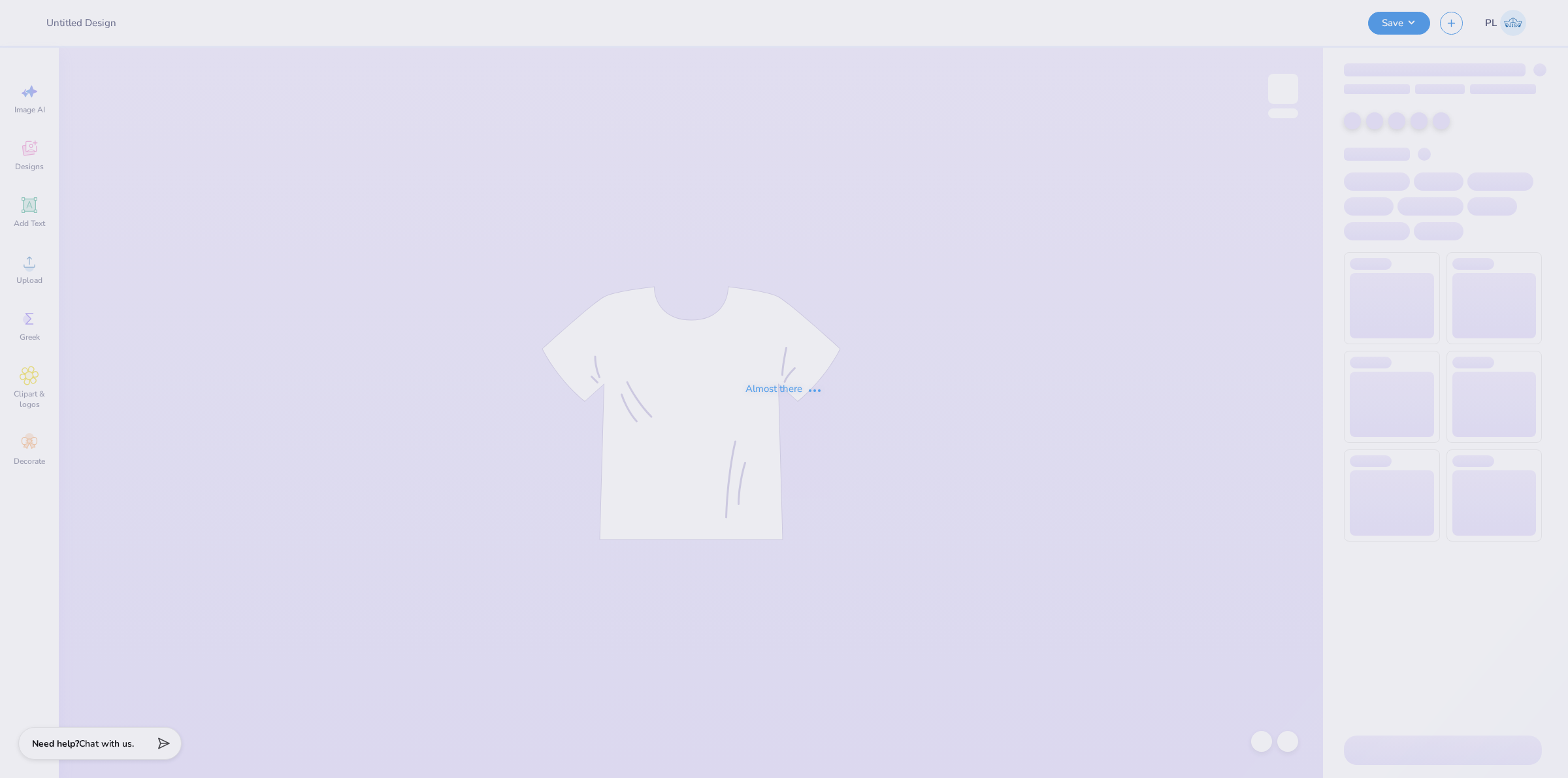
type input "SMC Mock up #1"
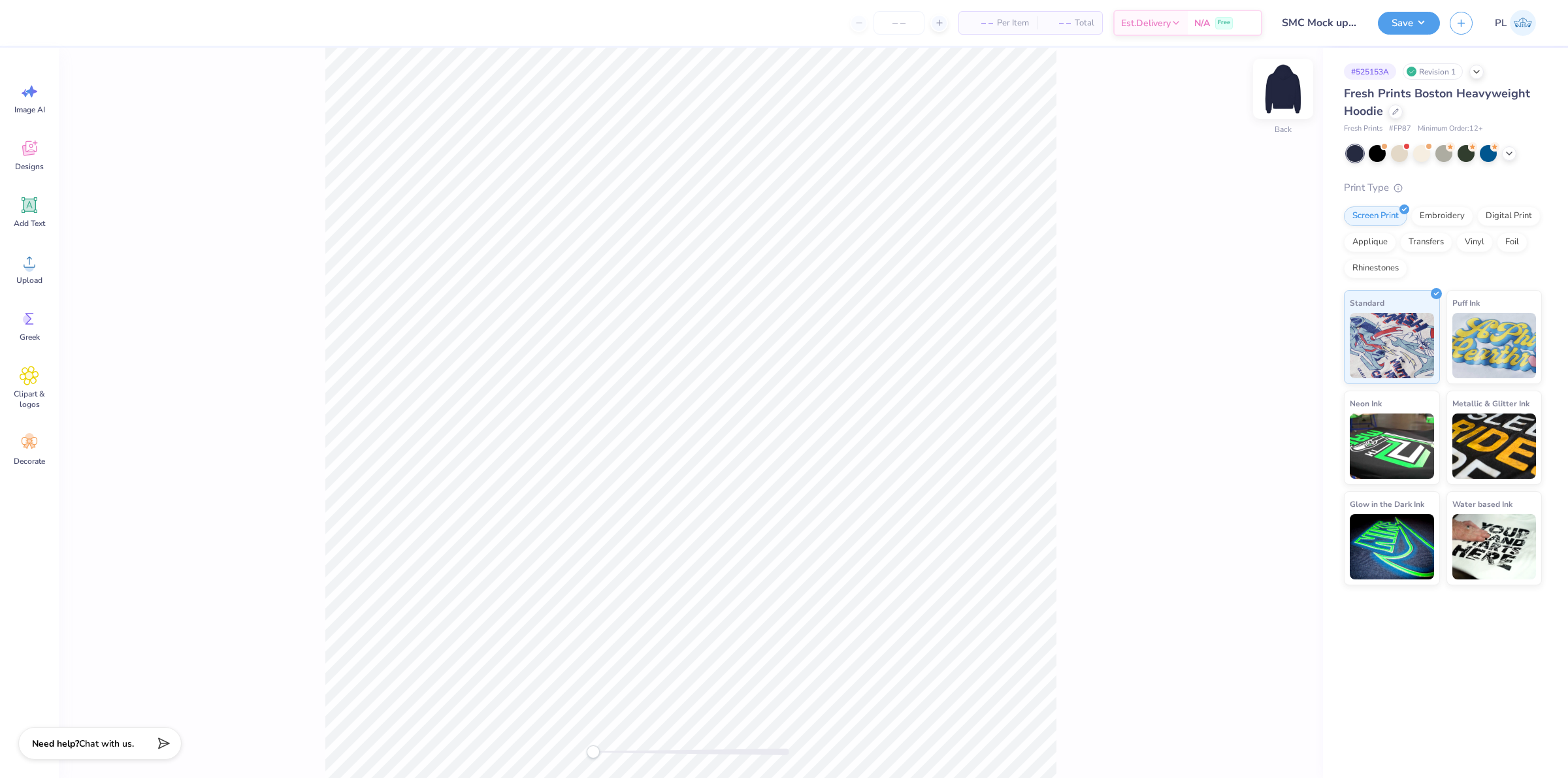
click at [1277, 96] on img at bounding box center [1283, 89] width 52 height 52
click at [37, 264] on icon at bounding box center [29, 262] width 20 height 20
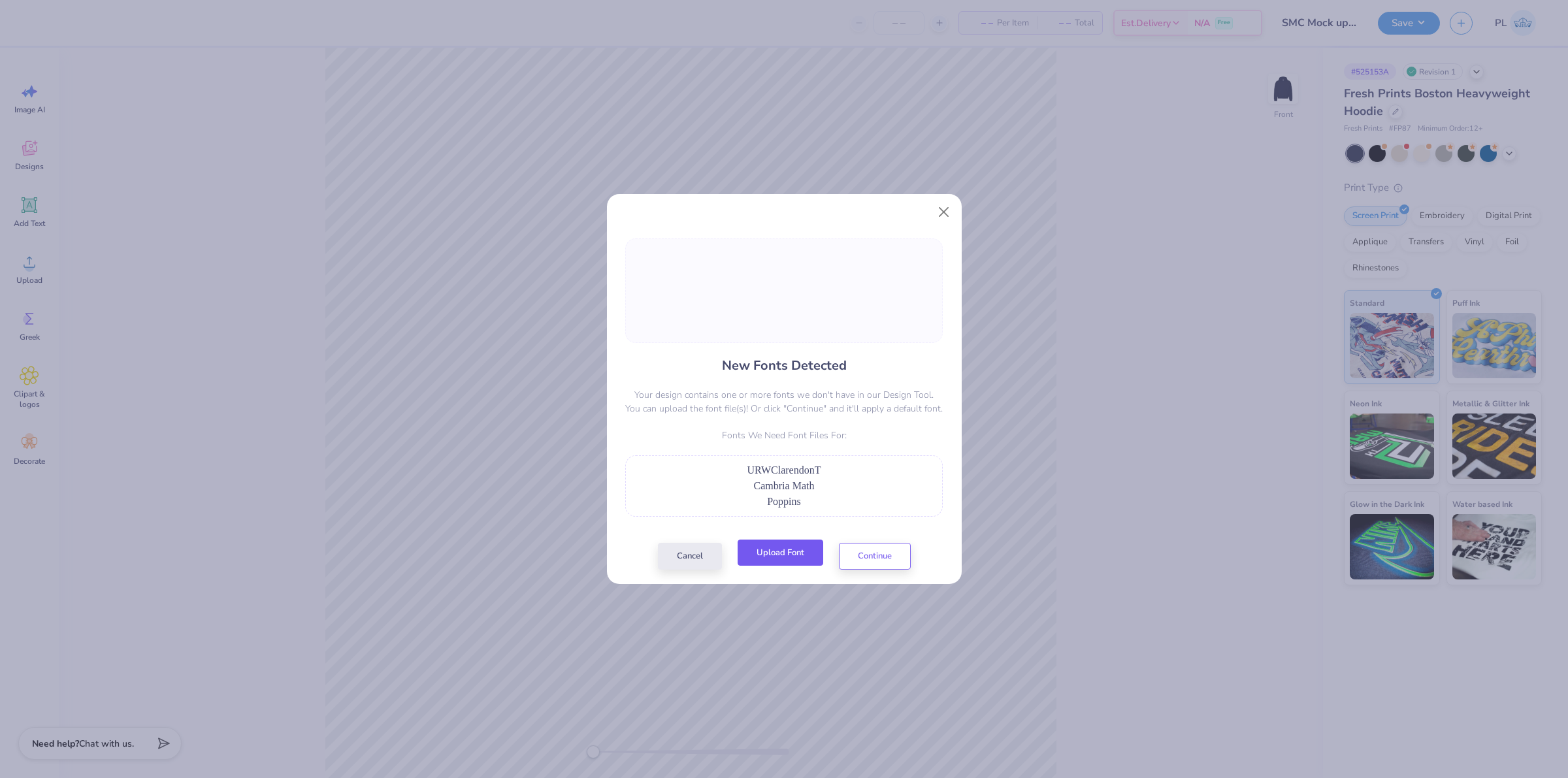
click at [756, 556] on button "Upload Font" at bounding box center [781, 553] width 86 height 26
click at [765, 554] on button "Upload Font" at bounding box center [781, 553] width 86 height 26
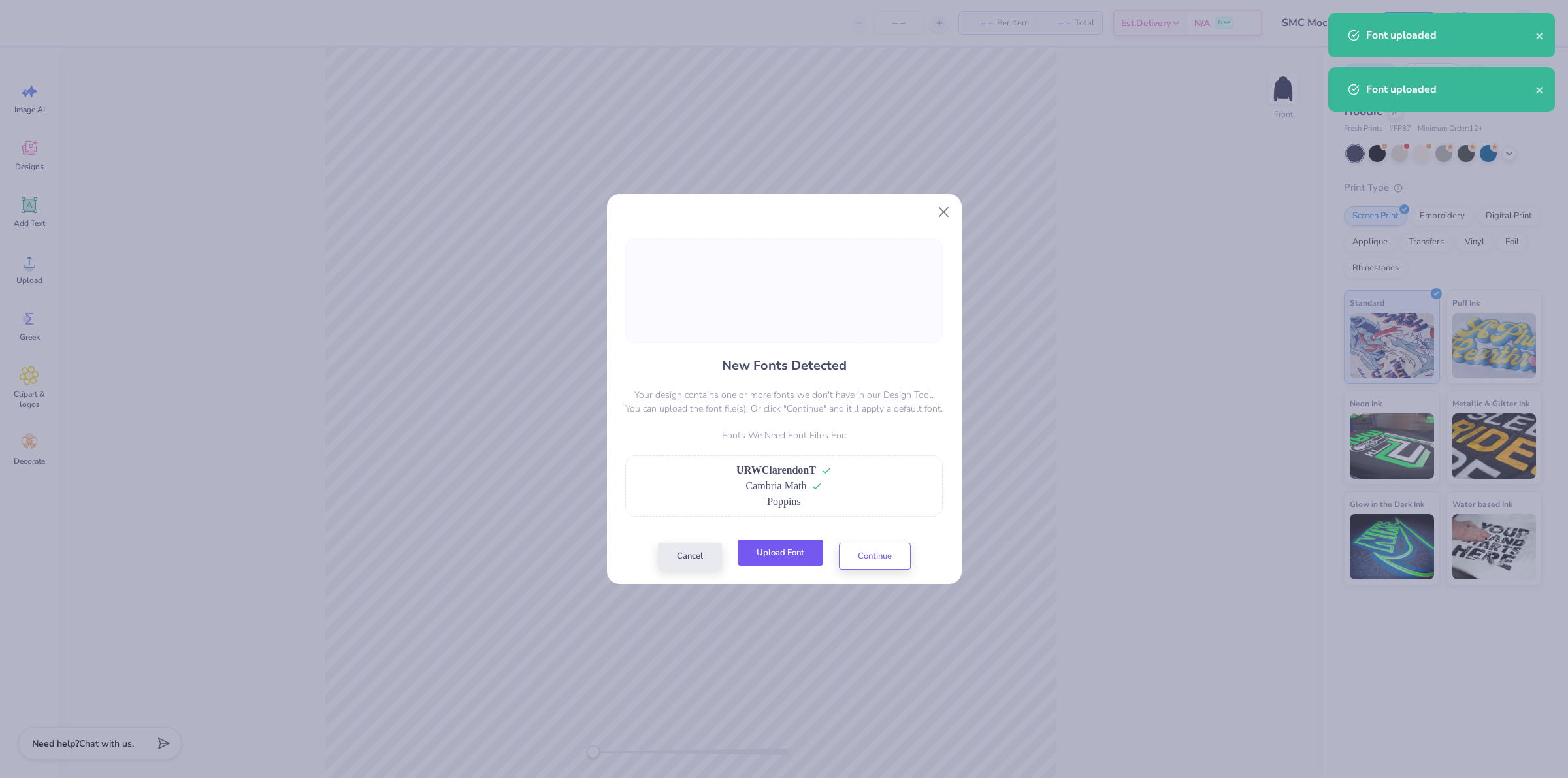
click at [771, 562] on button "Upload Font" at bounding box center [781, 553] width 86 height 26
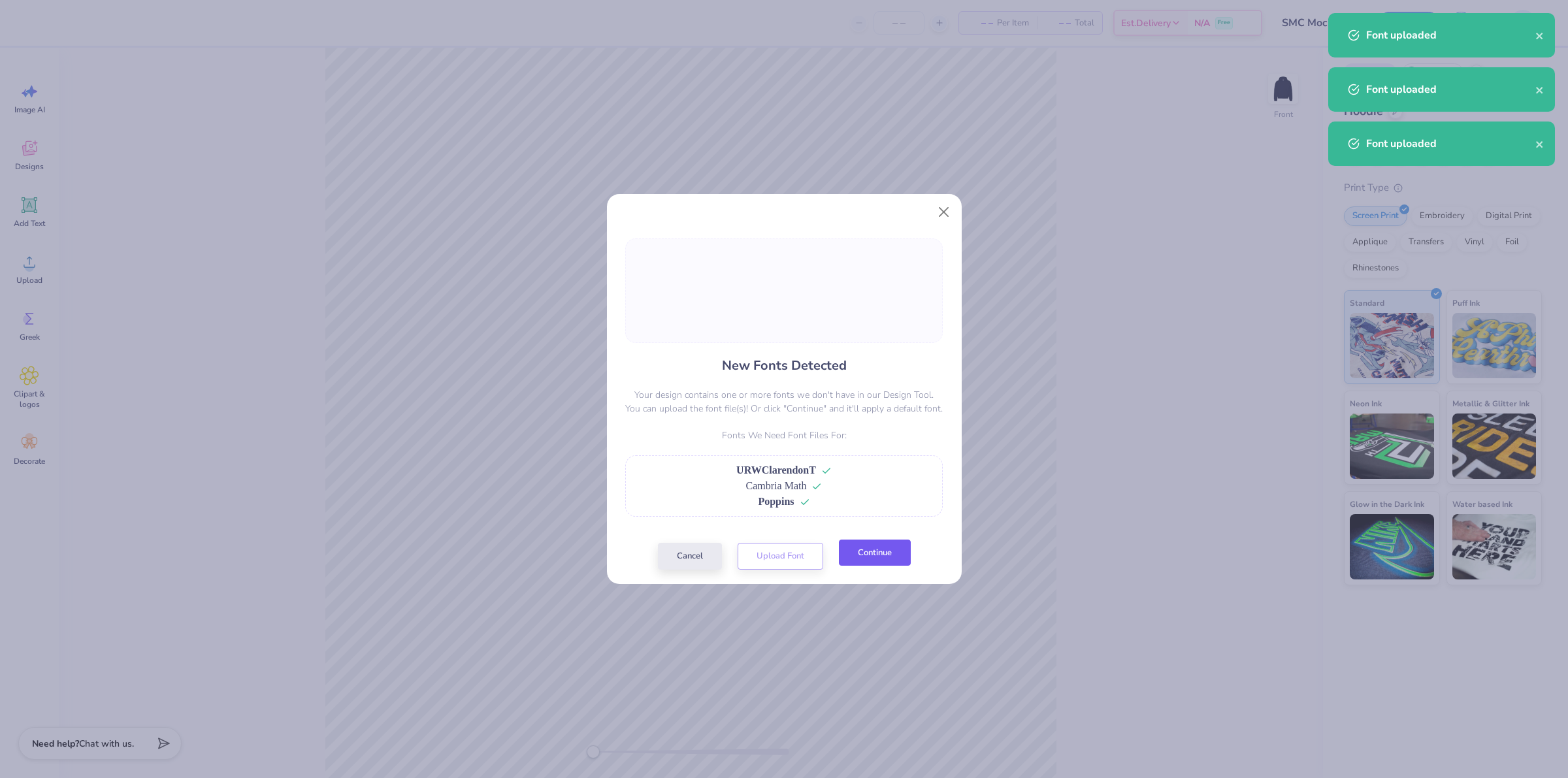
click at [861, 552] on button "Continue" at bounding box center [875, 553] width 72 height 26
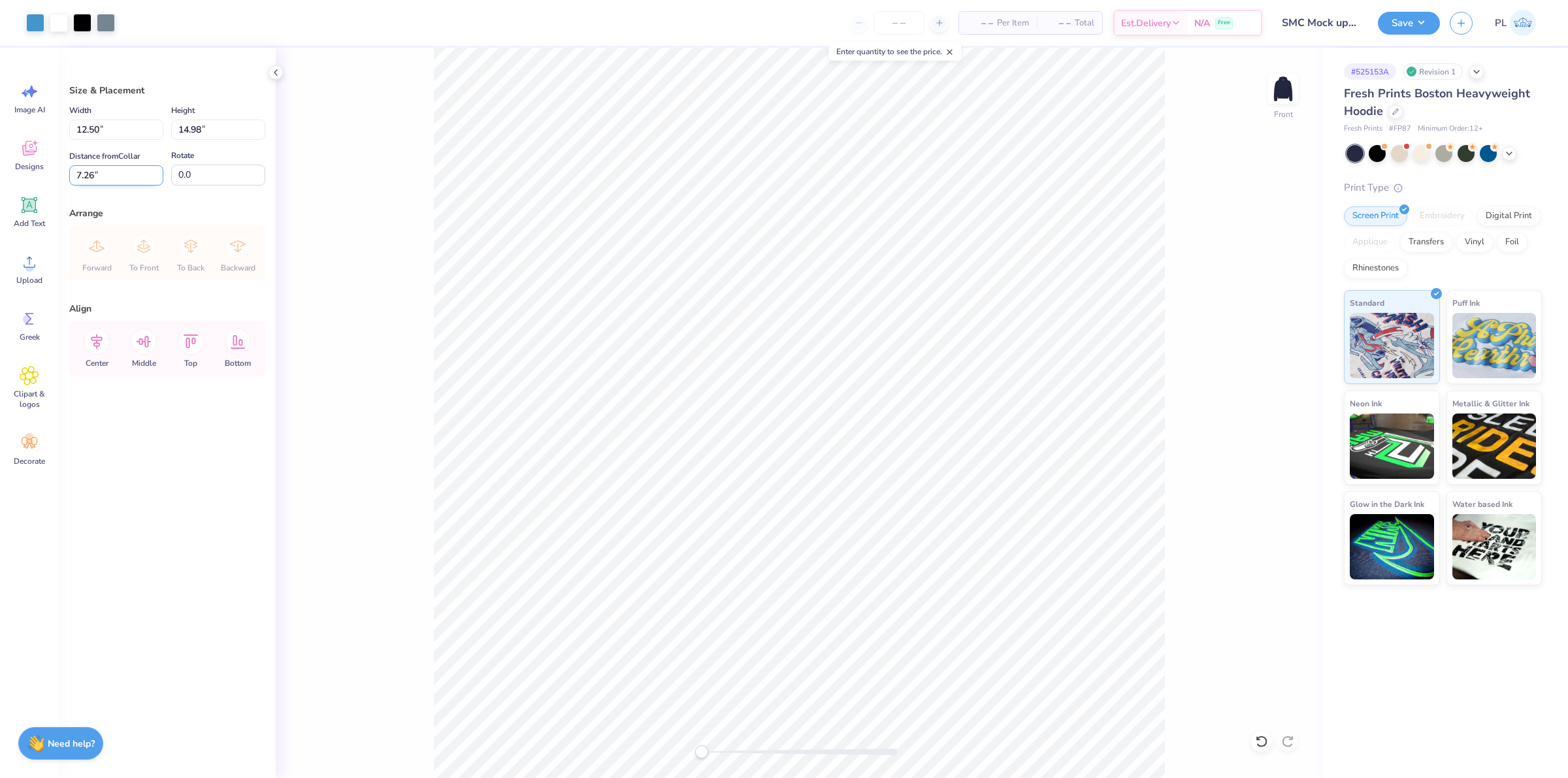
drag, startPoint x: 133, startPoint y: 178, endPoint x: 68, endPoint y: 174, distance: 65.1
click at [69, 174] on input "7.26" at bounding box center [116, 175] width 94 height 20
type input "6.00"
click at [1393, 24] on button "Save" at bounding box center [1409, 21] width 62 height 23
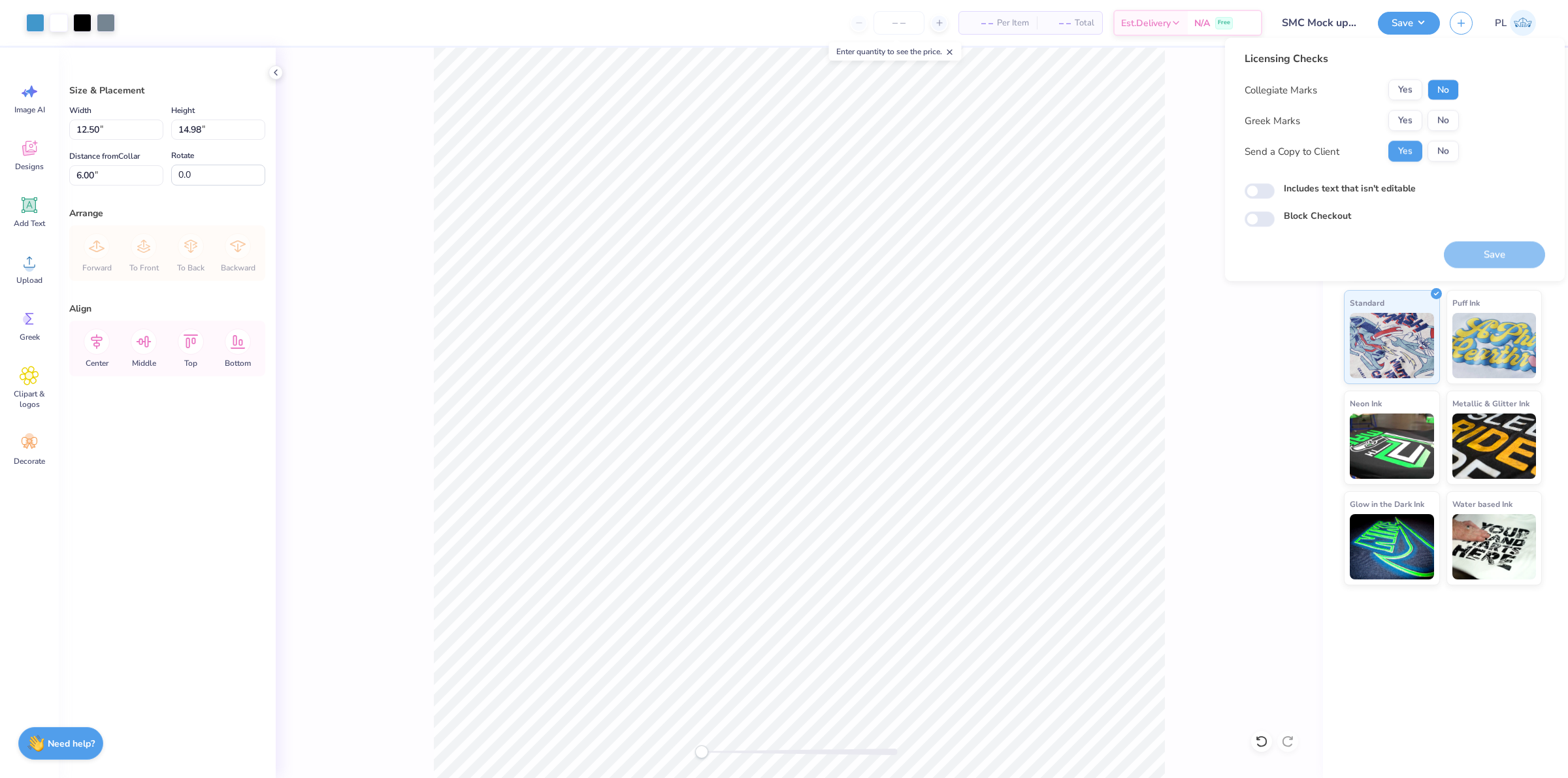
click at [1438, 88] on button "No" at bounding box center [1443, 90] width 31 height 21
click at [1454, 129] on button "No" at bounding box center [1443, 121] width 31 height 21
click at [1504, 248] on button "Save" at bounding box center [1494, 255] width 101 height 26
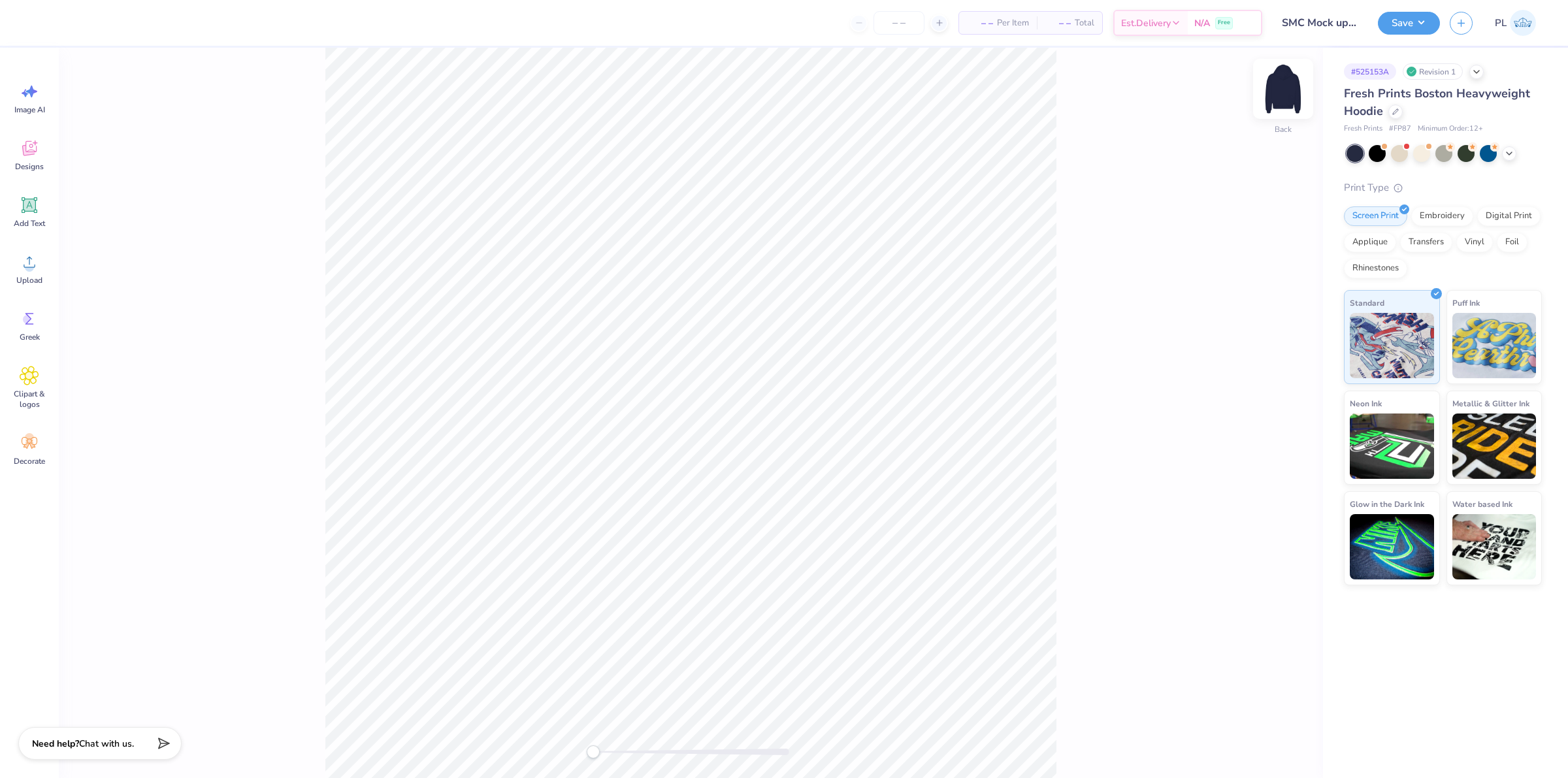
click at [1278, 89] on img at bounding box center [1283, 89] width 52 height 52
click at [12, 259] on div "Upload" at bounding box center [29, 268] width 47 height 49
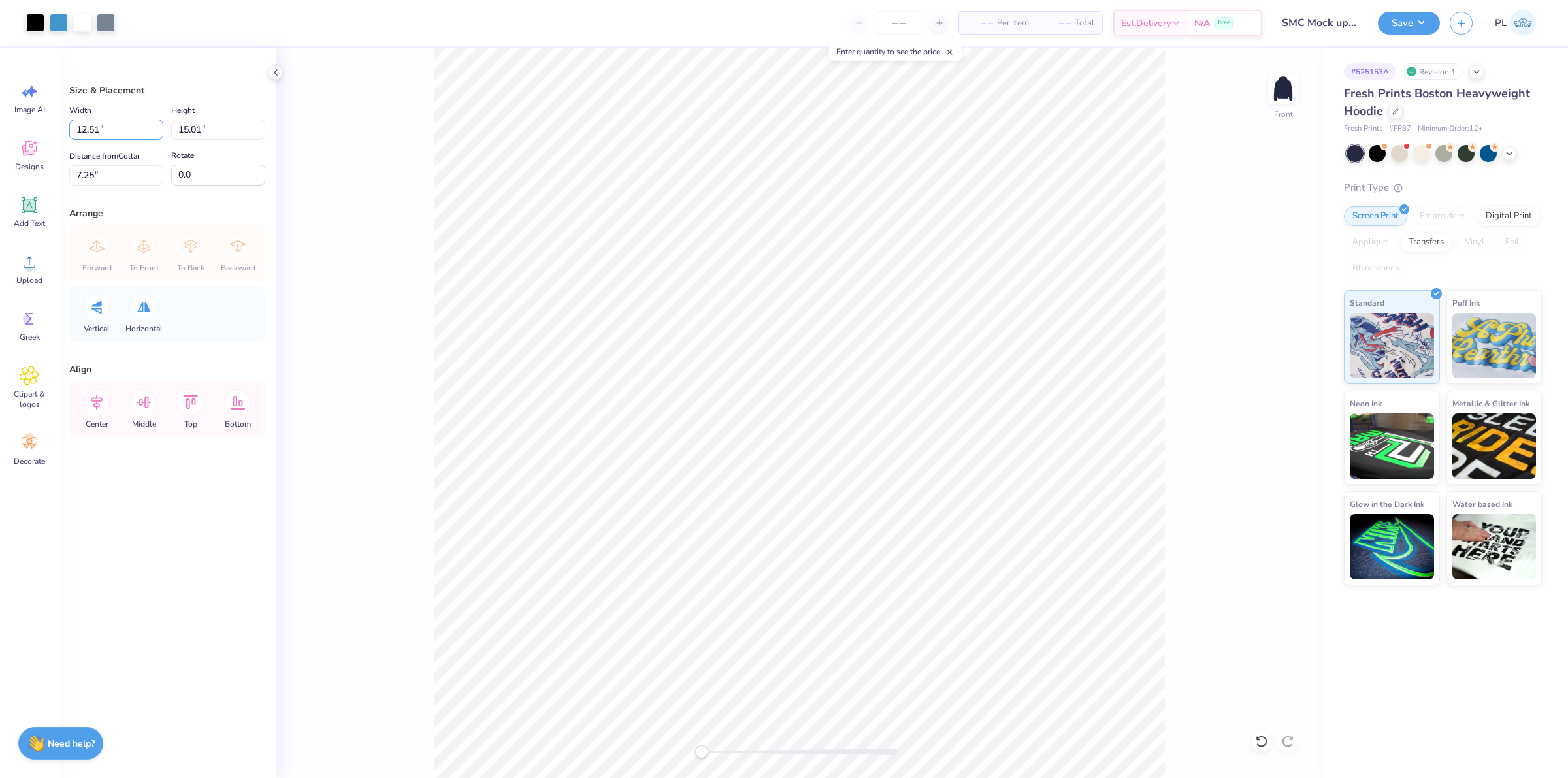
drag, startPoint x: 121, startPoint y: 129, endPoint x: 63, endPoint y: 125, distance: 58.1
click at [63, 125] on div "Size & Placement Width 12.51 12.51 " Height 15.01 15.01 " Distance from Collar …" at bounding box center [167, 412] width 217 height 730
type input "12.50"
type input "15.00"
drag, startPoint x: 109, startPoint y: 171, endPoint x: 73, endPoint y: 165, distance: 36.5
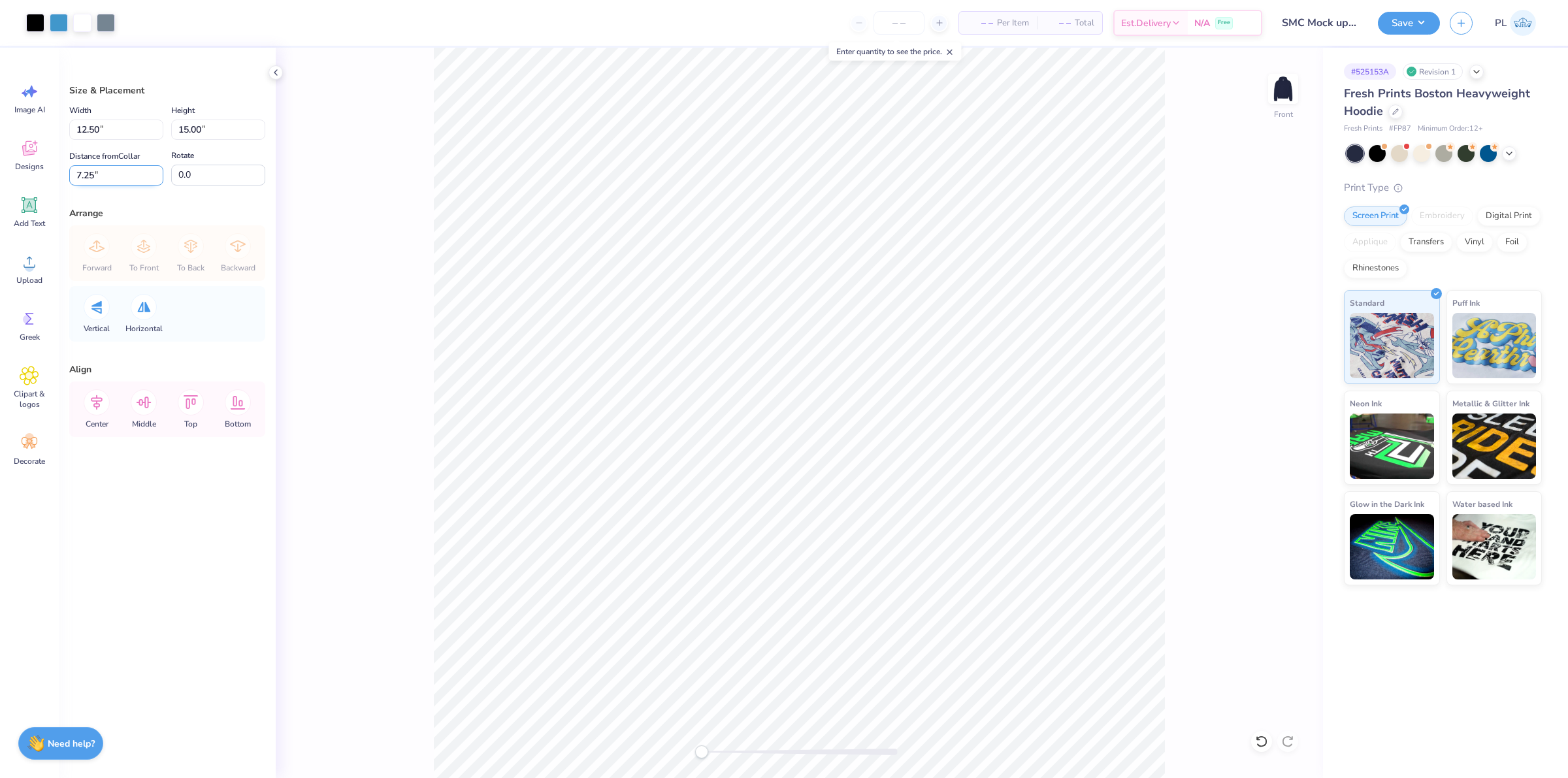
click at [73, 165] on input "7.25" at bounding box center [116, 175] width 94 height 20
type input "6"
click at [128, 131] on input "12.50" at bounding box center [116, 129] width 94 height 20
click at [1407, 17] on button "Save" at bounding box center [1409, 21] width 62 height 23
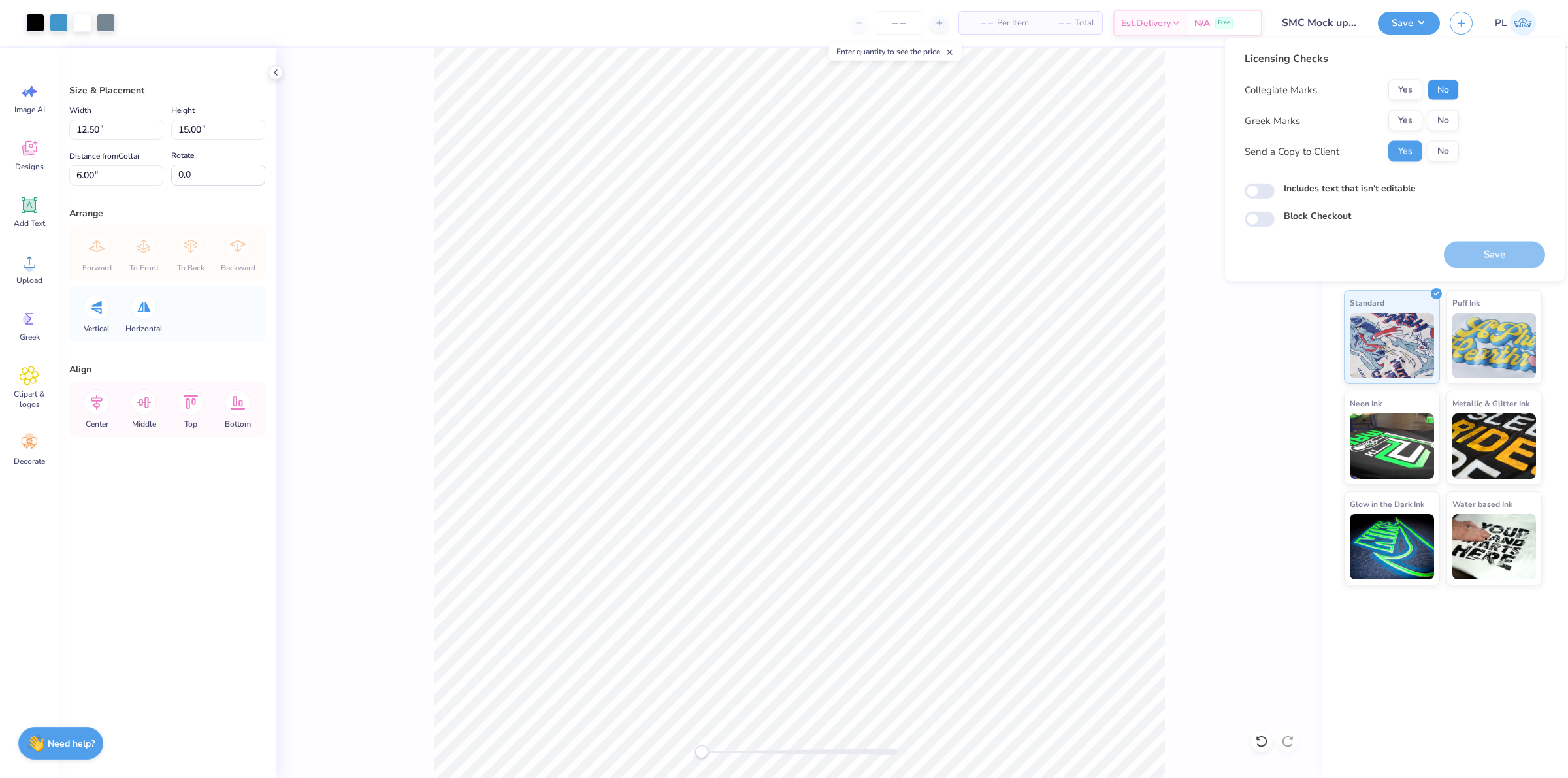
click at [1434, 89] on button "No" at bounding box center [1443, 90] width 31 height 21
click at [1445, 122] on button "No" at bounding box center [1443, 121] width 31 height 21
click at [1474, 257] on button "Save" at bounding box center [1494, 255] width 101 height 26
